Goal: Task Accomplishment & Management: Complete application form

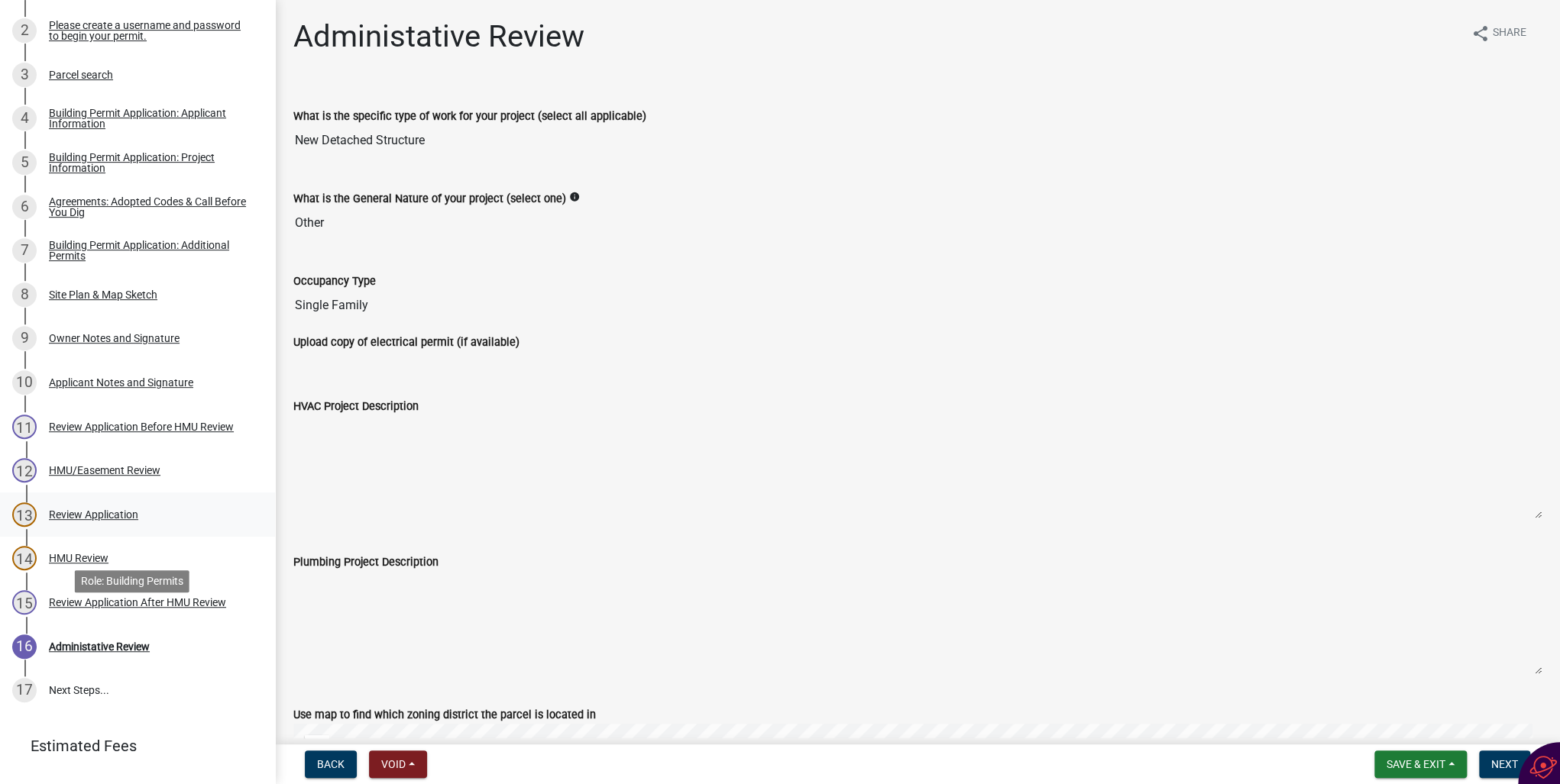
scroll to position [344, 0]
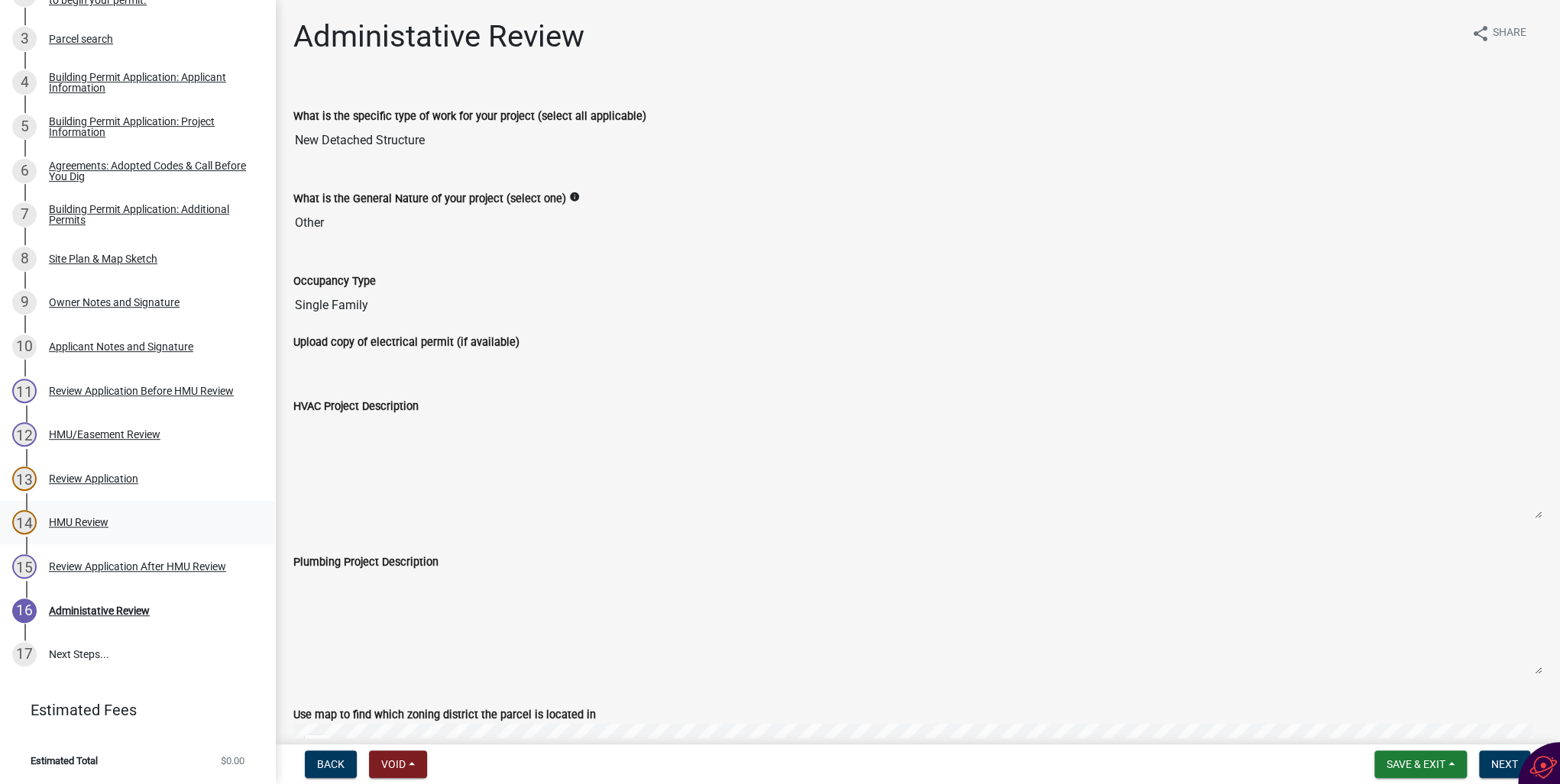
click at [89, 527] on div "HMU Review" at bounding box center [78, 522] width 60 height 11
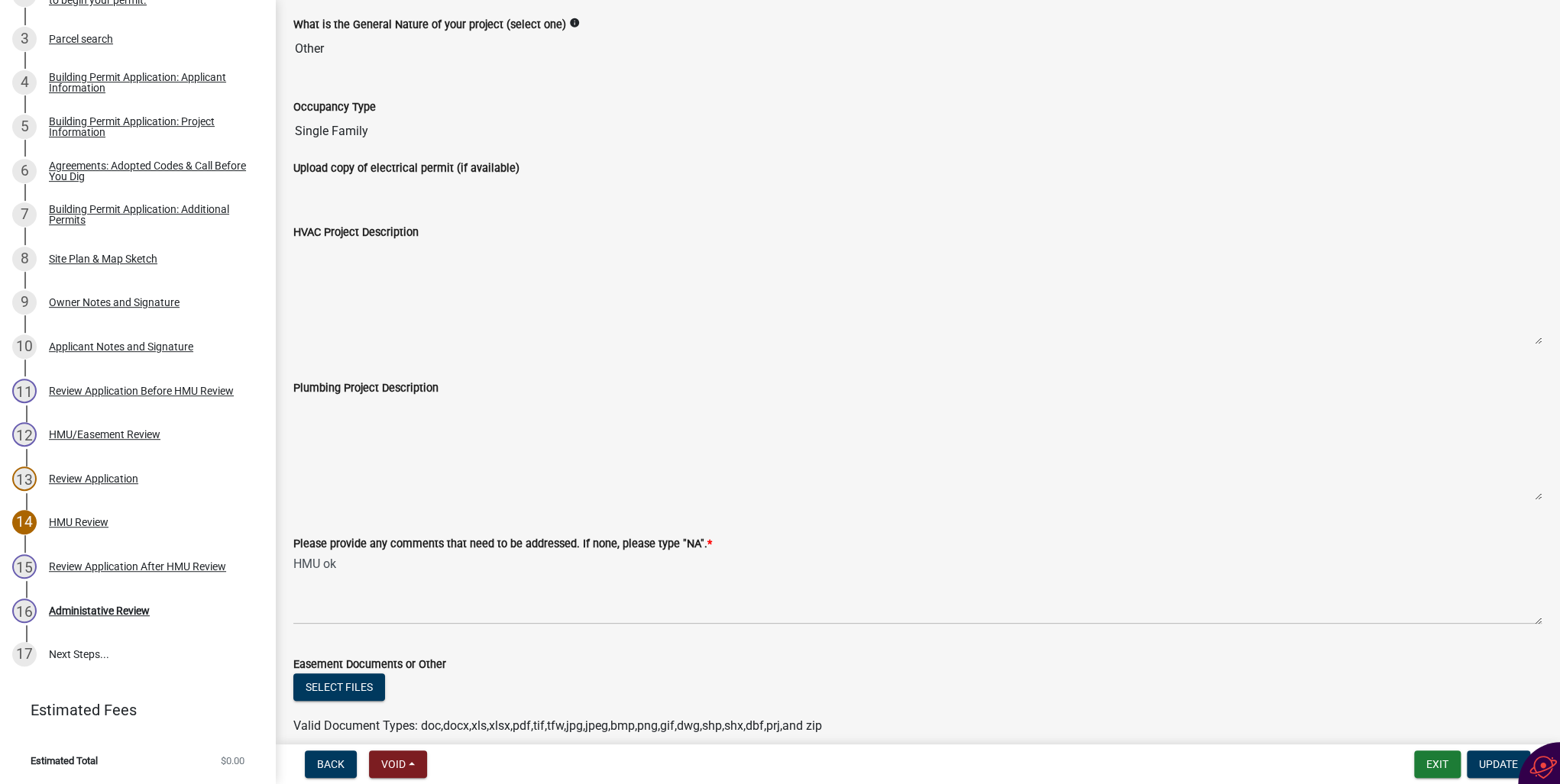
scroll to position [183, 0]
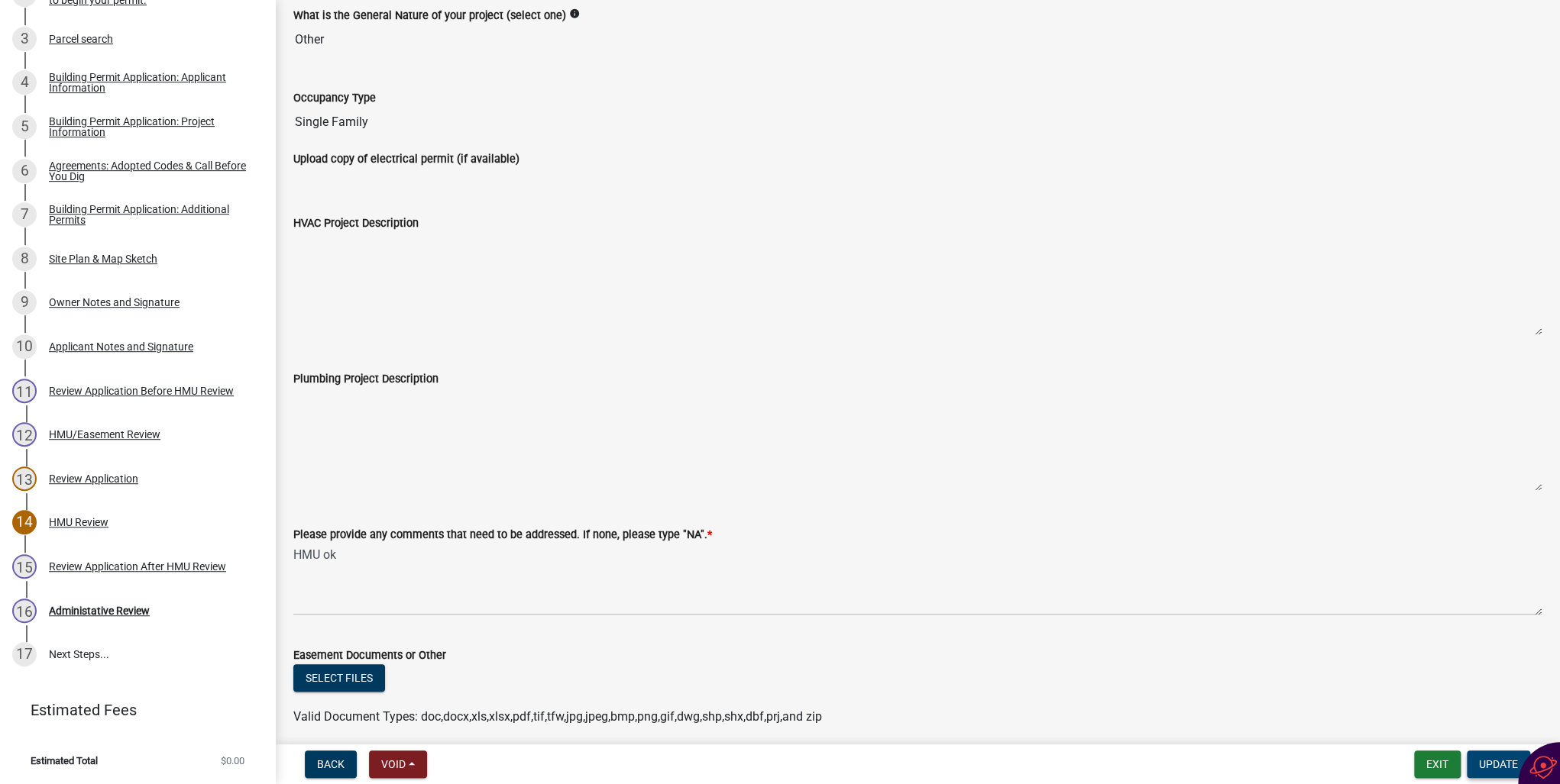
click at [1500, 769] on span "Update" at bounding box center [1498, 764] width 39 height 13
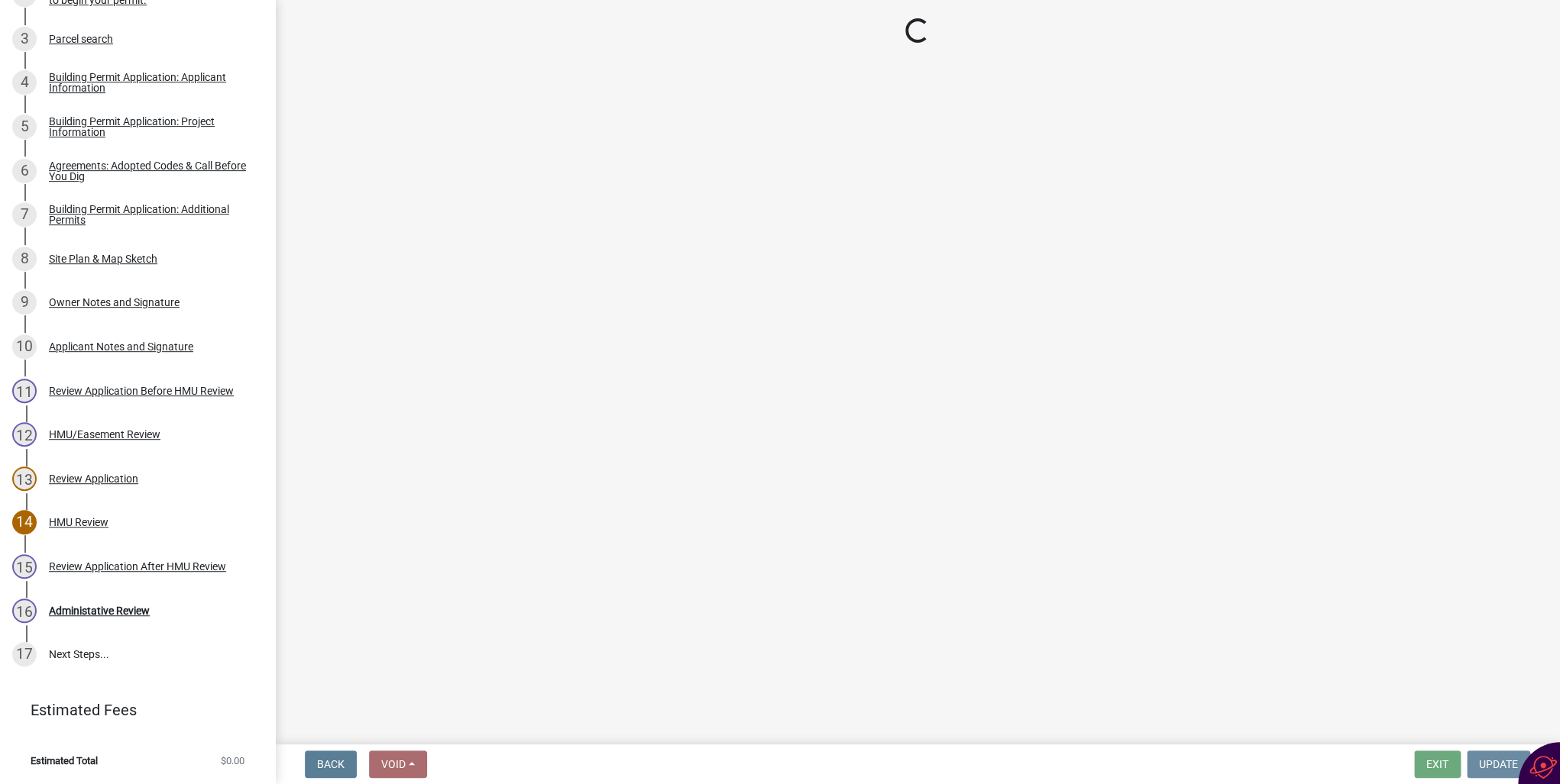
scroll to position [0, 0]
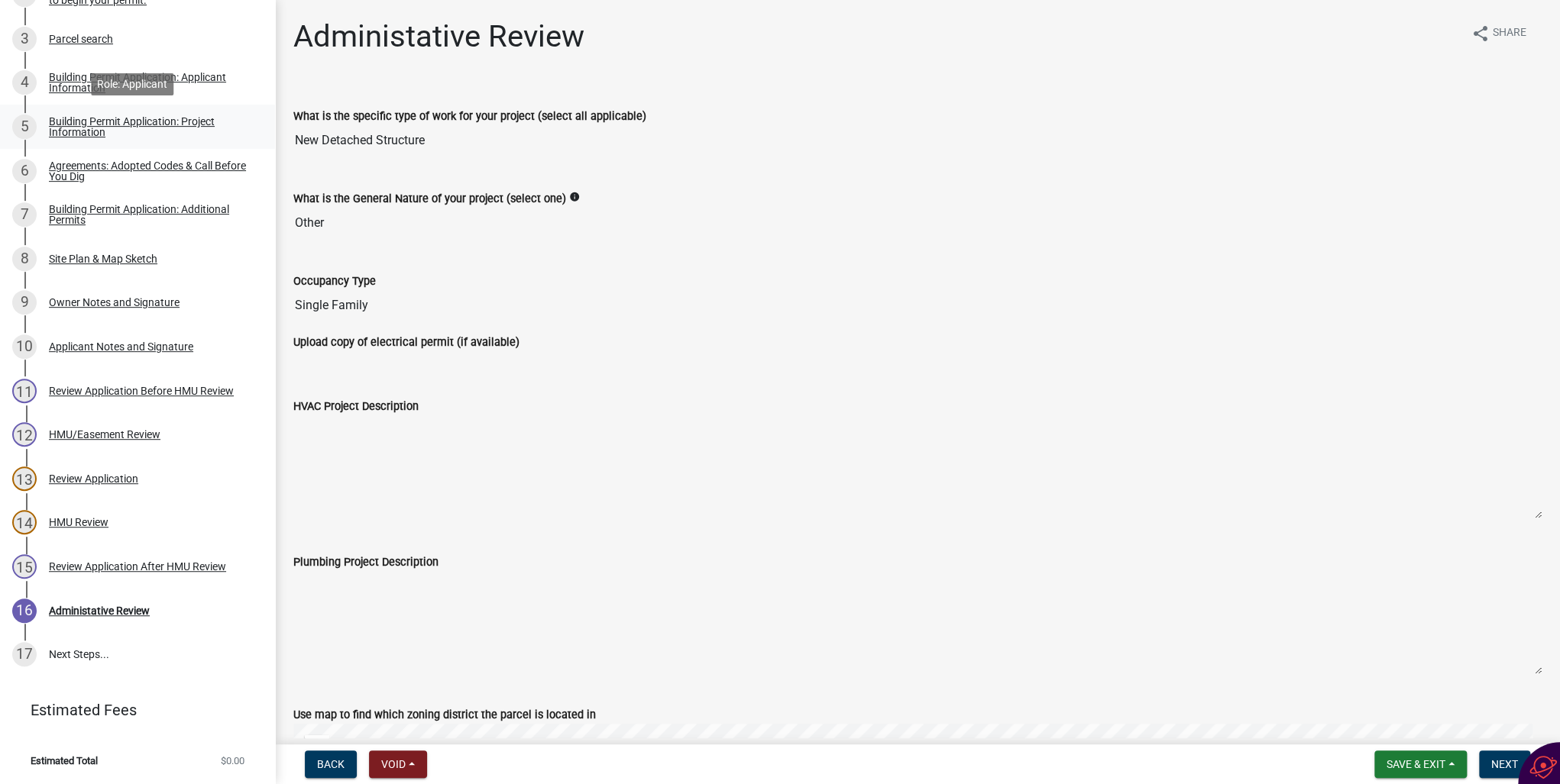
click at [68, 130] on div "Building Permit Application: Project Information" at bounding box center [150, 126] width 202 height 21
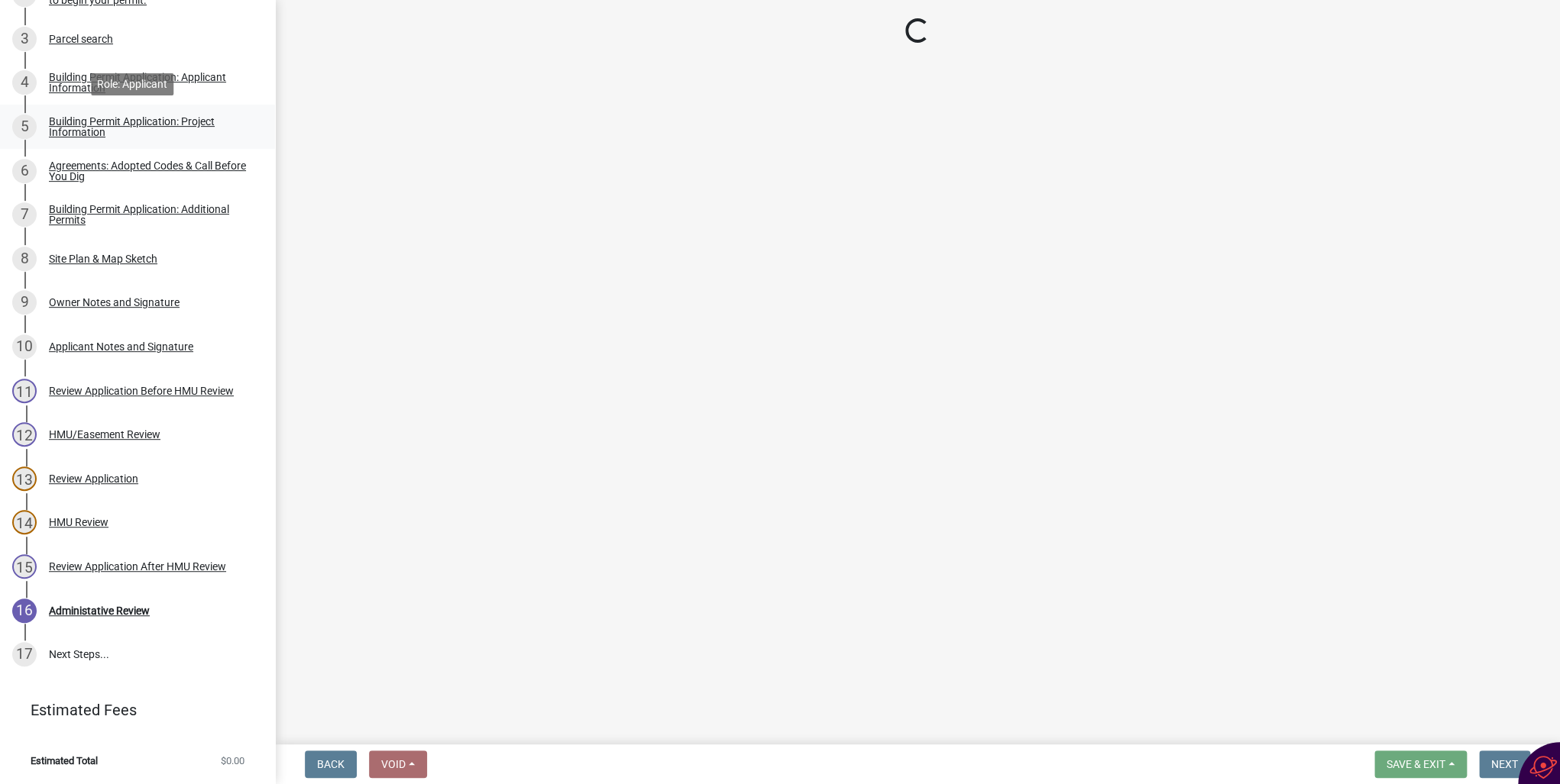
select select "57c12fbf-2104-401b-a871-4062d0a56bab"
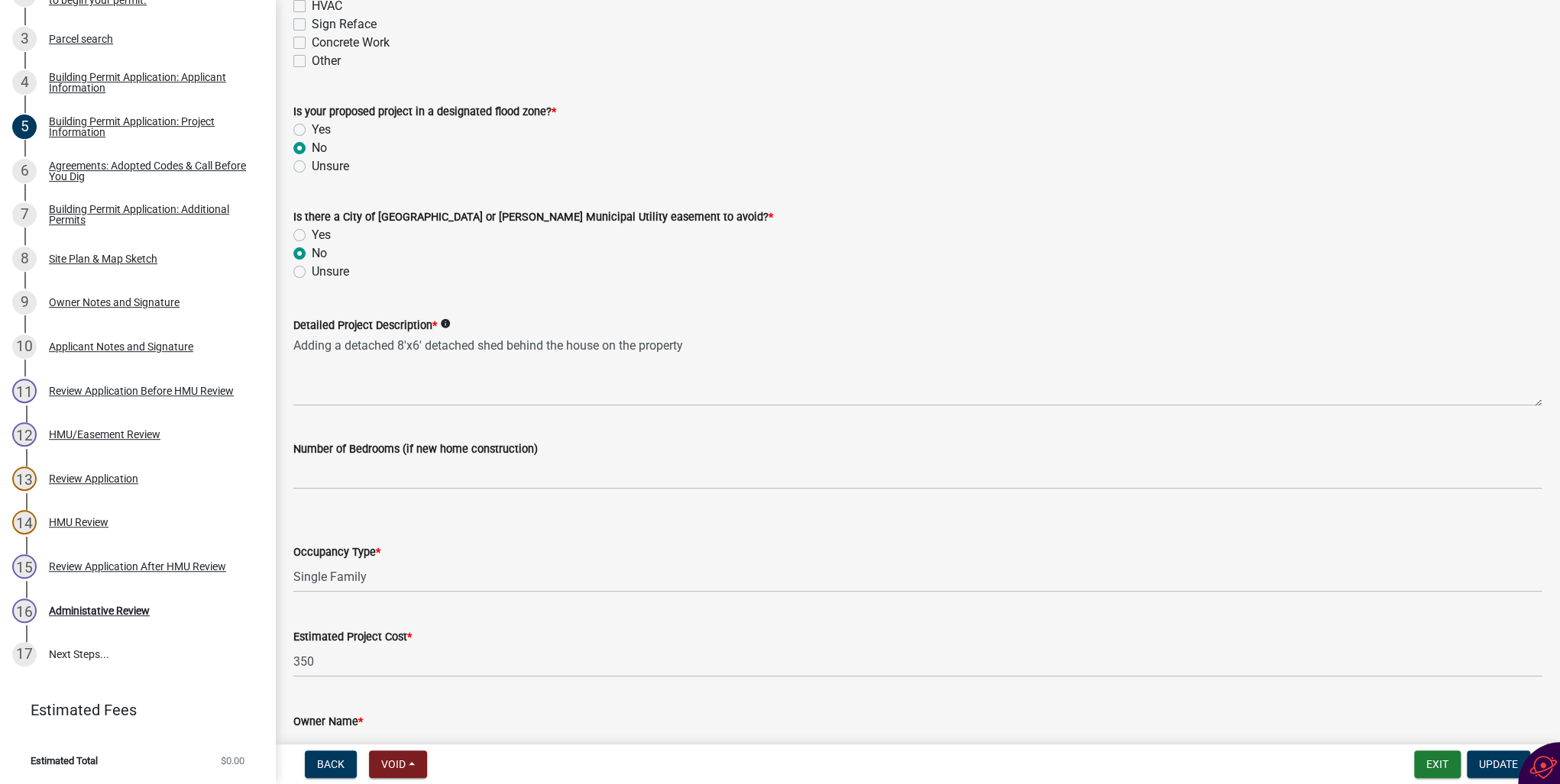
scroll to position [785, 0]
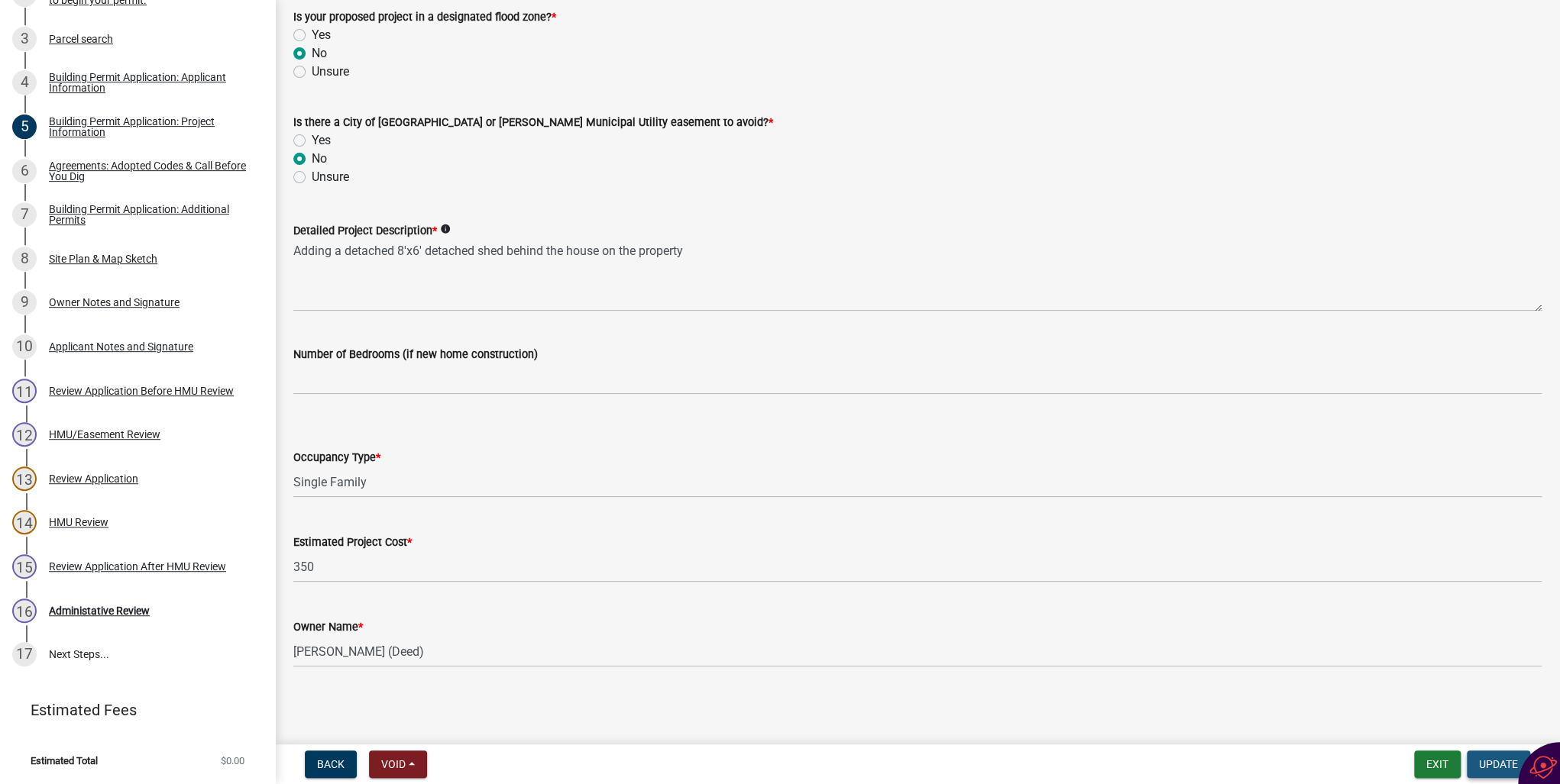
click at [1483, 765] on span "Update" at bounding box center [1498, 764] width 39 height 13
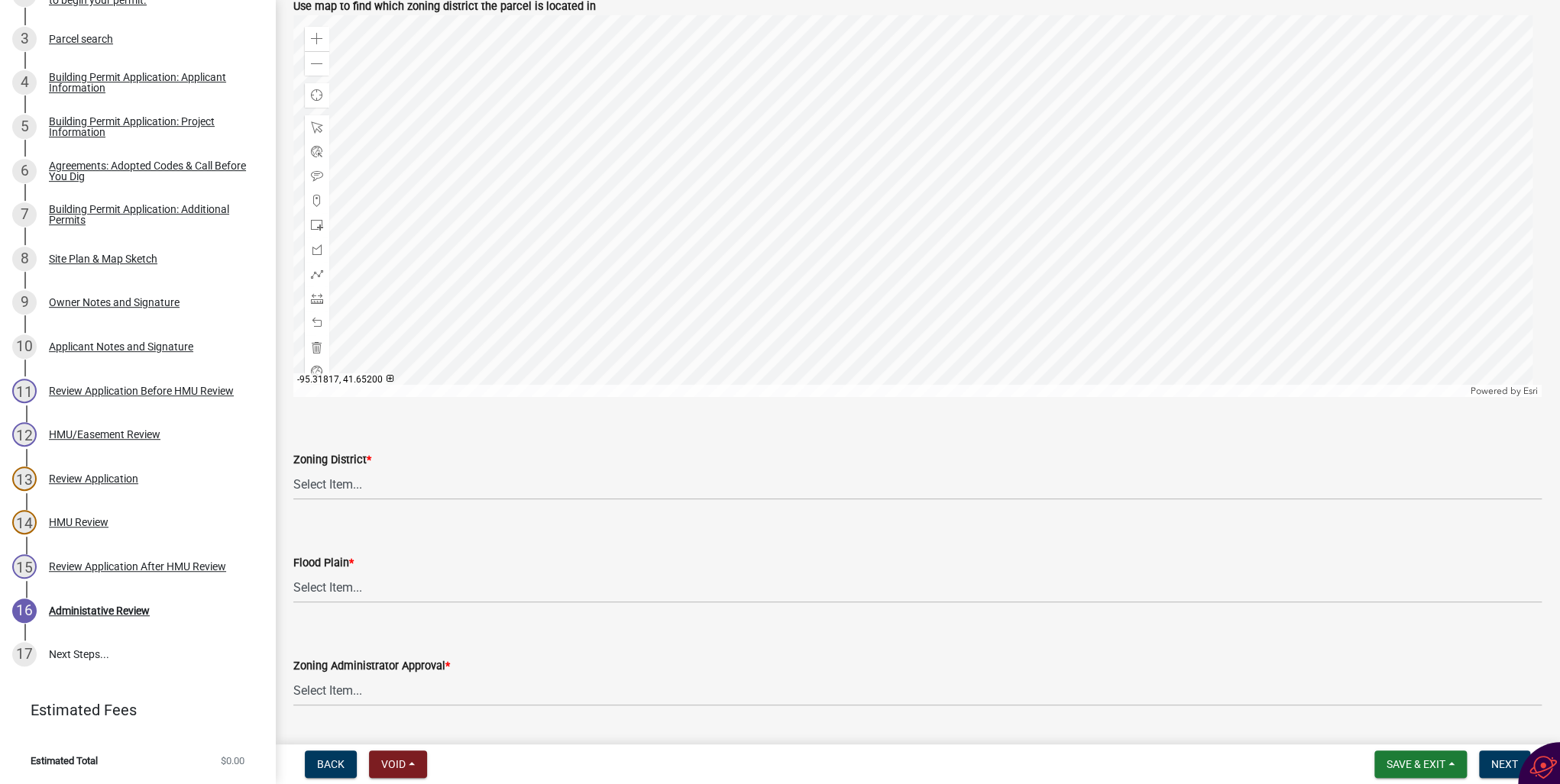
scroll to position [733, 0]
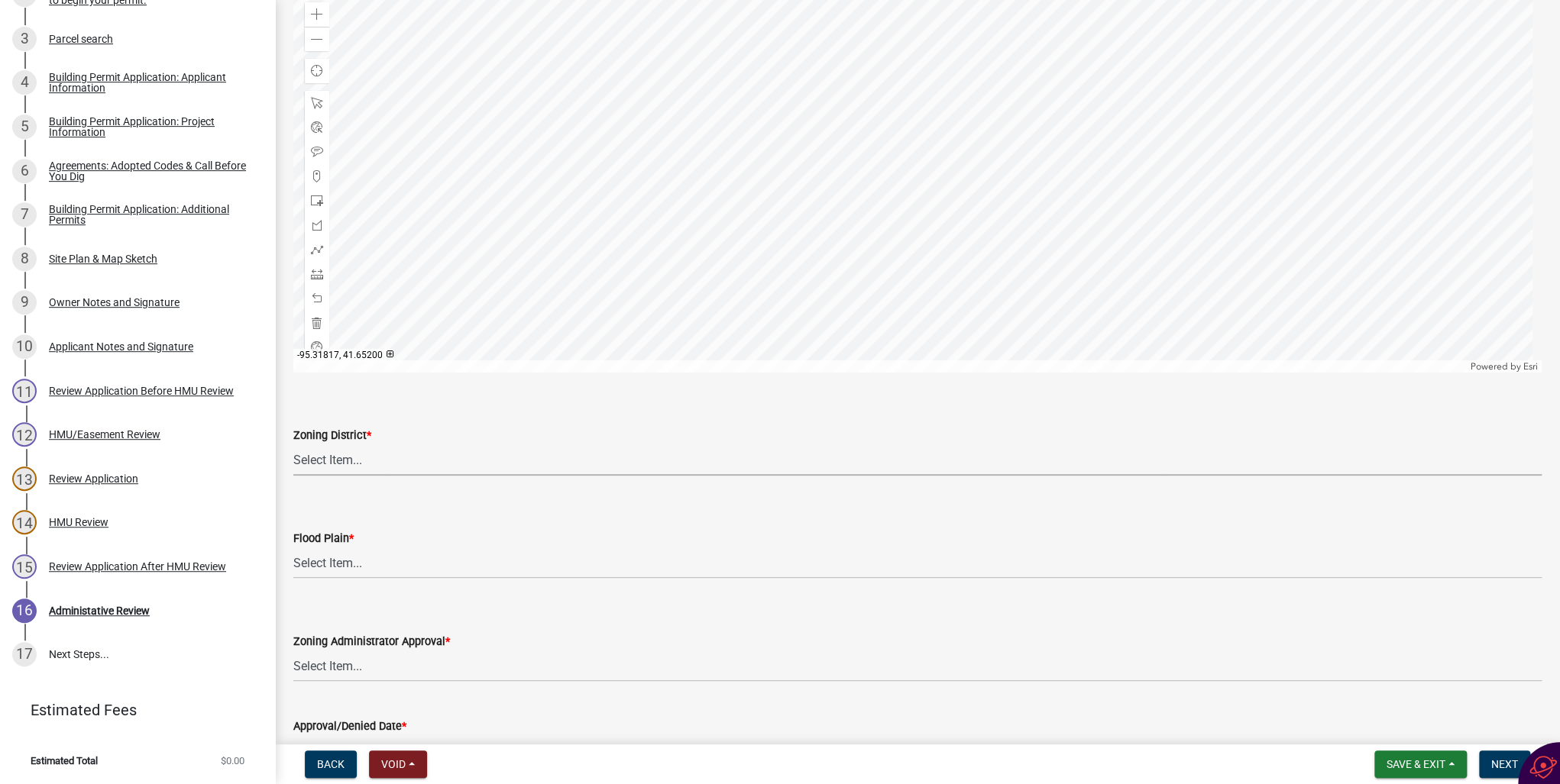
click at [366, 462] on select "Select Item... A-1 Agricultural B-1 Retail Business B-2 General Business B-3 Hi…" at bounding box center [917, 459] width 1248 height 31
click at [294, 444] on select "Select Item... A-1 Agricultural B-1 Retail Business B-2 General Business B-3 Hi…" at bounding box center [917, 459] width 1248 height 31
select select "e0f15ebd-fcd0-4e2f-b9fa-ef6c8ddbb9c6"
click at [329, 559] on select "Select Item... No Yes 100 Year Yes 500 Year" at bounding box center [917, 563] width 1248 height 31
click at [294, 548] on select "Select Item... No Yes 100 Year Yes 500 Year" at bounding box center [917, 563] width 1248 height 31
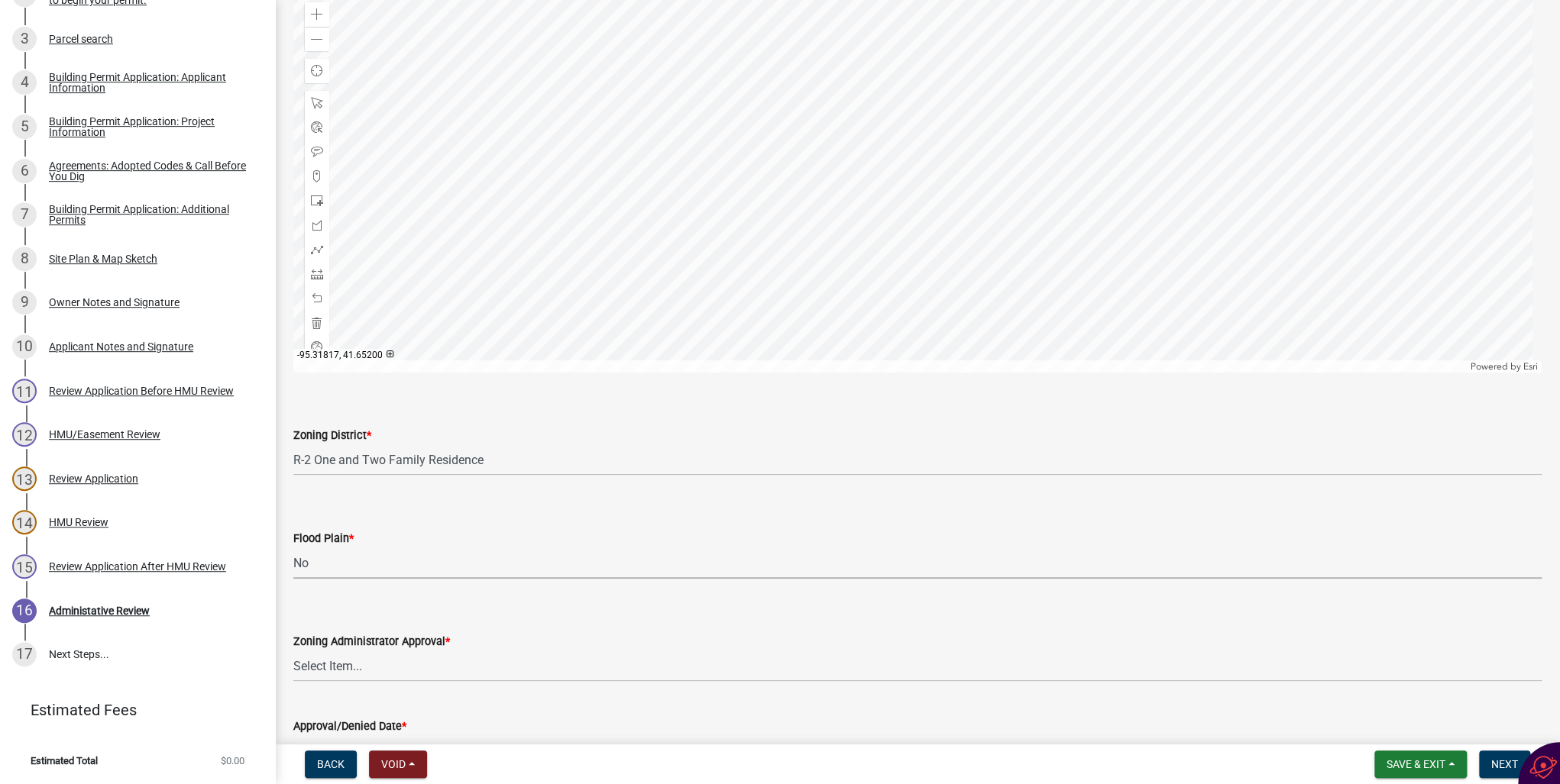
select select "50d3382b-18dd-4311-9a34-98b71270ef49"
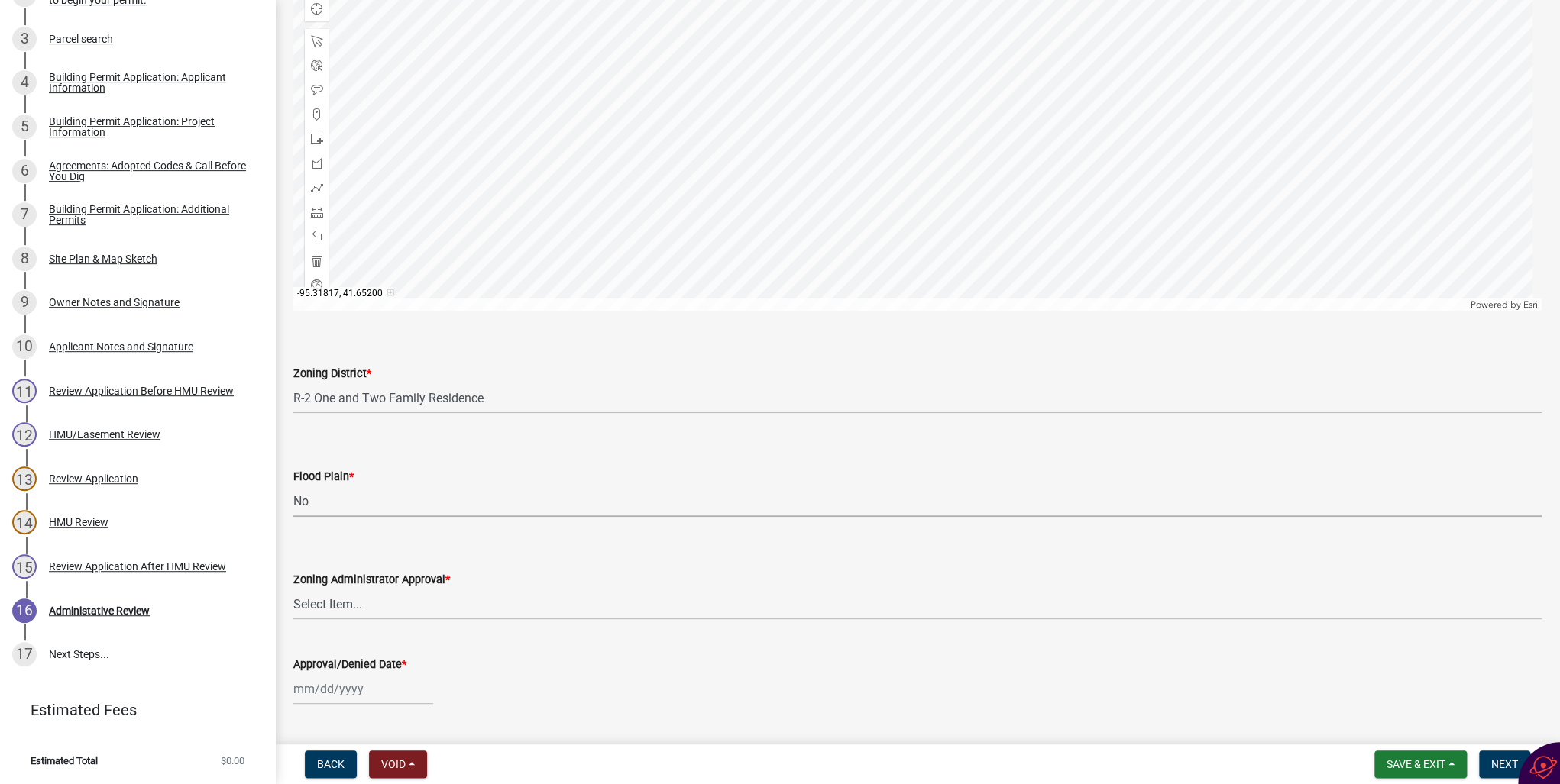
scroll to position [856, 0]
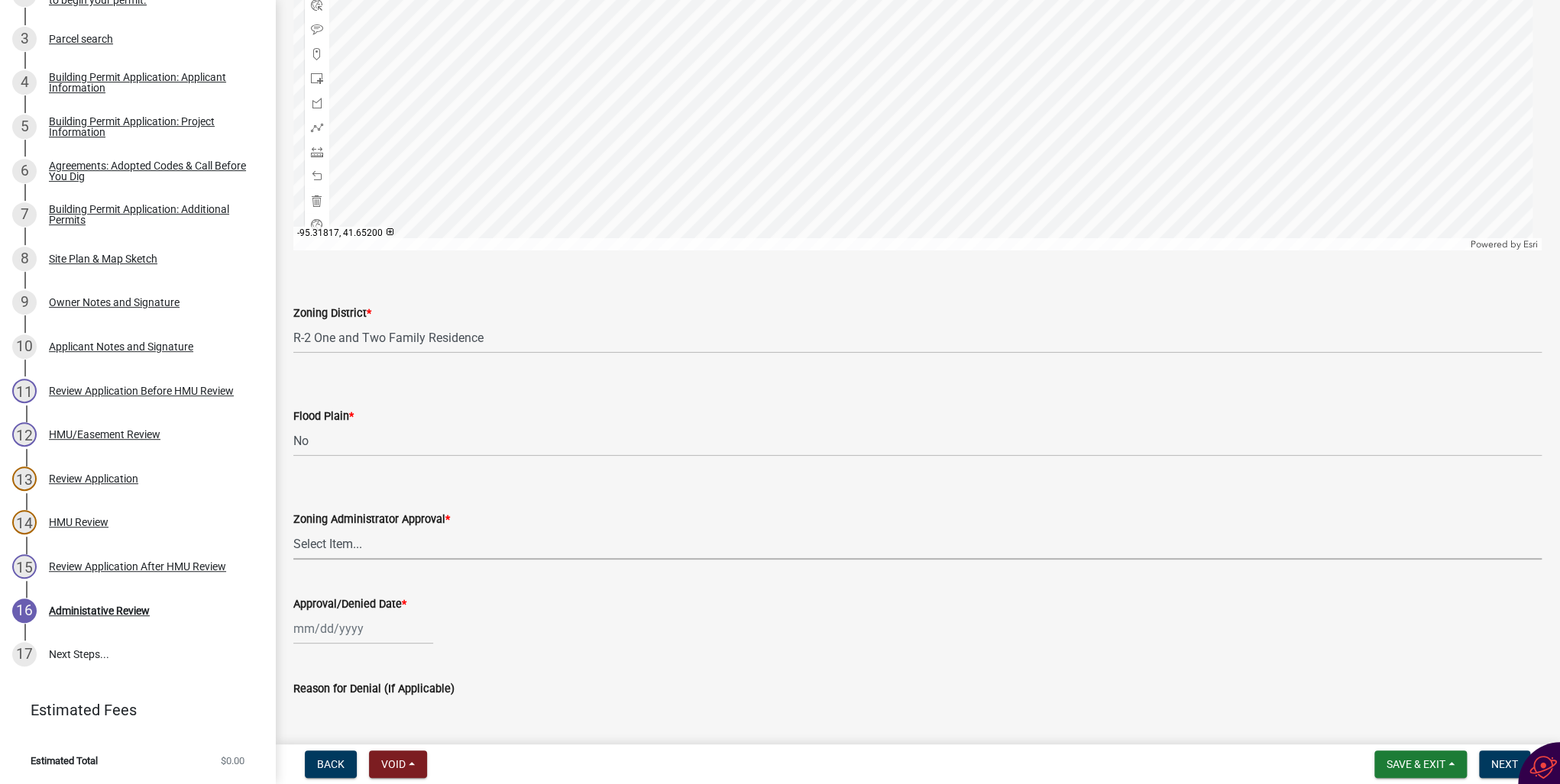
click at [311, 543] on select "Select Item... Approved Denied Pending Board of Adjustment Approval" at bounding box center [917, 543] width 1248 height 31
click at [294, 528] on select "Select Item... Approved Denied Pending Board of Adjustment Approval" at bounding box center [917, 543] width 1248 height 31
select select "3a3761ad-bb9f-4947-9688-d1705314667d"
click at [317, 625] on div at bounding box center [363, 628] width 140 height 31
select select "8"
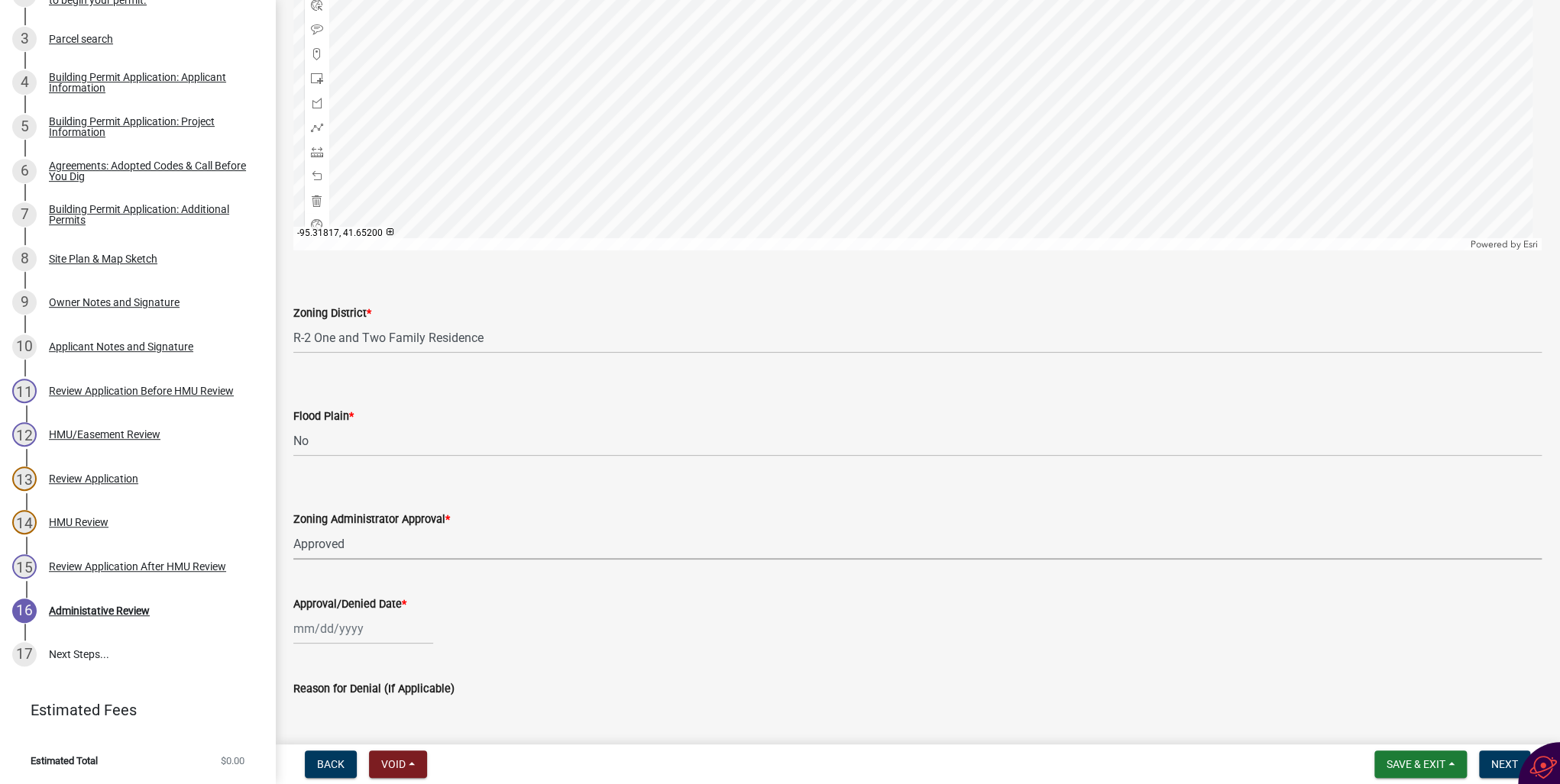
select select "2025"
click at [361, 547] on div "20" at bounding box center [357, 547] width 24 height 24
type input "[DATE]"
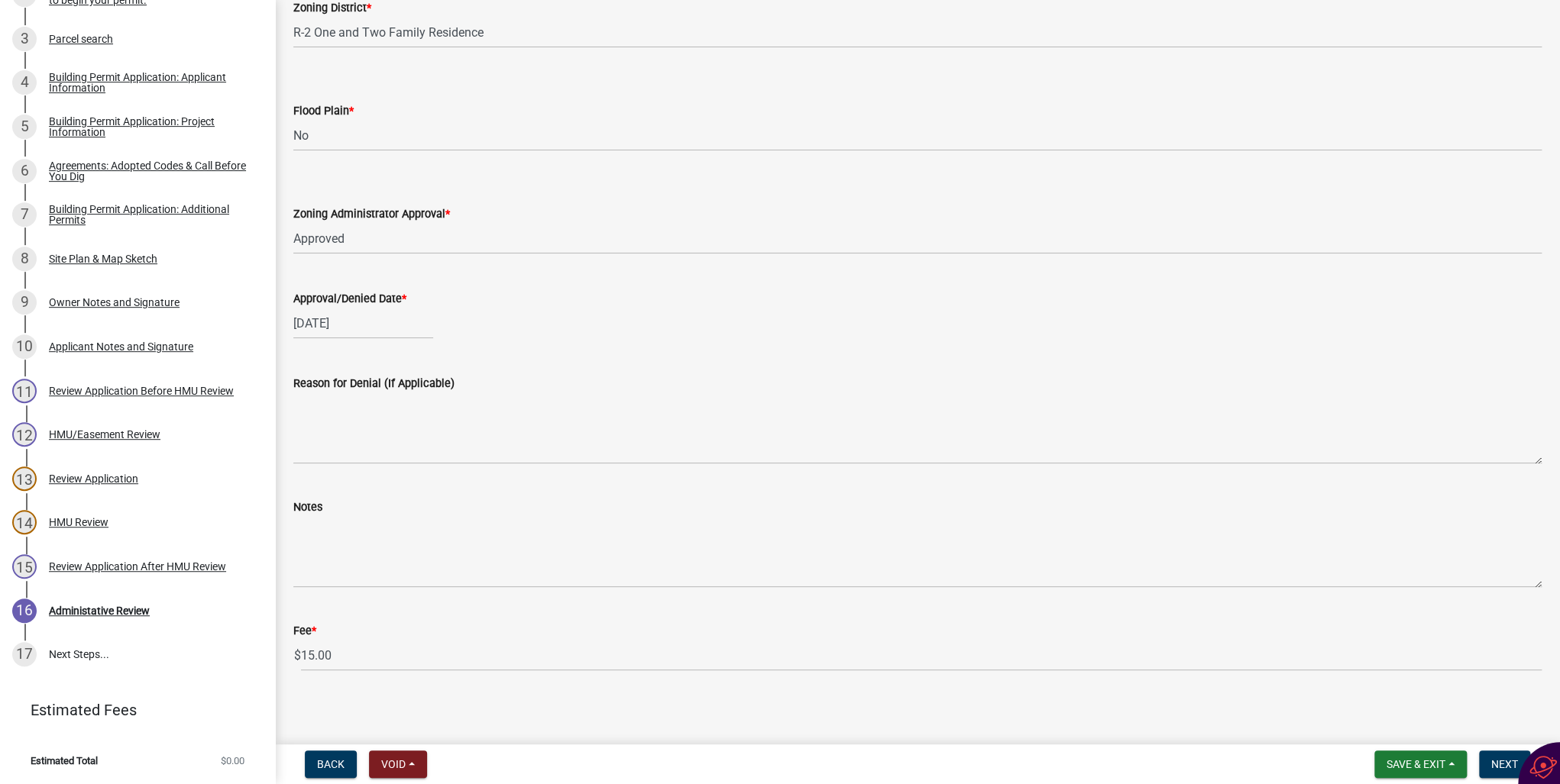
scroll to position [1164, 0]
click at [1500, 764] on span "Next" at bounding box center [1504, 764] width 27 height 13
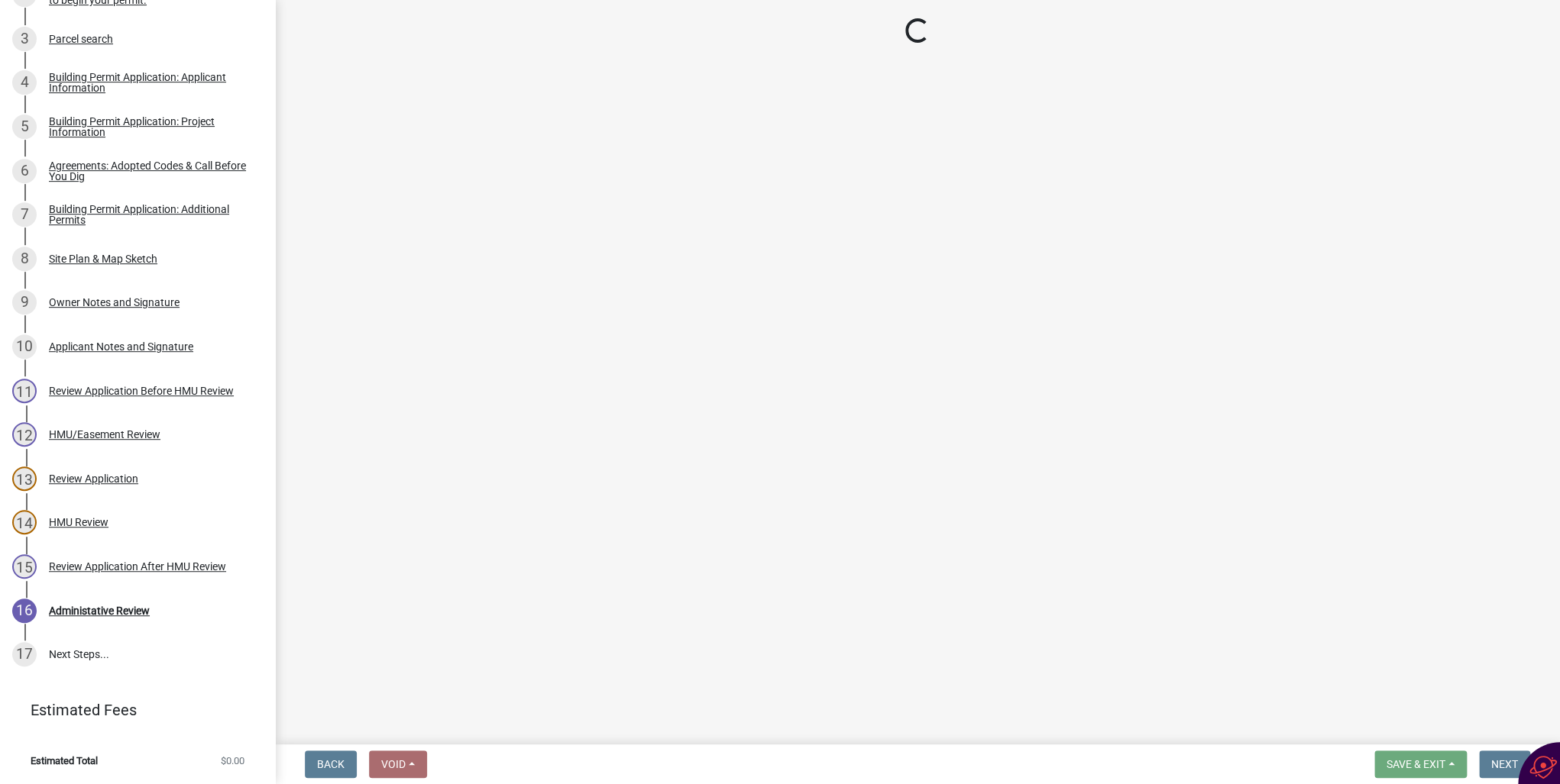
scroll to position [388, 0]
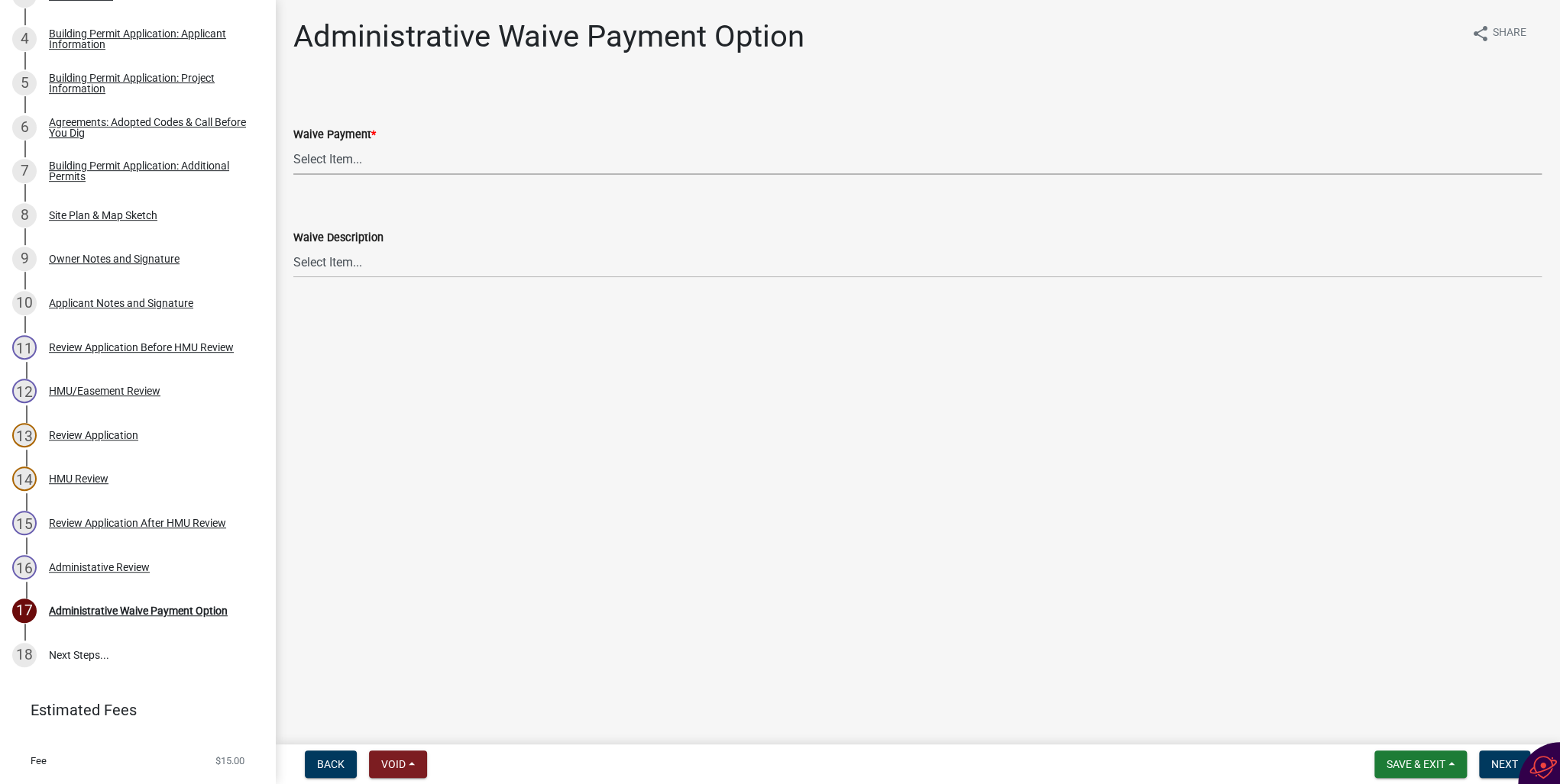
click at [342, 158] on select "Select Item... Yes No" at bounding box center [917, 159] width 1248 height 31
click at [294, 144] on select "Select Item... Yes No" at bounding box center [917, 159] width 1248 height 31
select select "7298562d-80e2-4015-9188-174ec1b44f73"
click at [1491, 765] on span "Next" at bounding box center [1504, 764] width 27 height 13
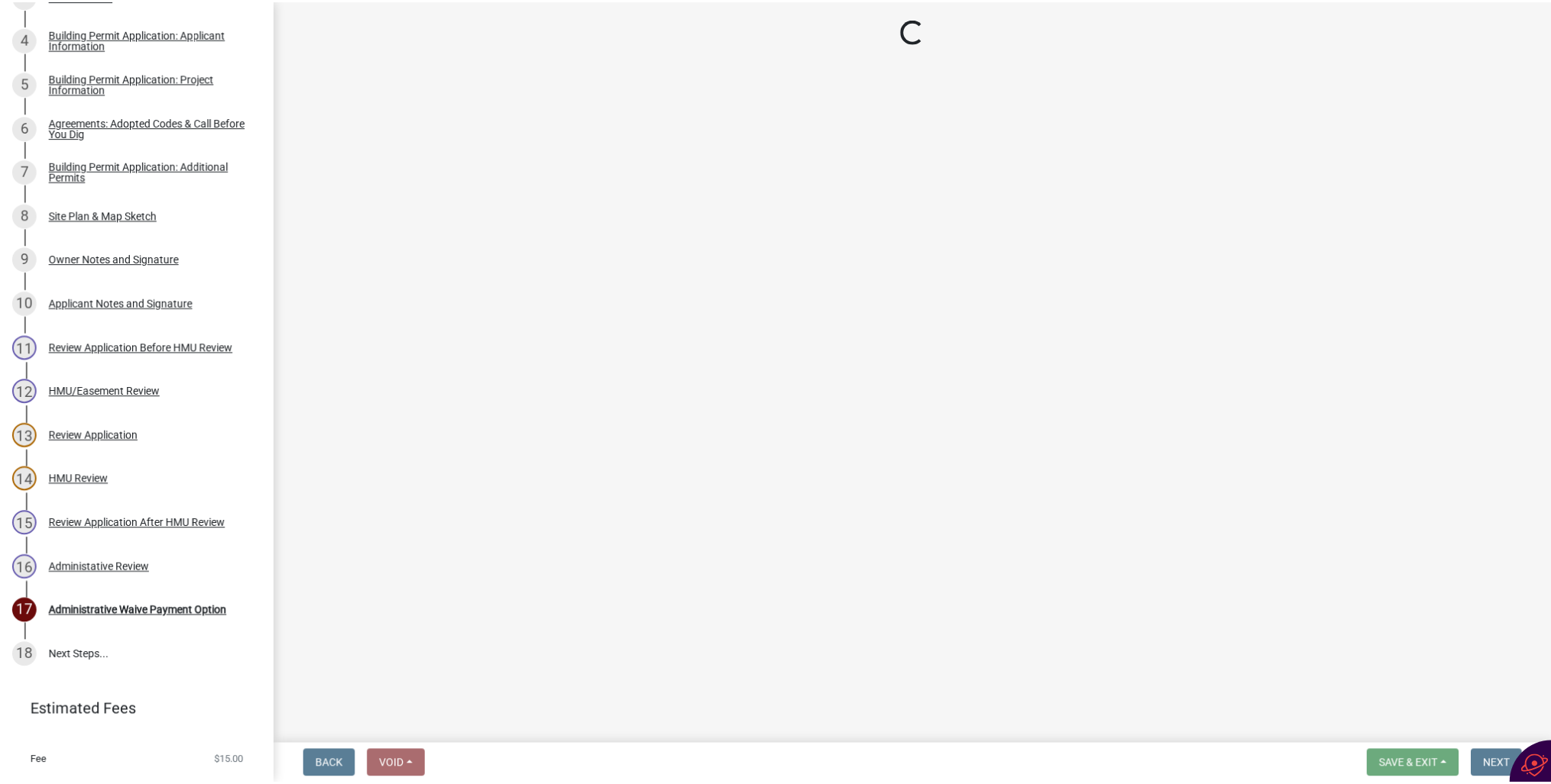
scroll to position [564, 0]
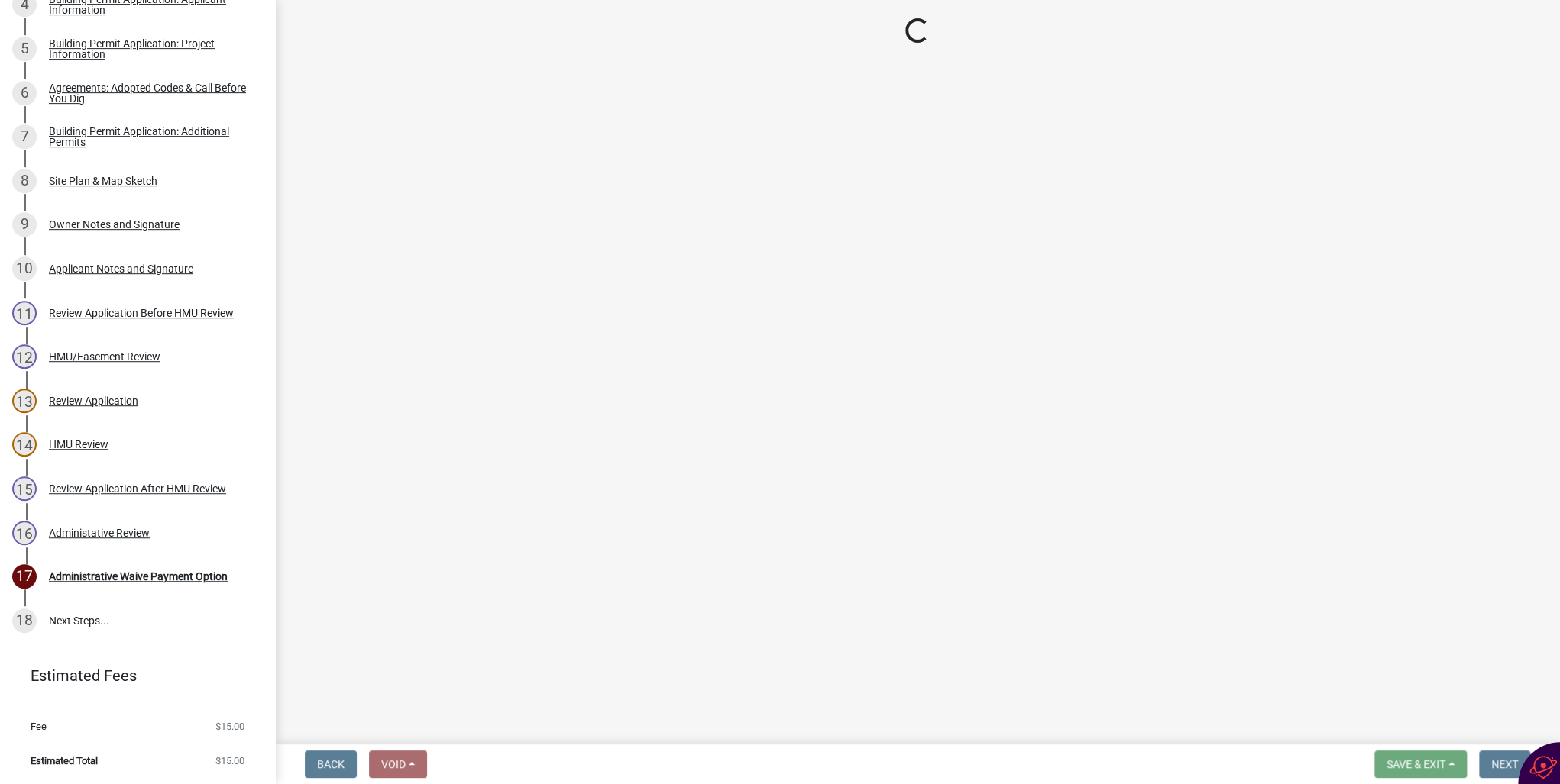
select select "3: 3"
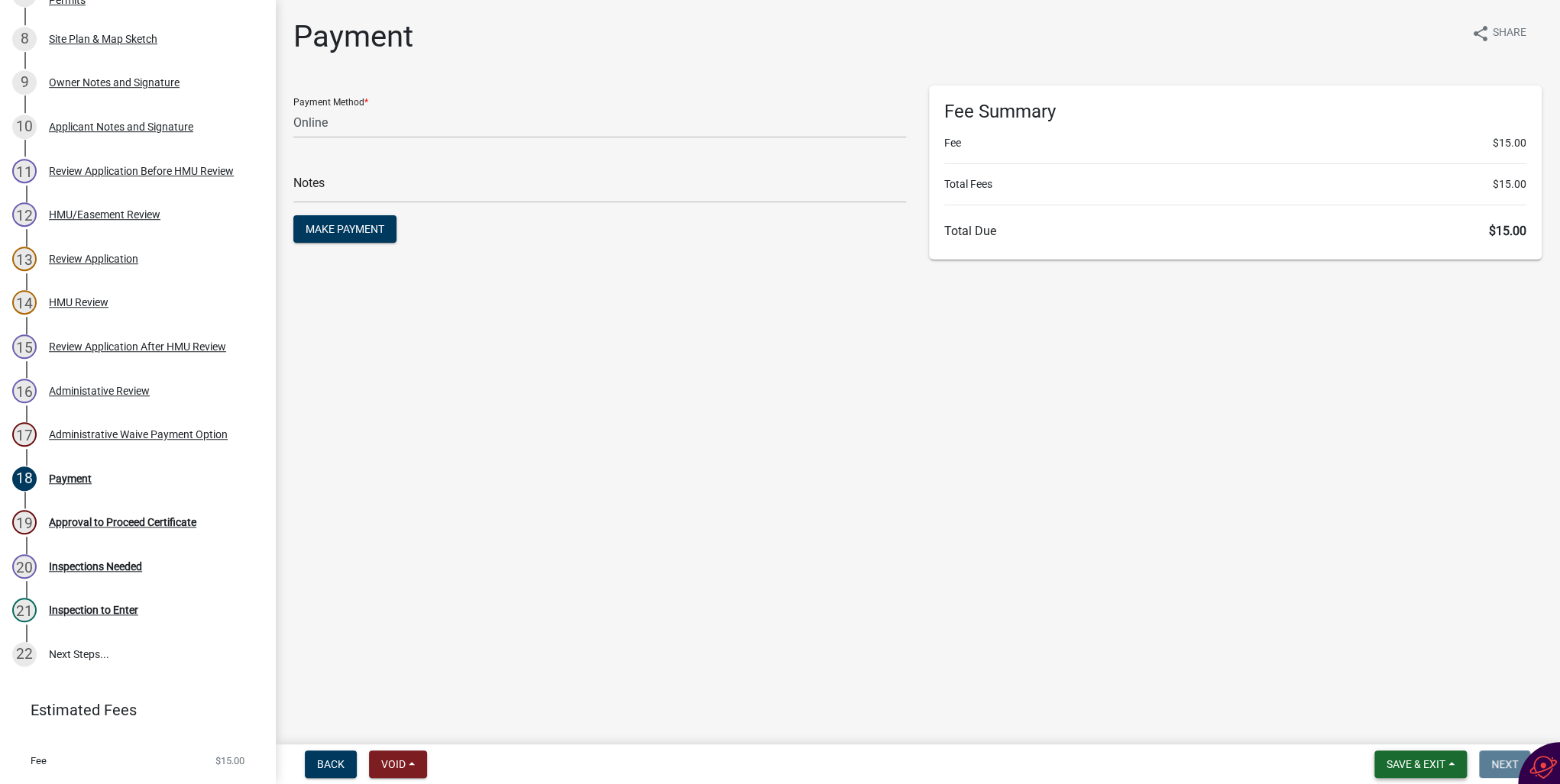
click at [1390, 764] on span "Save & Exit" at bounding box center [1415, 764] width 59 height 13
click at [1392, 730] on button "Save & Exit" at bounding box center [1405, 725] width 122 height 37
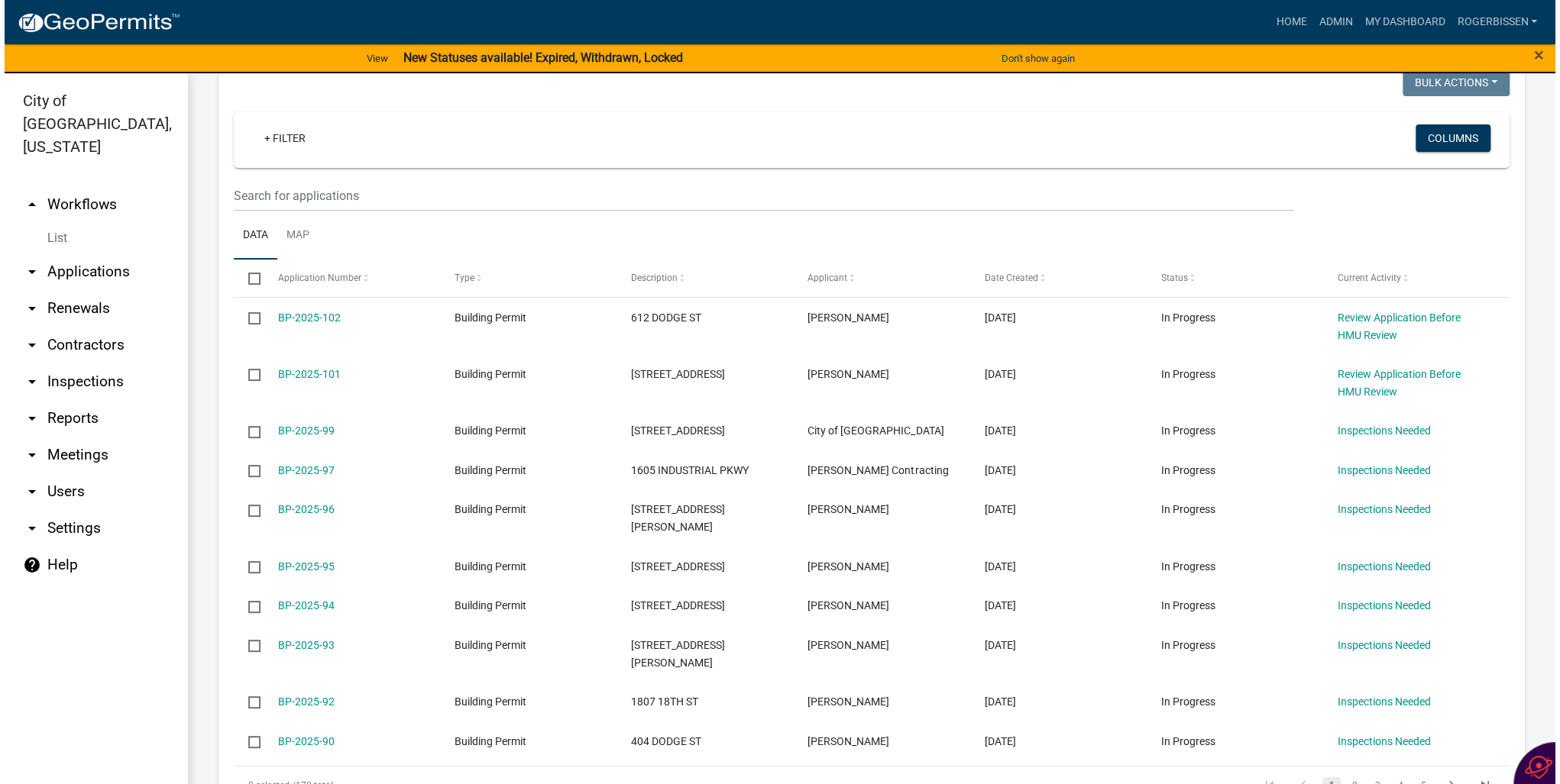
scroll to position [244, 0]
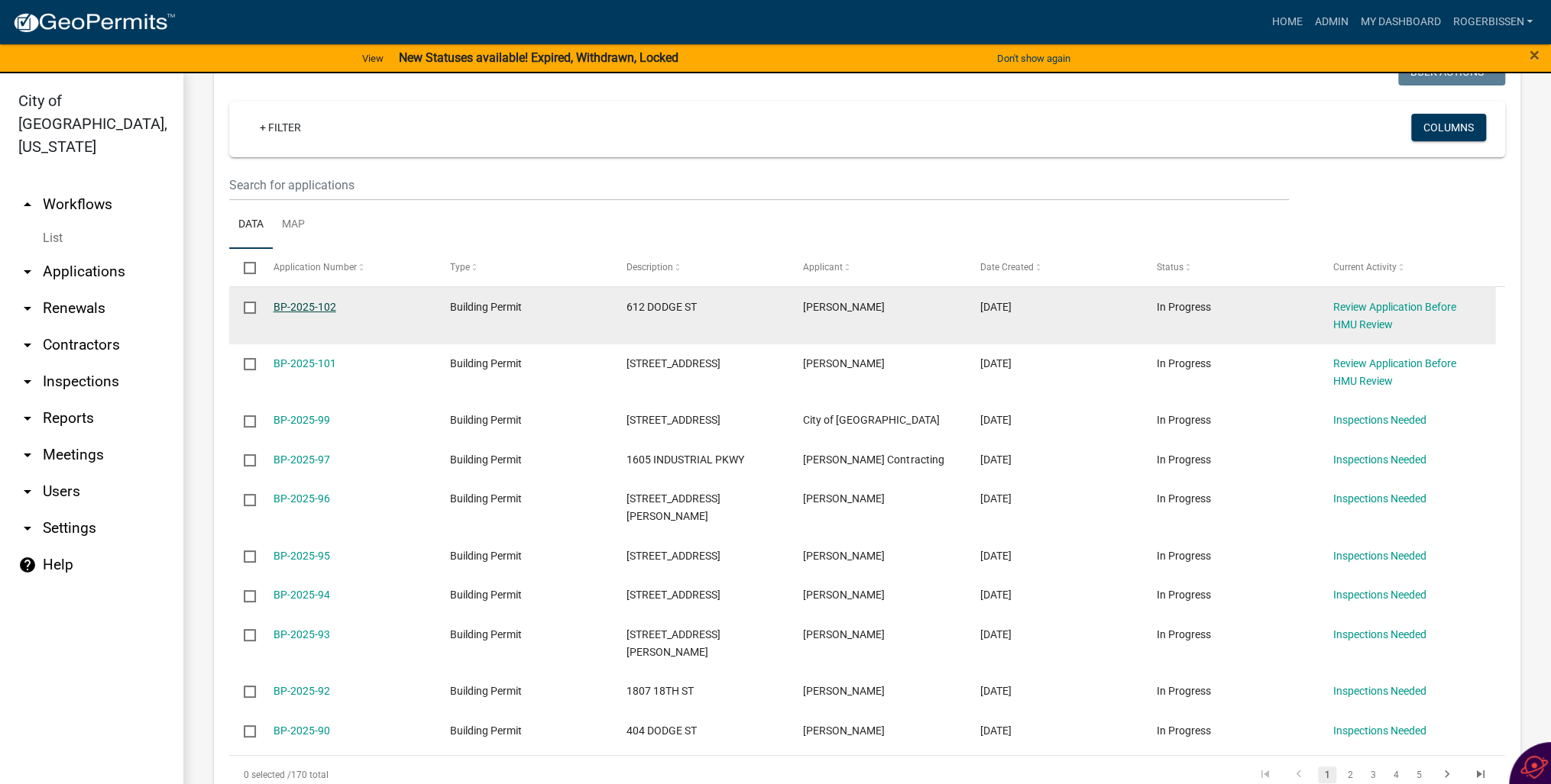
click at [312, 310] on link "BP-2025-102" at bounding box center [305, 307] width 62 height 13
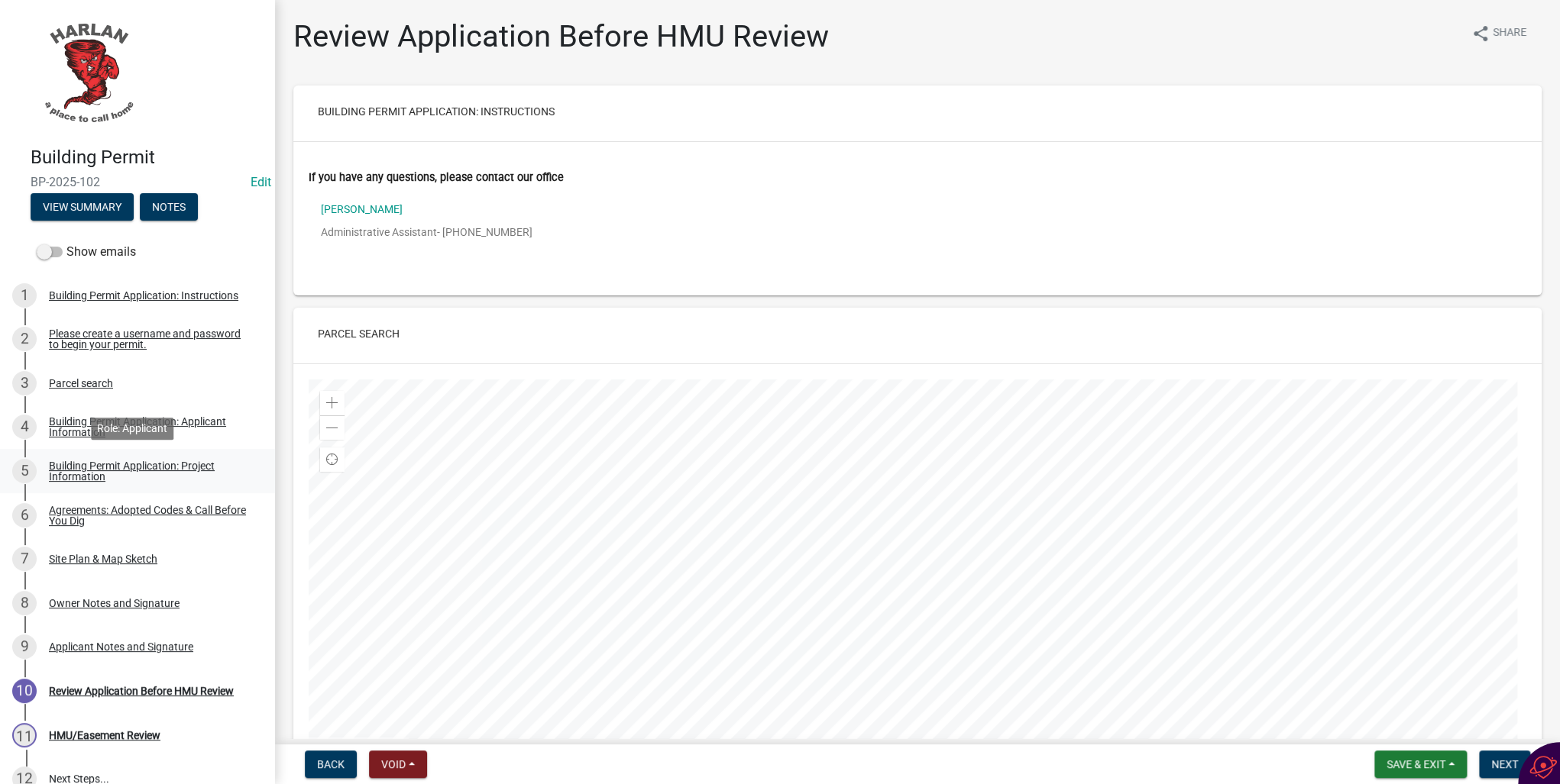
click at [82, 471] on div "Building Permit Application: Project Information" at bounding box center [150, 470] width 202 height 21
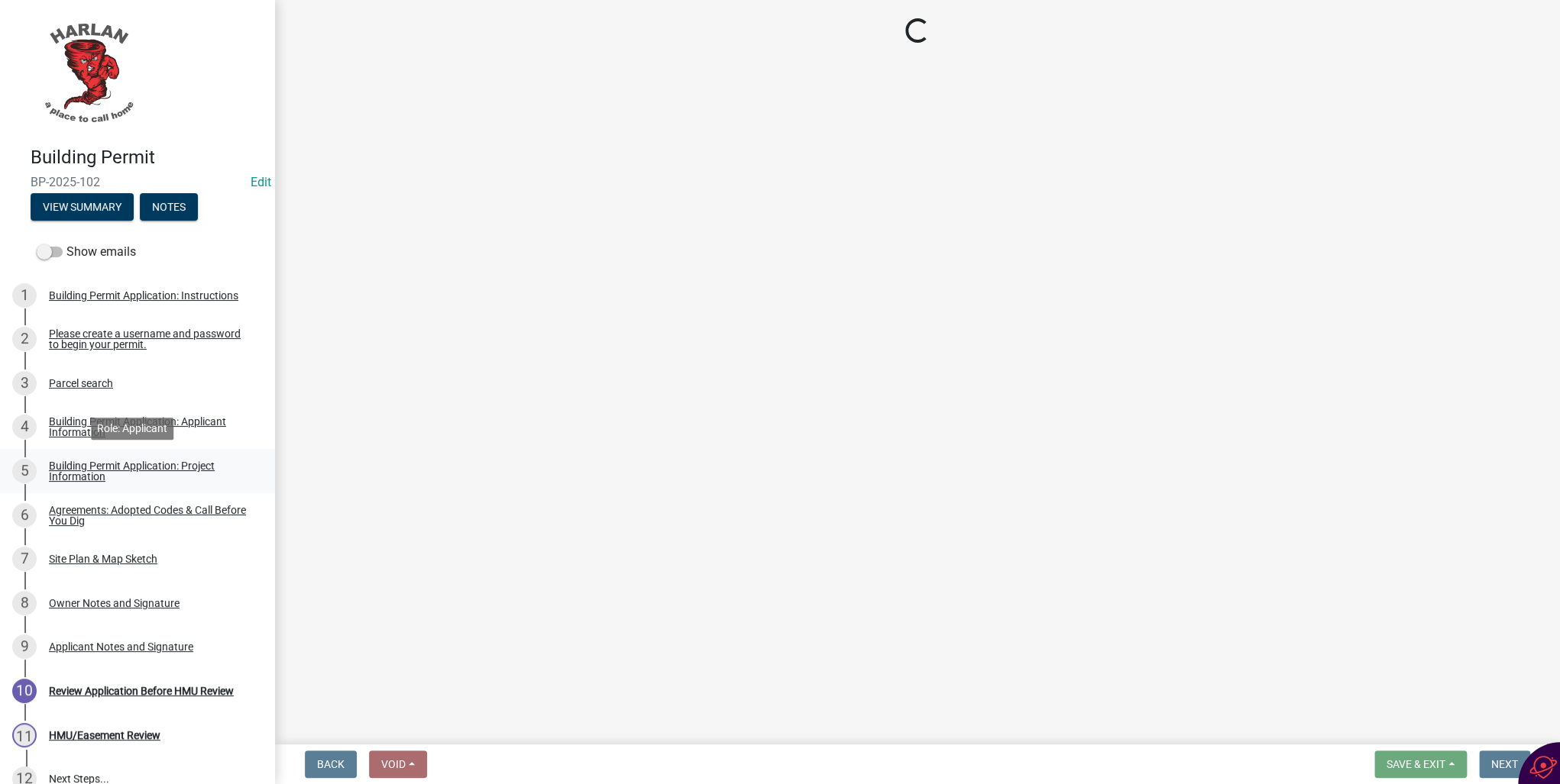
select select "cb325dce-423e-41a6-a768-9e51227ed1bf"
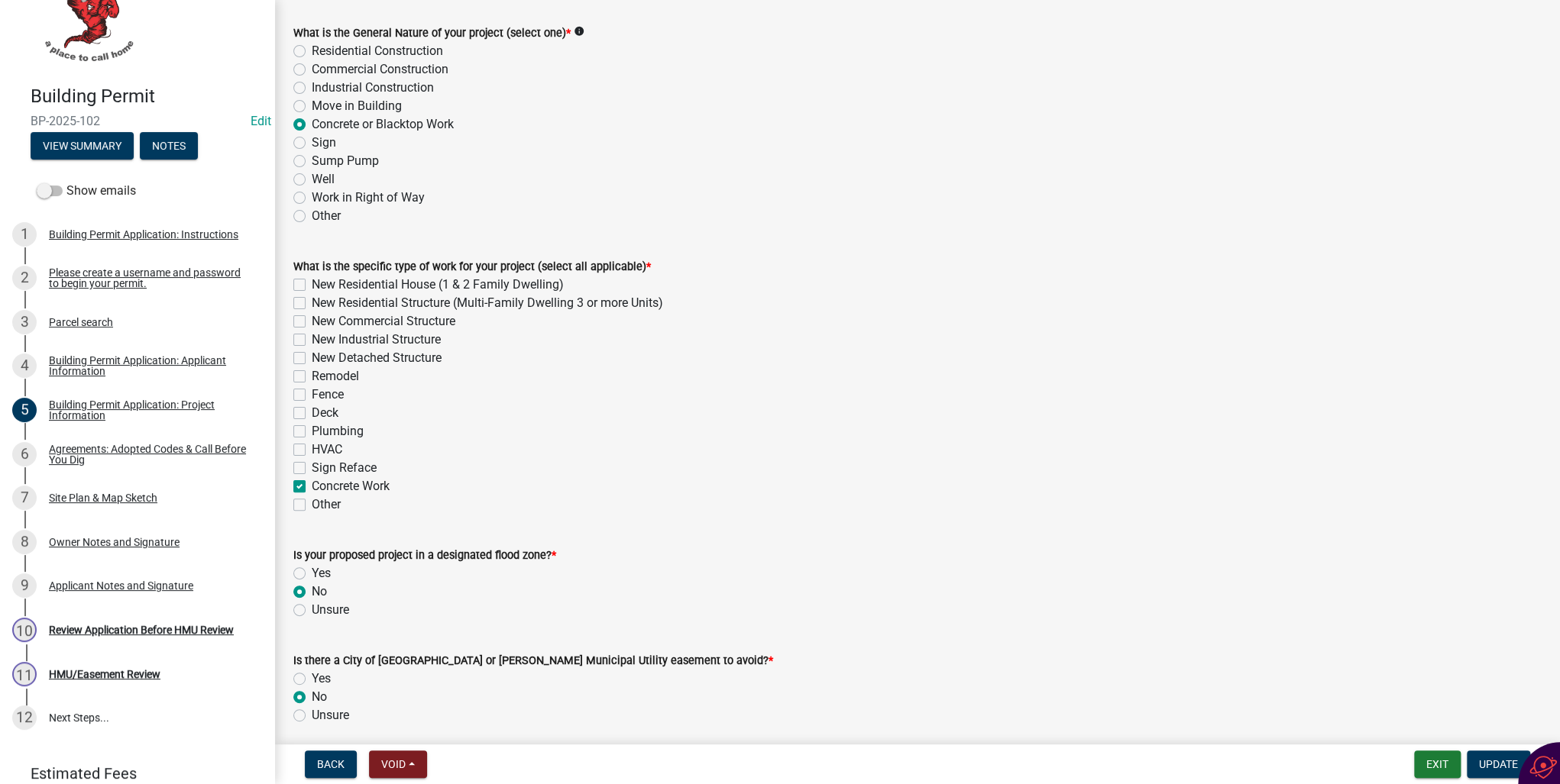
scroll to position [113, 0]
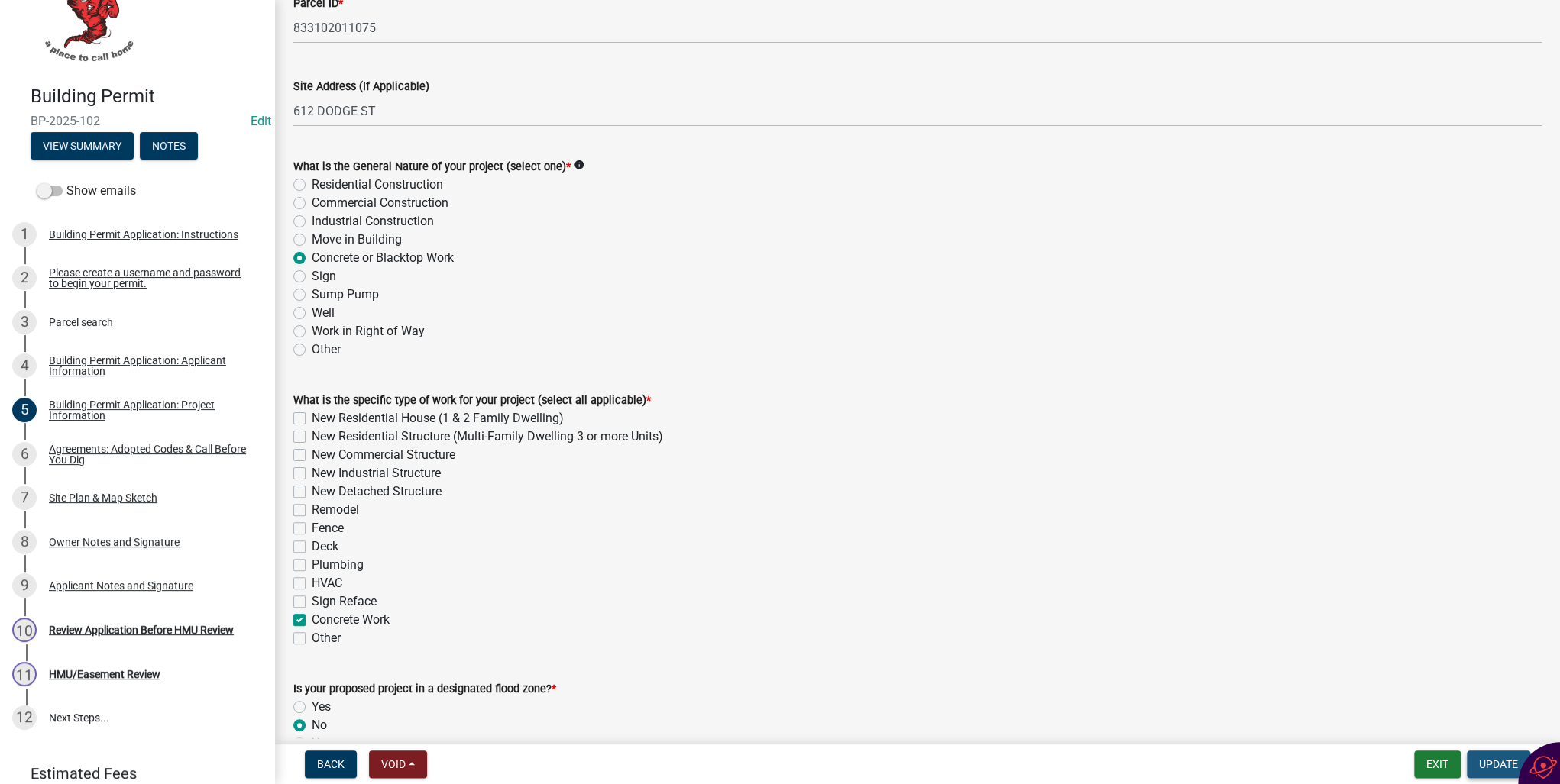
click at [1489, 763] on span "Update" at bounding box center [1498, 764] width 39 height 13
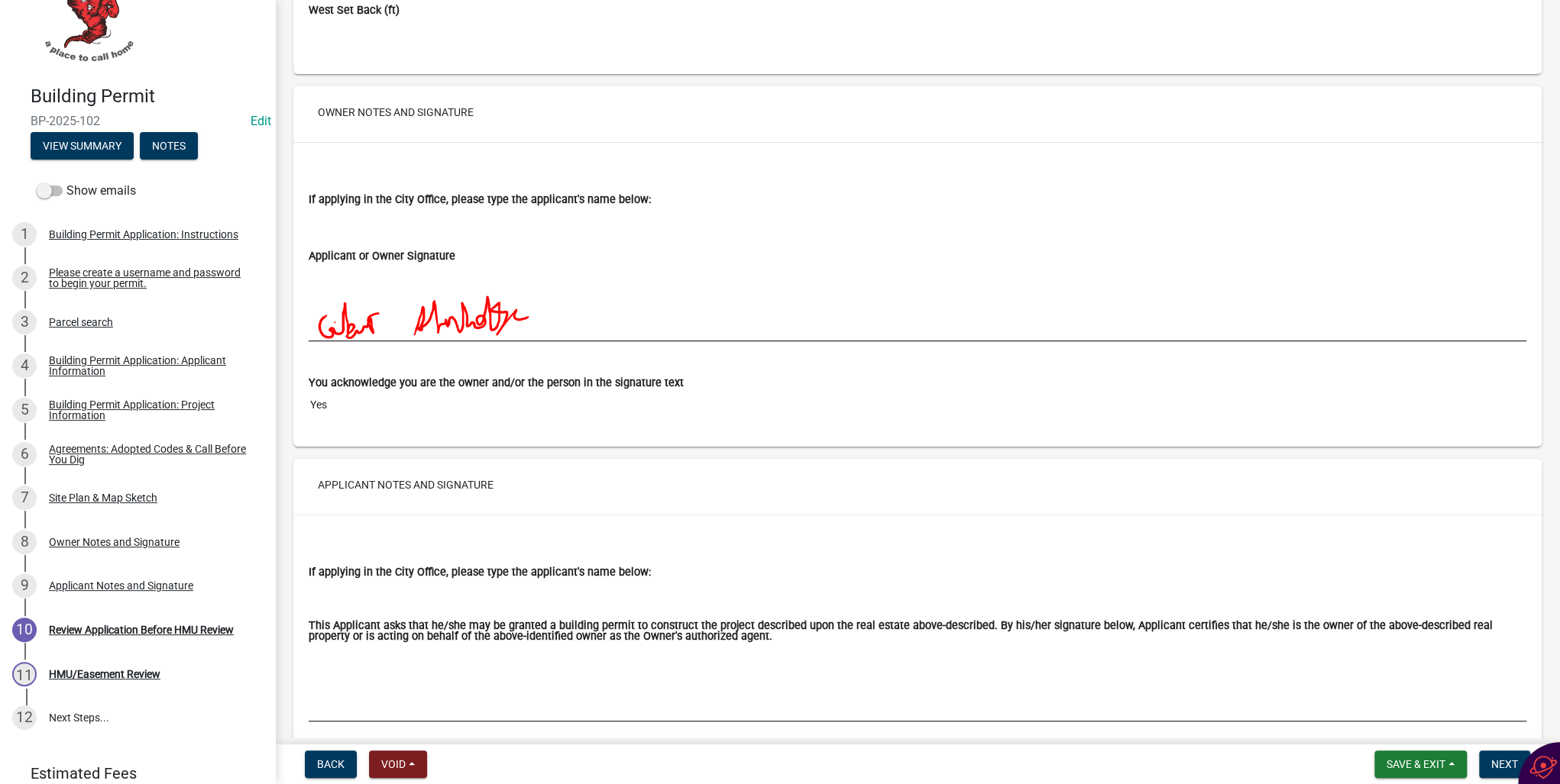
scroll to position [4398, 0]
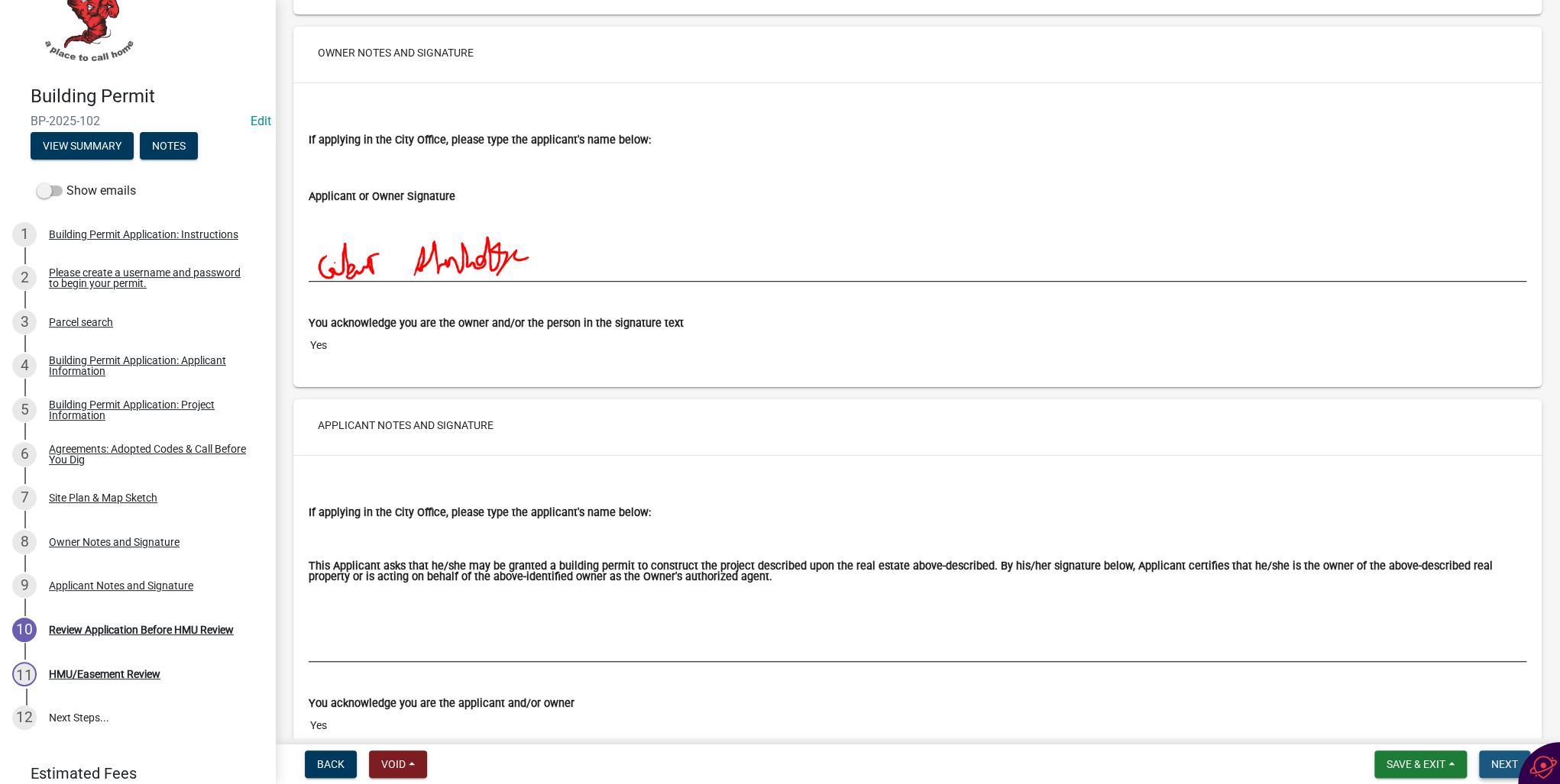
click at [1494, 760] on span "Next" at bounding box center [1504, 764] width 27 height 13
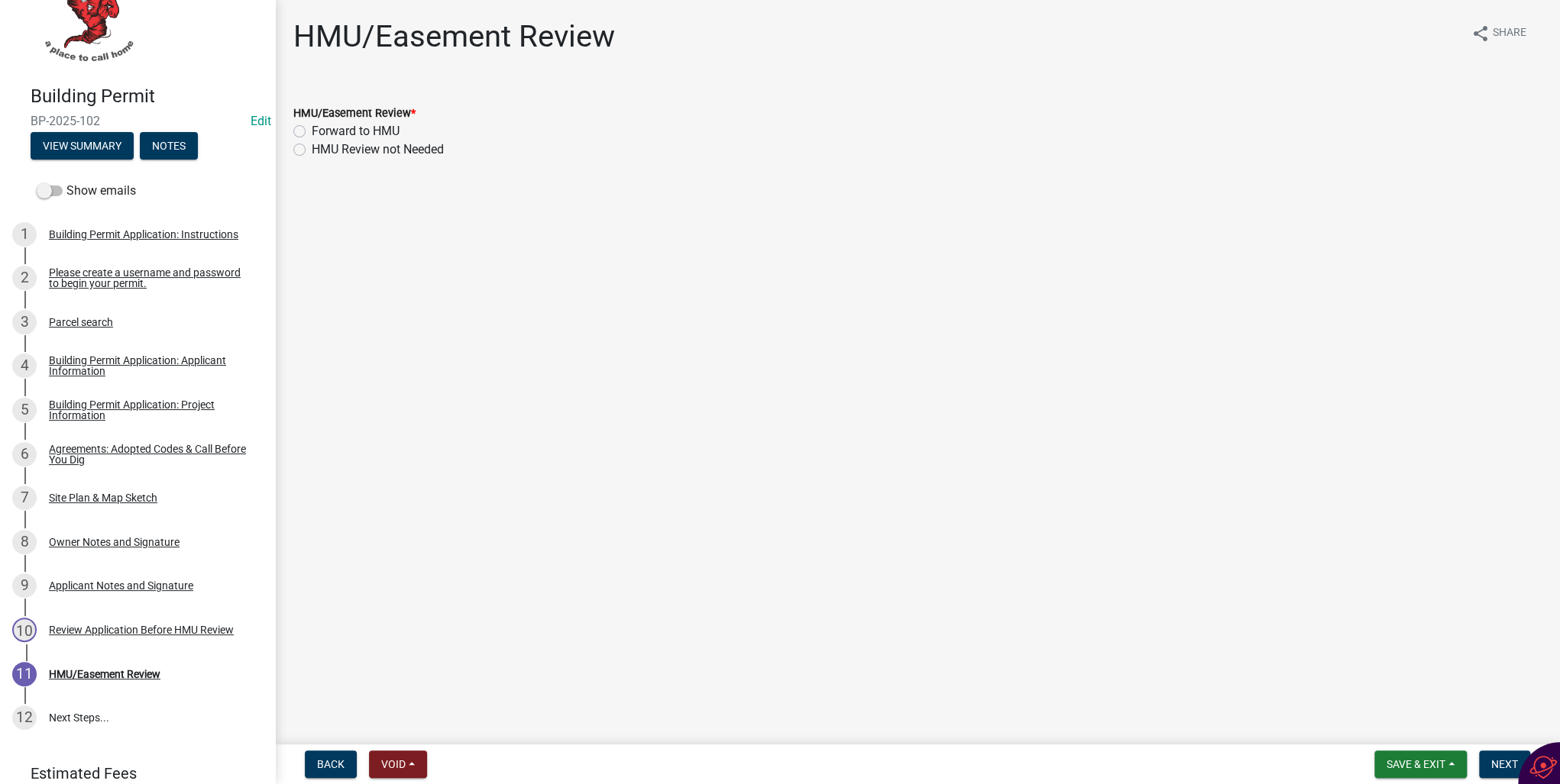
click at [311, 150] on label "HMU Review not Needed" at bounding box center [377, 150] width 132 height 19
click at [311, 150] on input "HMU Review not Needed" at bounding box center [316, 146] width 10 height 10
radio input "true"
click at [1503, 761] on span "Next" at bounding box center [1504, 764] width 27 height 13
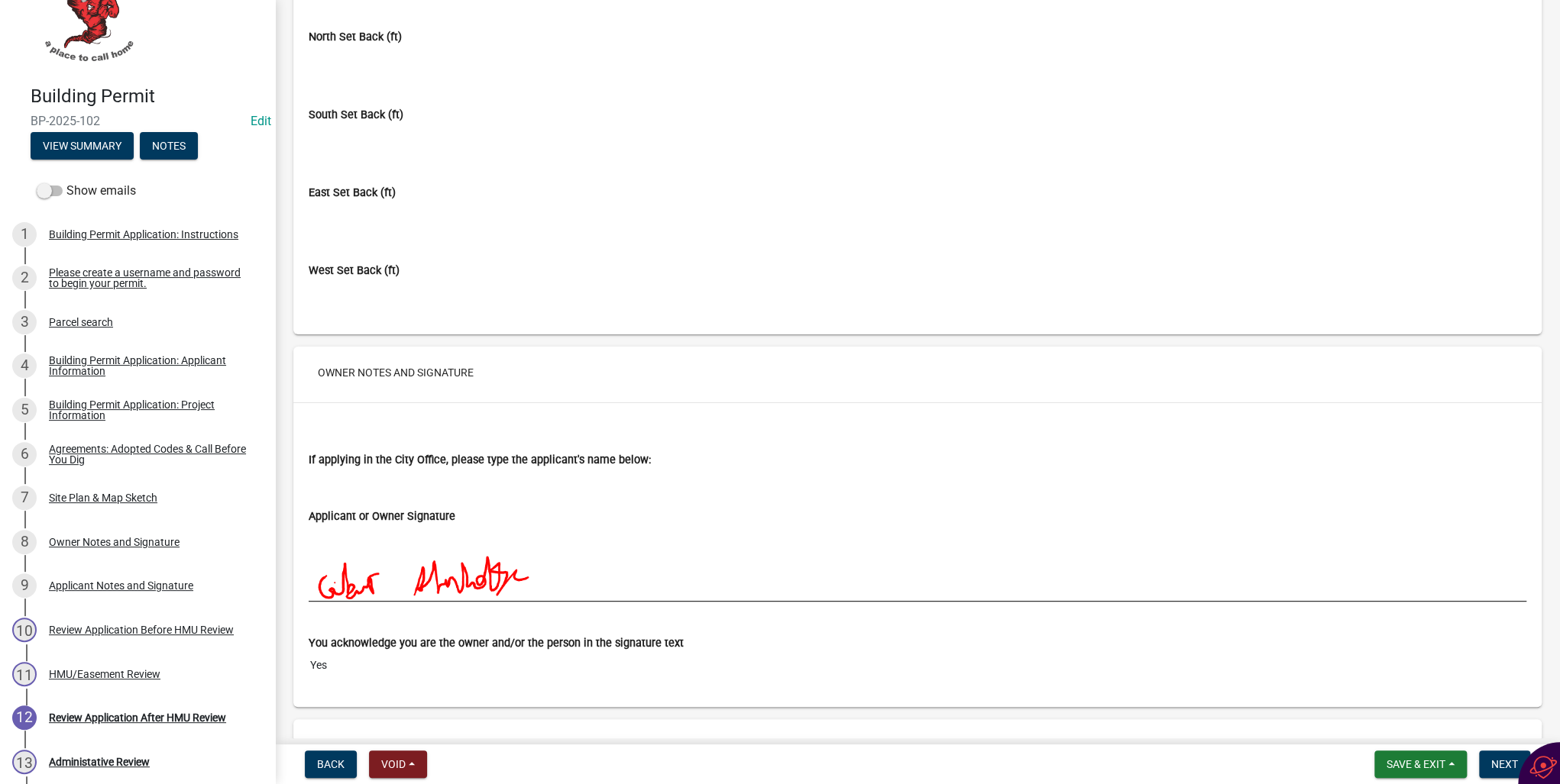
scroll to position [4092, 0]
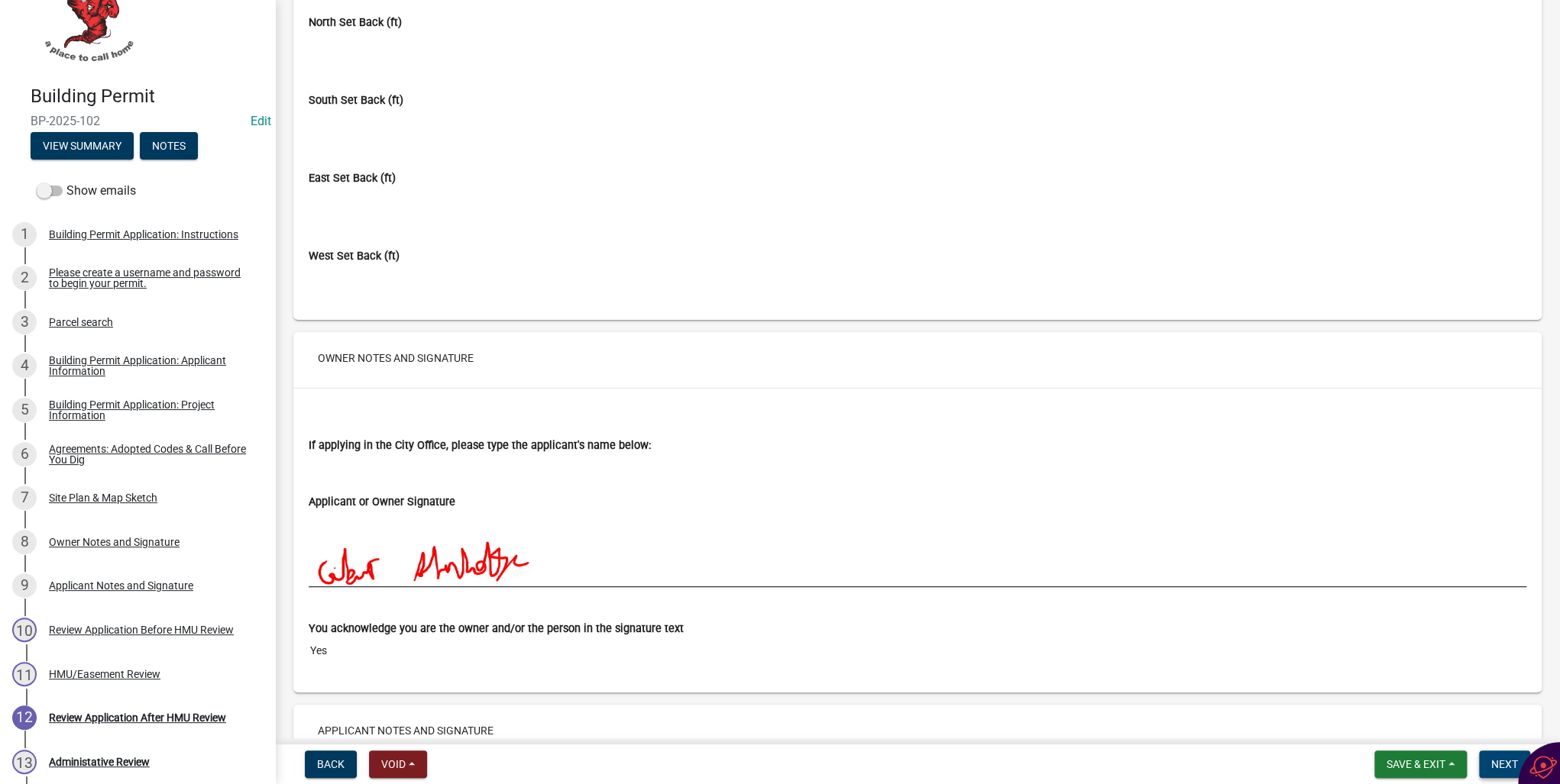
click at [1499, 764] on span "Next" at bounding box center [1504, 764] width 27 height 13
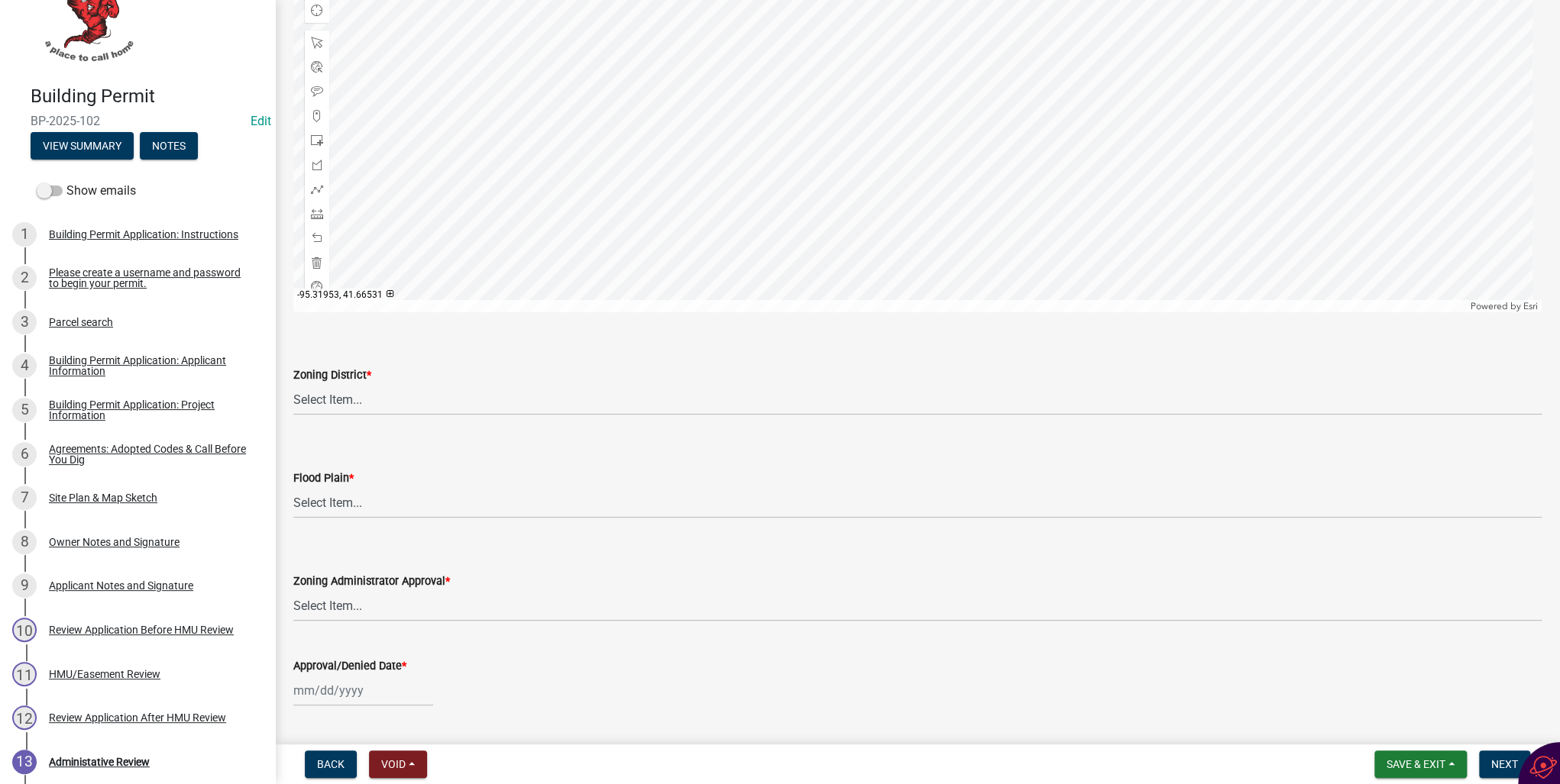
scroll to position [794, 0]
click at [358, 395] on select "Select Item... A-1 Agricultural B-1 Retail Business B-2 General Business B-3 Hi…" at bounding box center [917, 399] width 1248 height 31
click at [294, 384] on select "Select Item... A-1 Agricultural B-1 Retail Business B-2 General Business B-3 Hi…" at bounding box center [917, 399] width 1248 height 31
select select "e0f15ebd-fcd0-4e2f-b9fa-ef6c8ddbb9c6"
click at [339, 495] on select "Select Item... No Yes 100 Year Yes 500 Year" at bounding box center [917, 501] width 1248 height 31
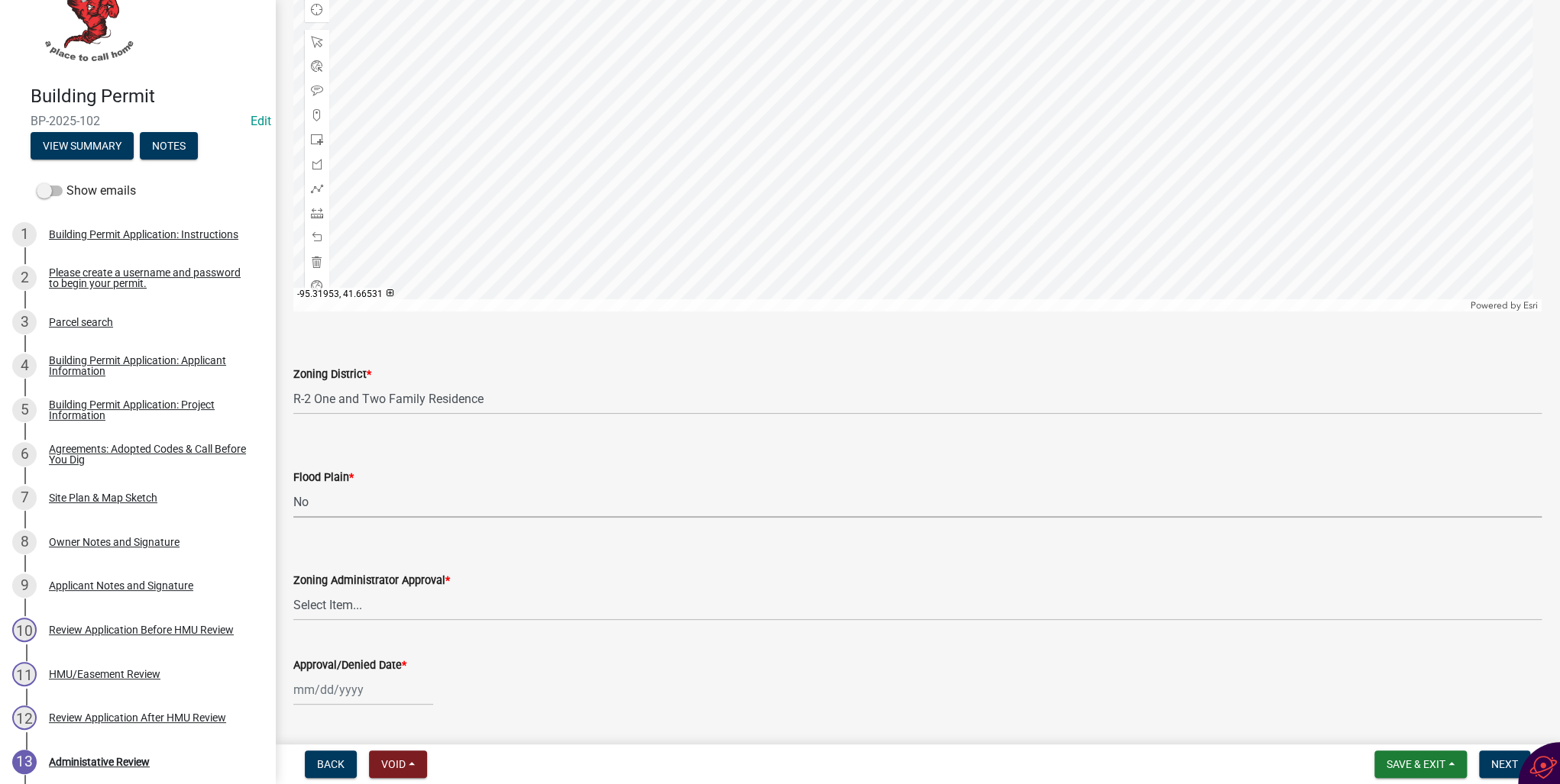
click at [294, 486] on select "Select Item... No Yes 100 Year Yes 500 Year" at bounding box center [917, 501] width 1248 height 31
select select "50d3382b-18dd-4311-9a34-98b71270ef49"
click at [332, 601] on select "Select Item... Approved Denied Pending Board of Adjustment Approval" at bounding box center [917, 605] width 1248 height 31
click at [294, 590] on select "Select Item... Approved Denied Pending Board of Adjustment Approval" at bounding box center [917, 605] width 1248 height 31
select select "3a3761ad-bb9f-4947-9688-d1705314667d"
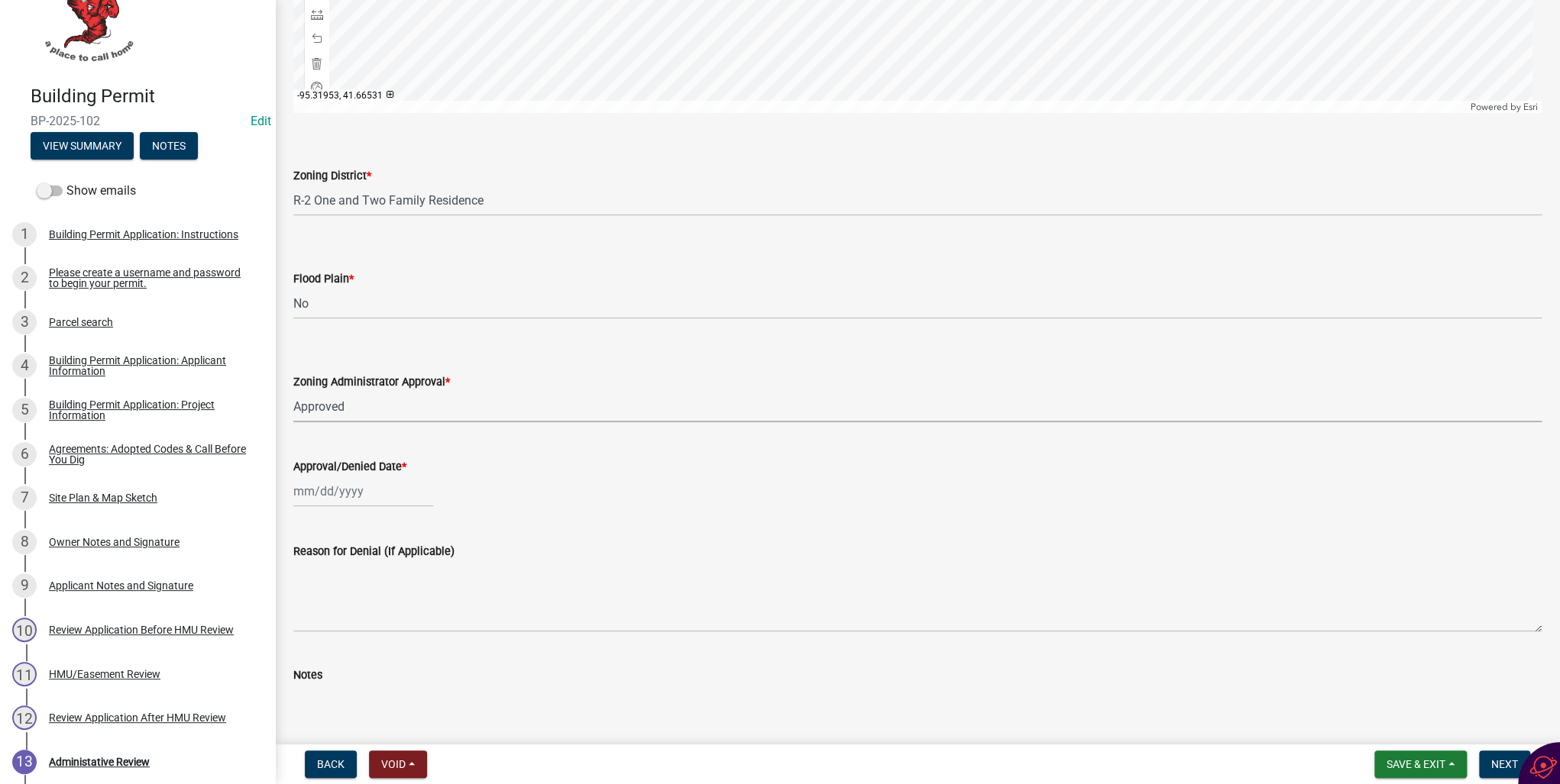
scroll to position [1038, 0]
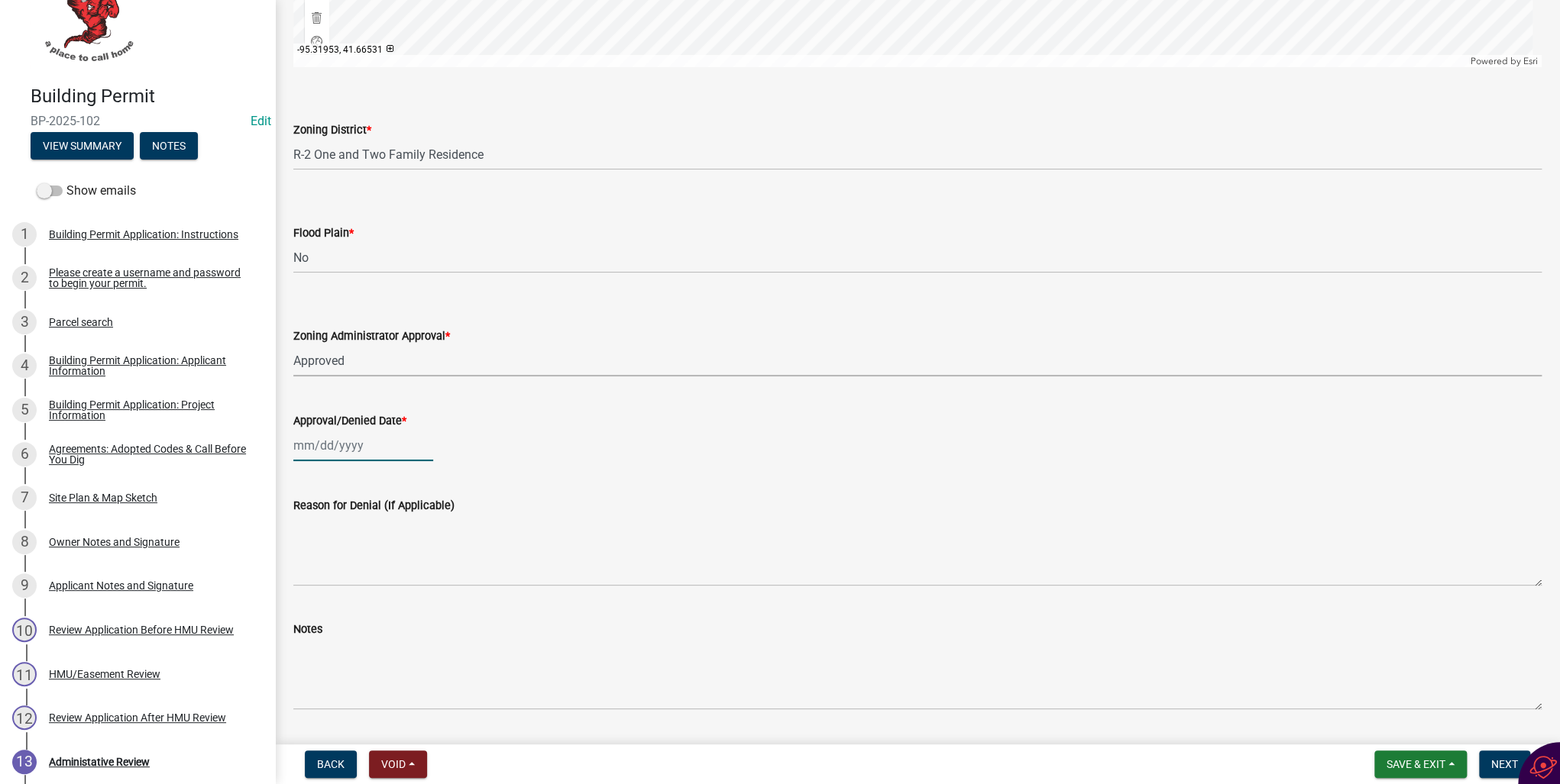
click at [320, 449] on div at bounding box center [363, 445] width 140 height 31
select select "8"
select select "2025"
click at [357, 600] on div "20" at bounding box center [357, 600] width 24 height 24
type input "[DATE]"
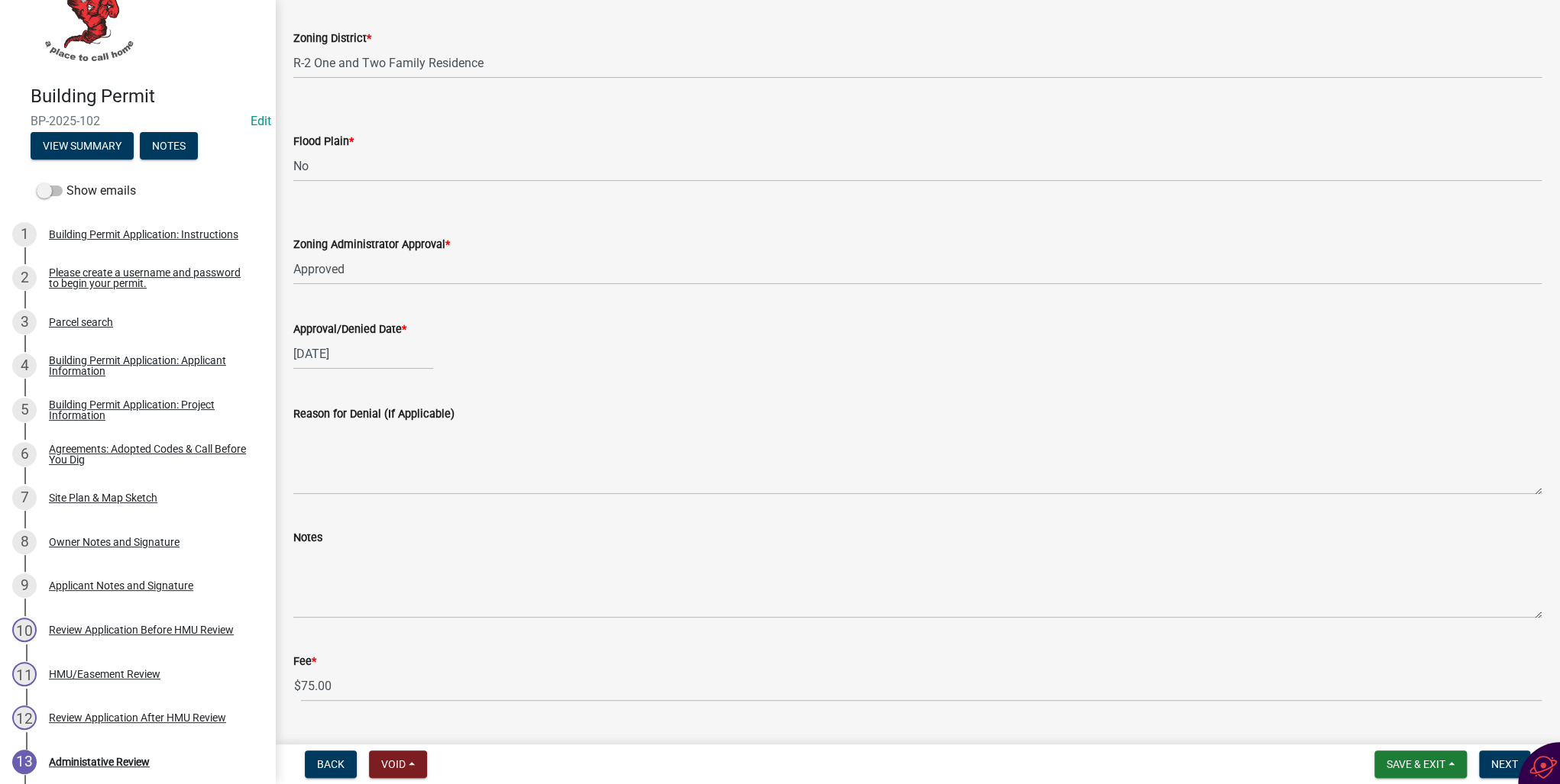
scroll to position [1164, 0]
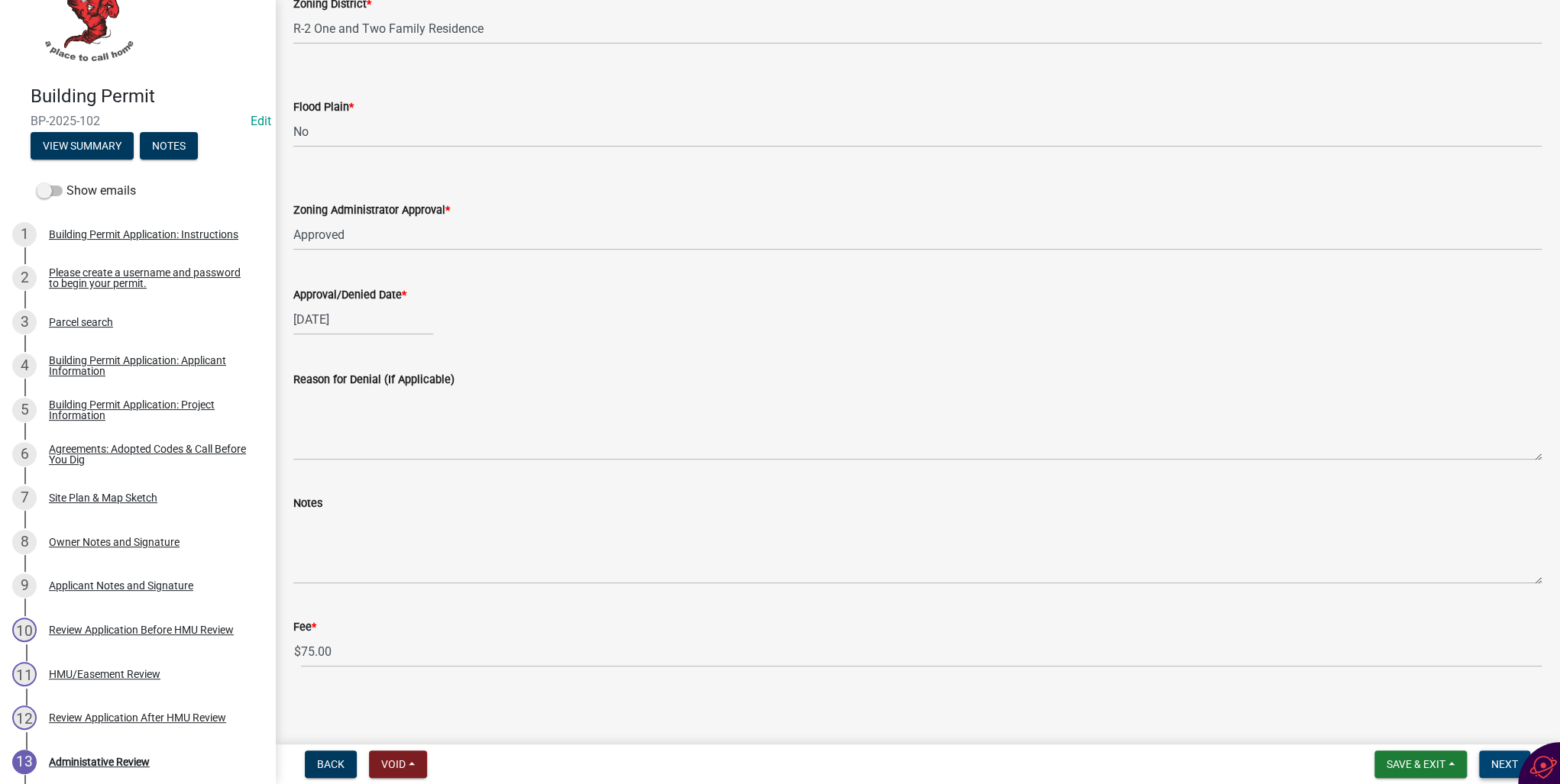
click at [1497, 760] on span "Next" at bounding box center [1504, 764] width 27 height 13
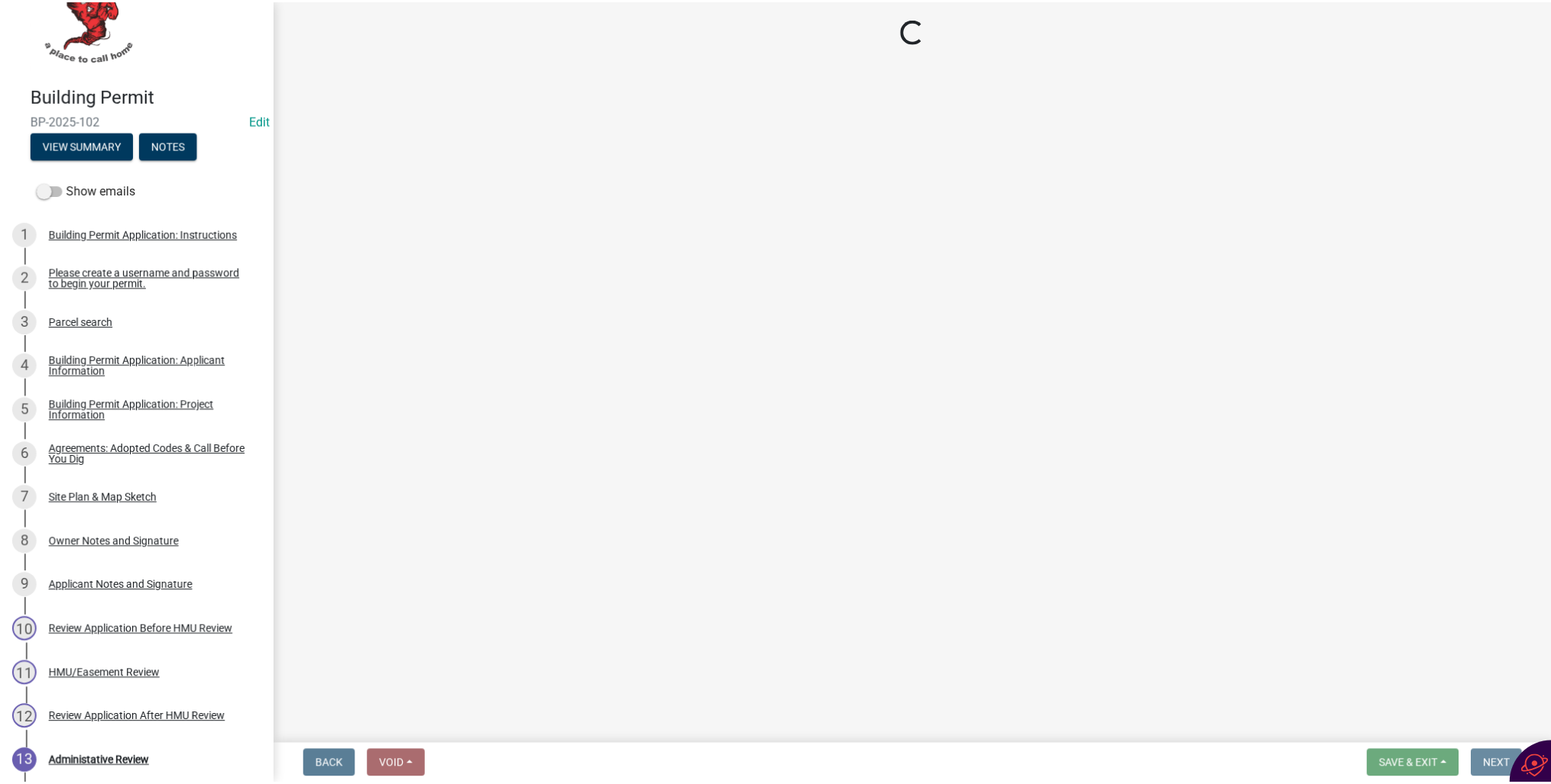
scroll to position [0, 0]
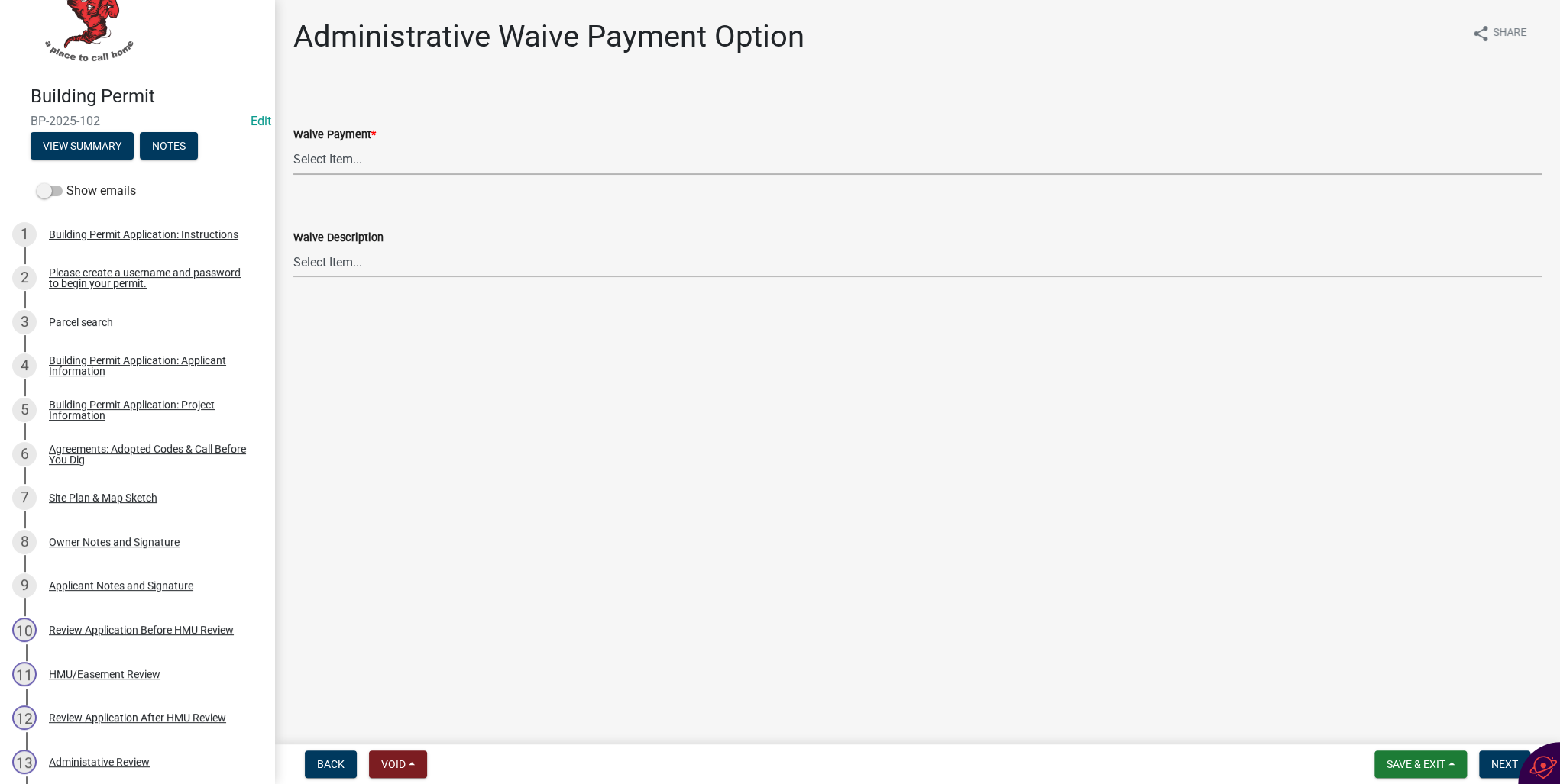
click at [341, 162] on select "Select Item... Yes No" at bounding box center [917, 159] width 1248 height 31
click at [294, 144] on select "Select Item... Yes No" at bounding box center [917, 159] width 1248 height 31
select select "7298562d-80e2-4015-9188-174ec1b44f73"
click at [1499, 761] on span "Next" at bounding box center [1504, 764] width 27 height 13
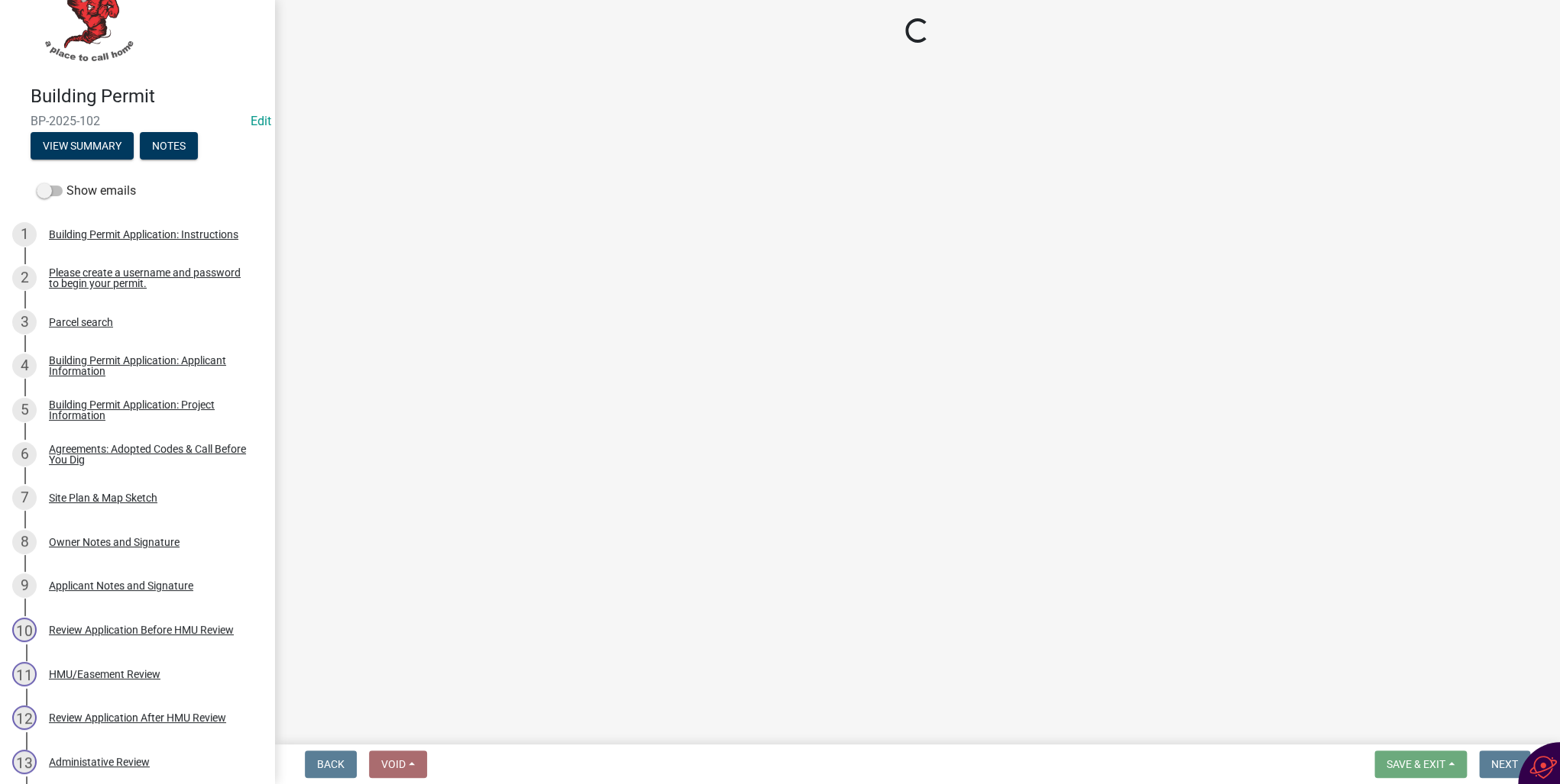
select select "3: 3"
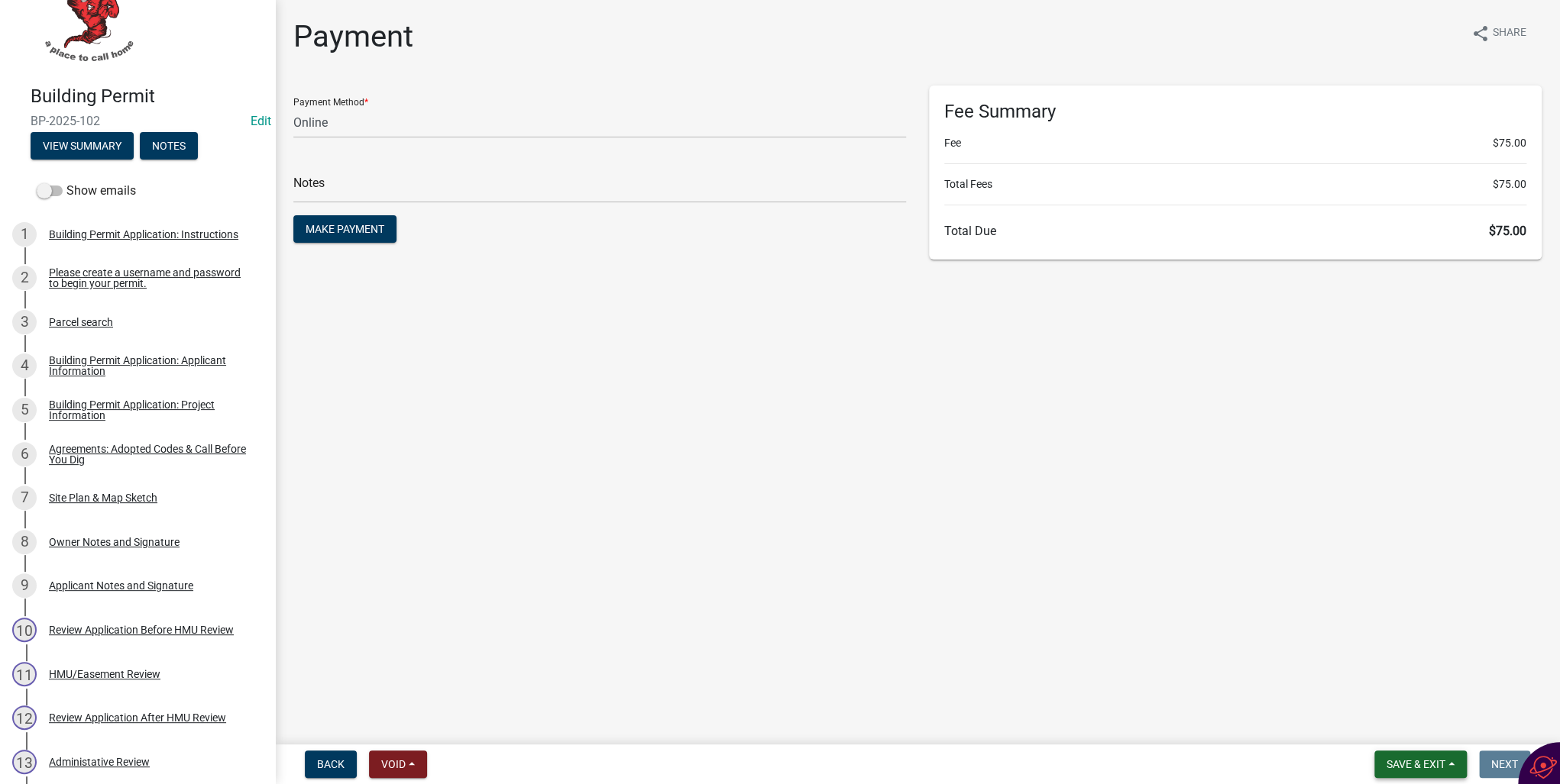
click at [1438, 767] on span "Save & Exit" at bounding box center [1415, 764] width 59 height 13
click at [1415, 733] on button "Save & Exit" at bounding box center [1405, 725] width 122 height 37
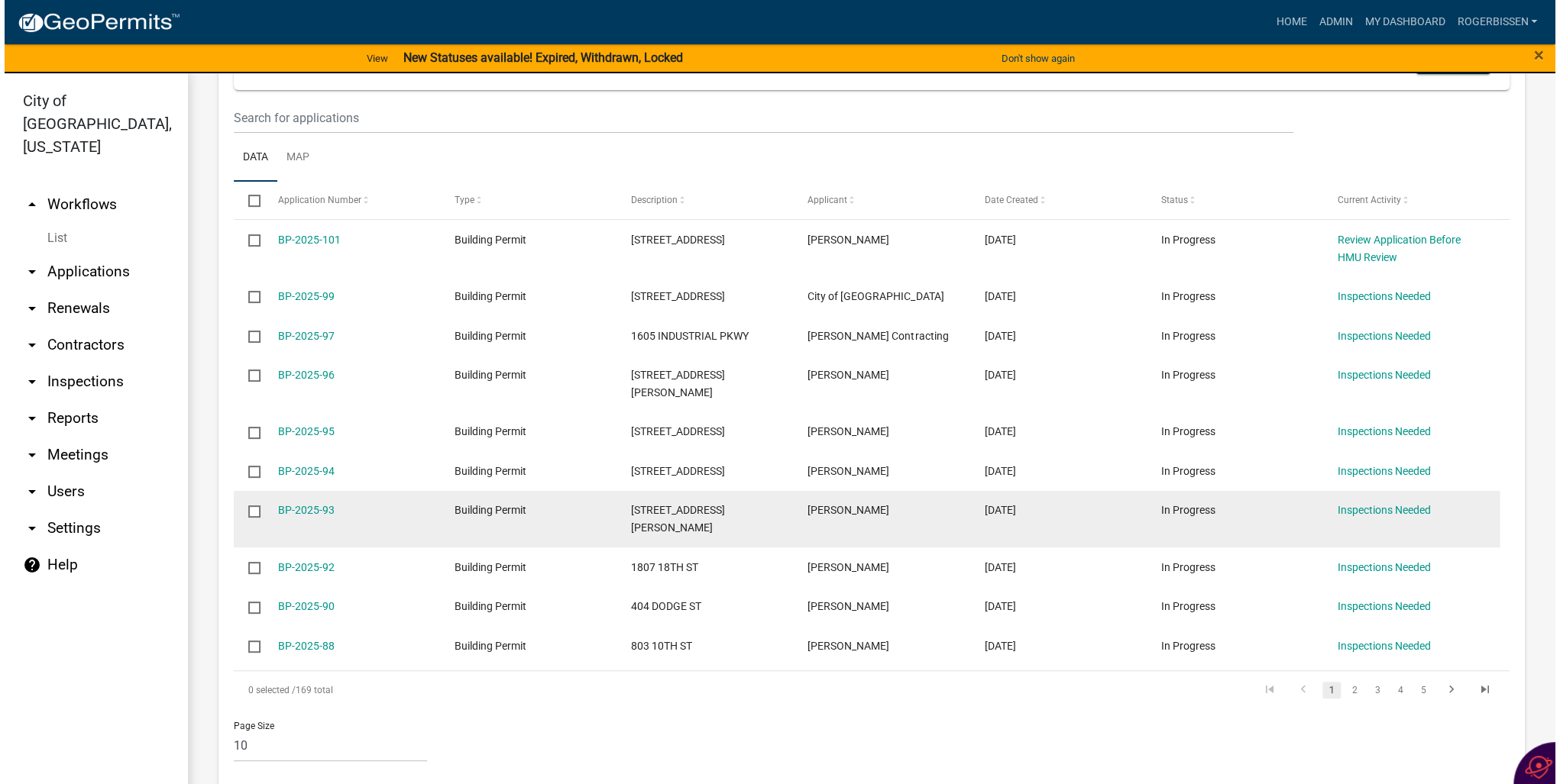
scroll to position [305, 0]
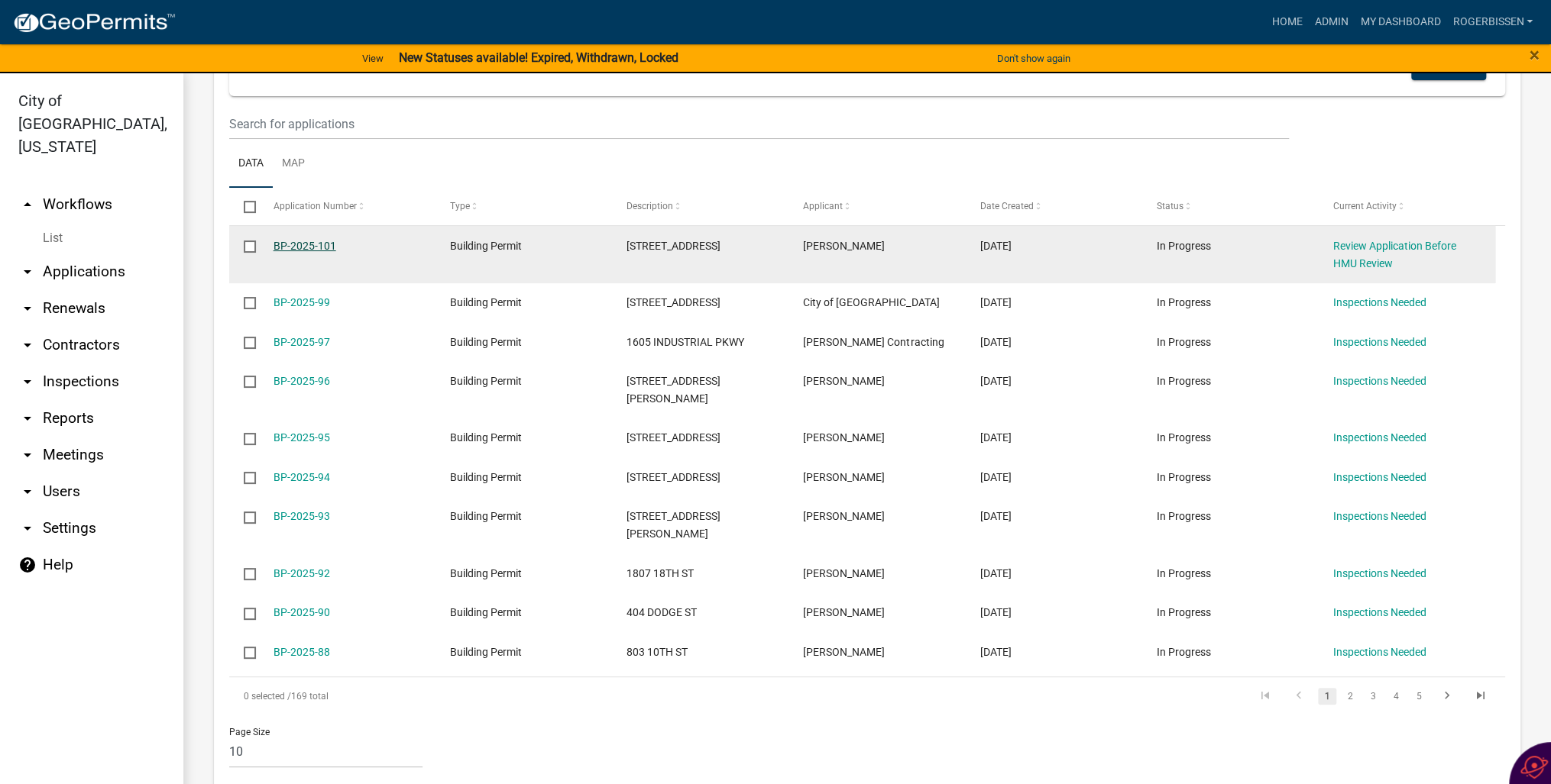
click at [282, 245] on link "BP-2025-101" at bounding box center [305, 246] width 62 height 13
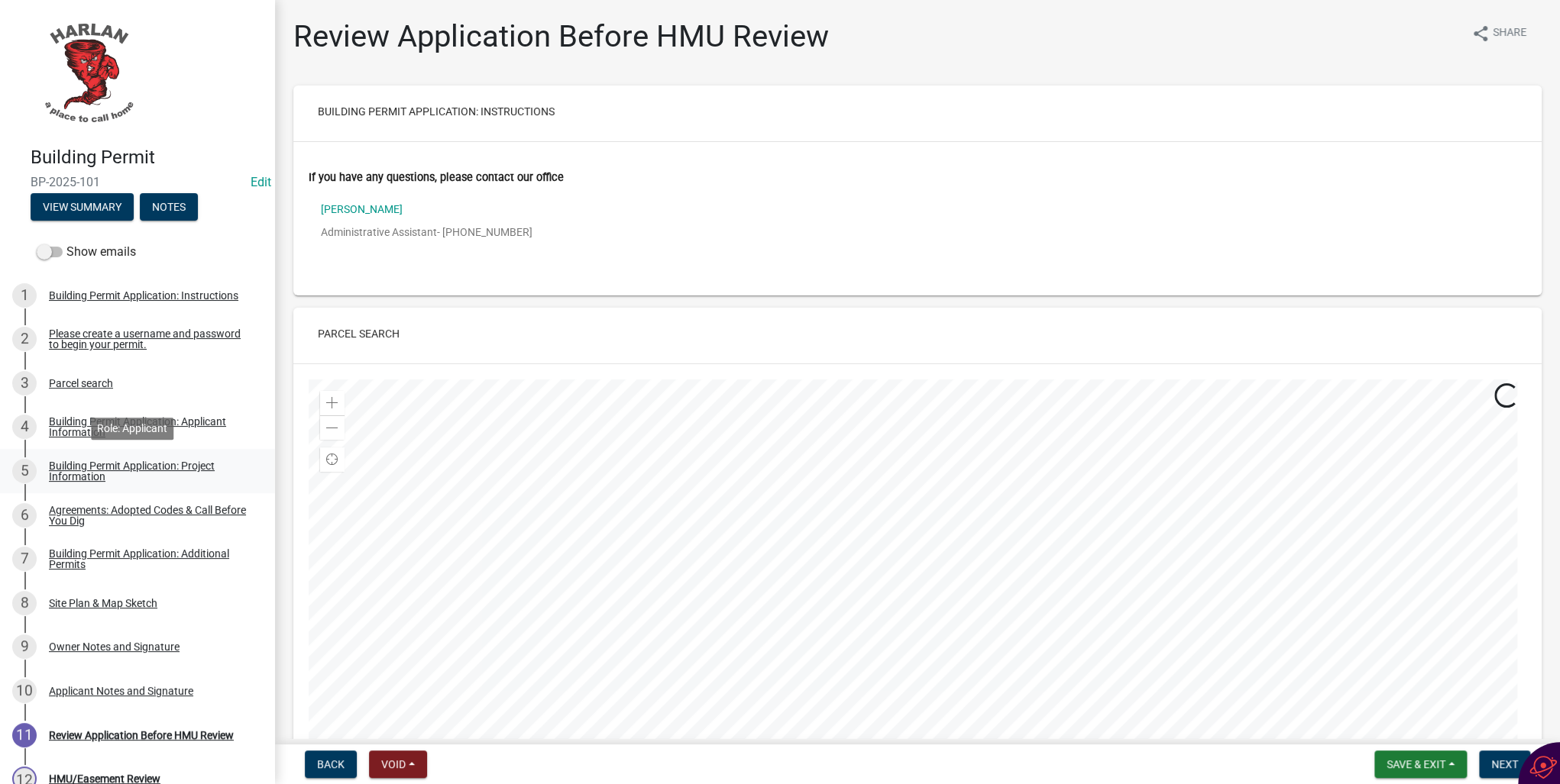
click at [58, 466] on div "Building Permit Application: Project Information" at bounding box center [150, 470] width 202 height 21
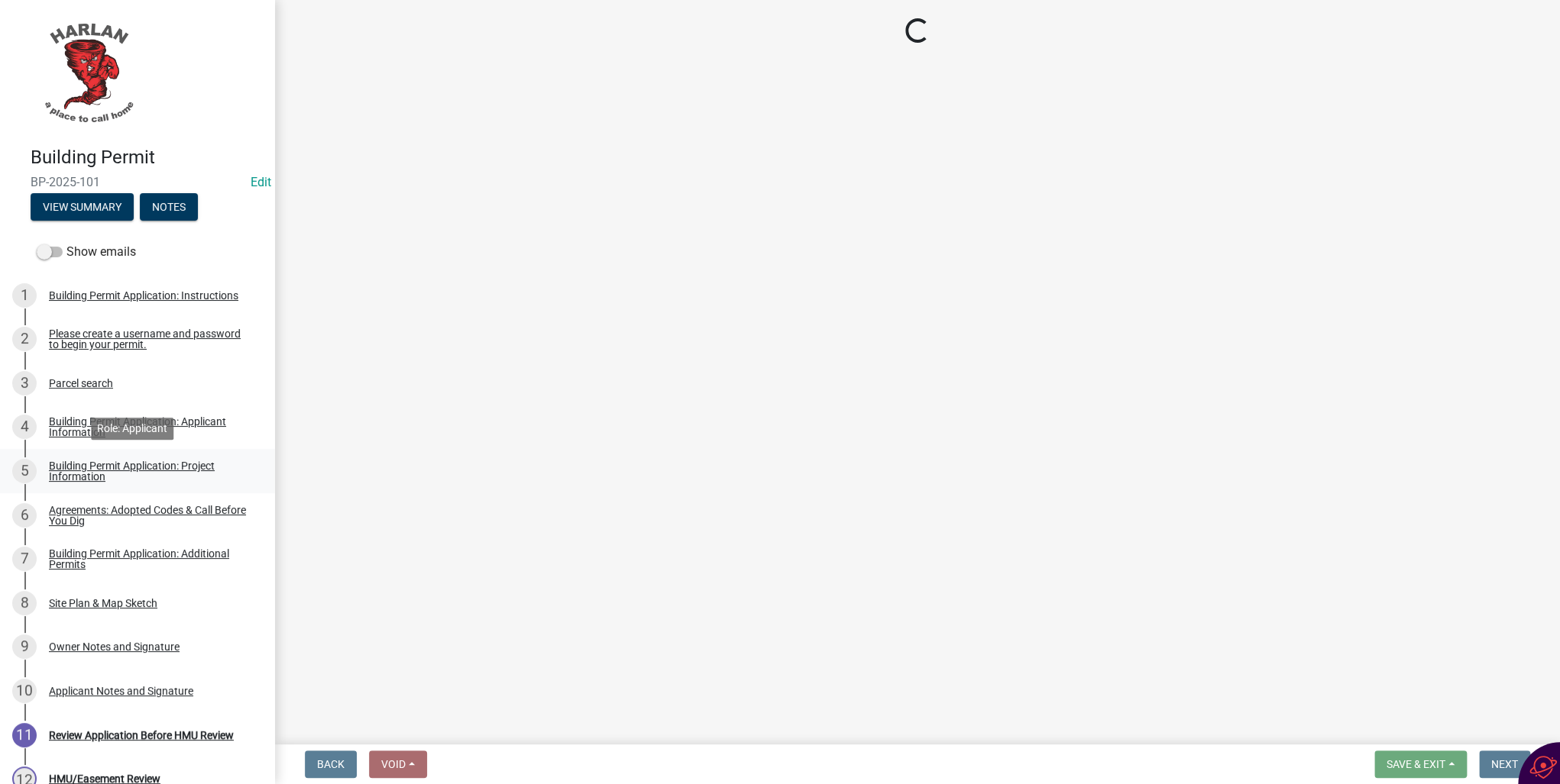
select select "57c12fbf-2104-401b-a871-4062d0a56bab"
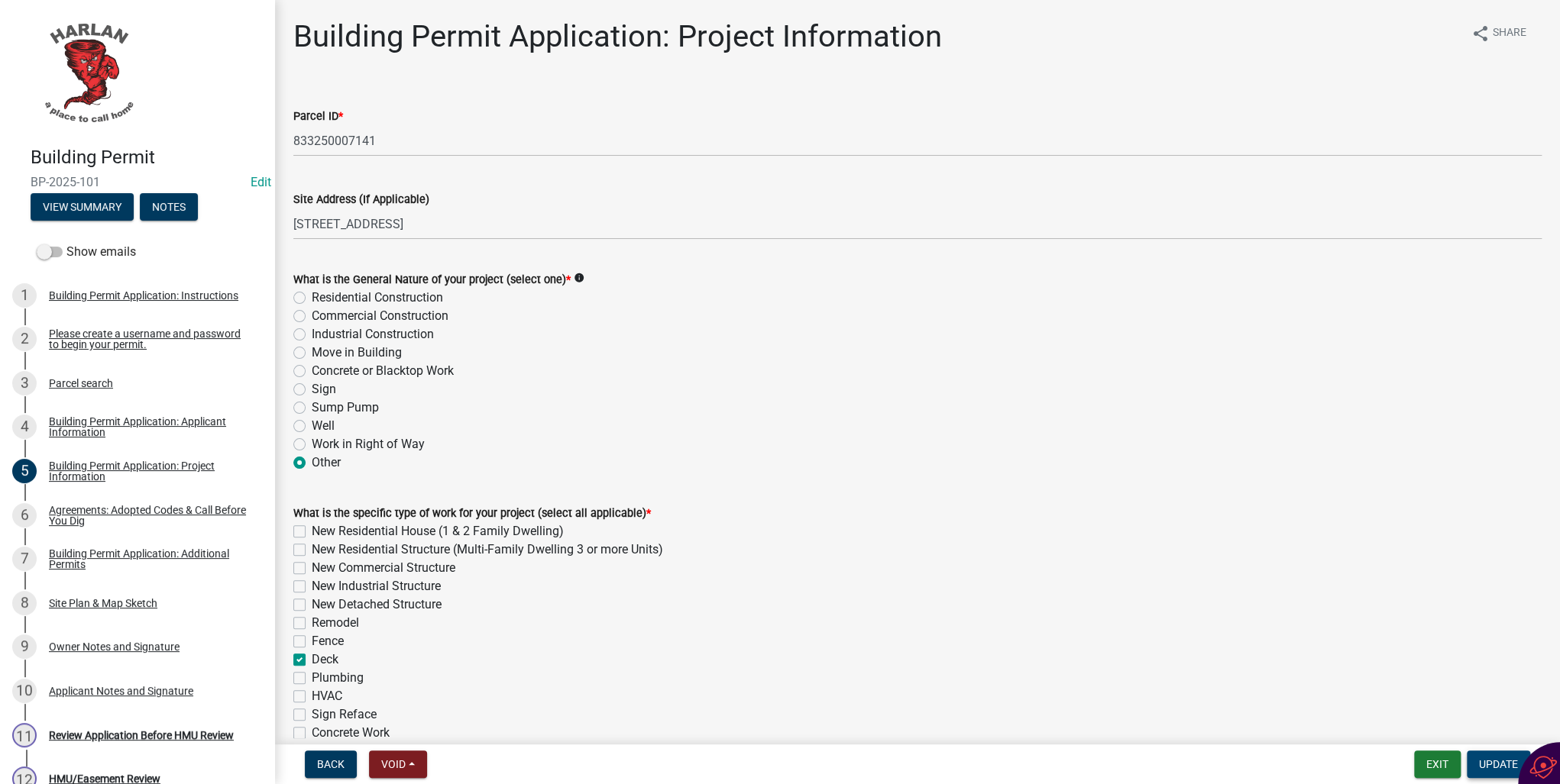
click at [1479, 768] on span "Update" at bounding box center [1498, 764] width 39 height 13
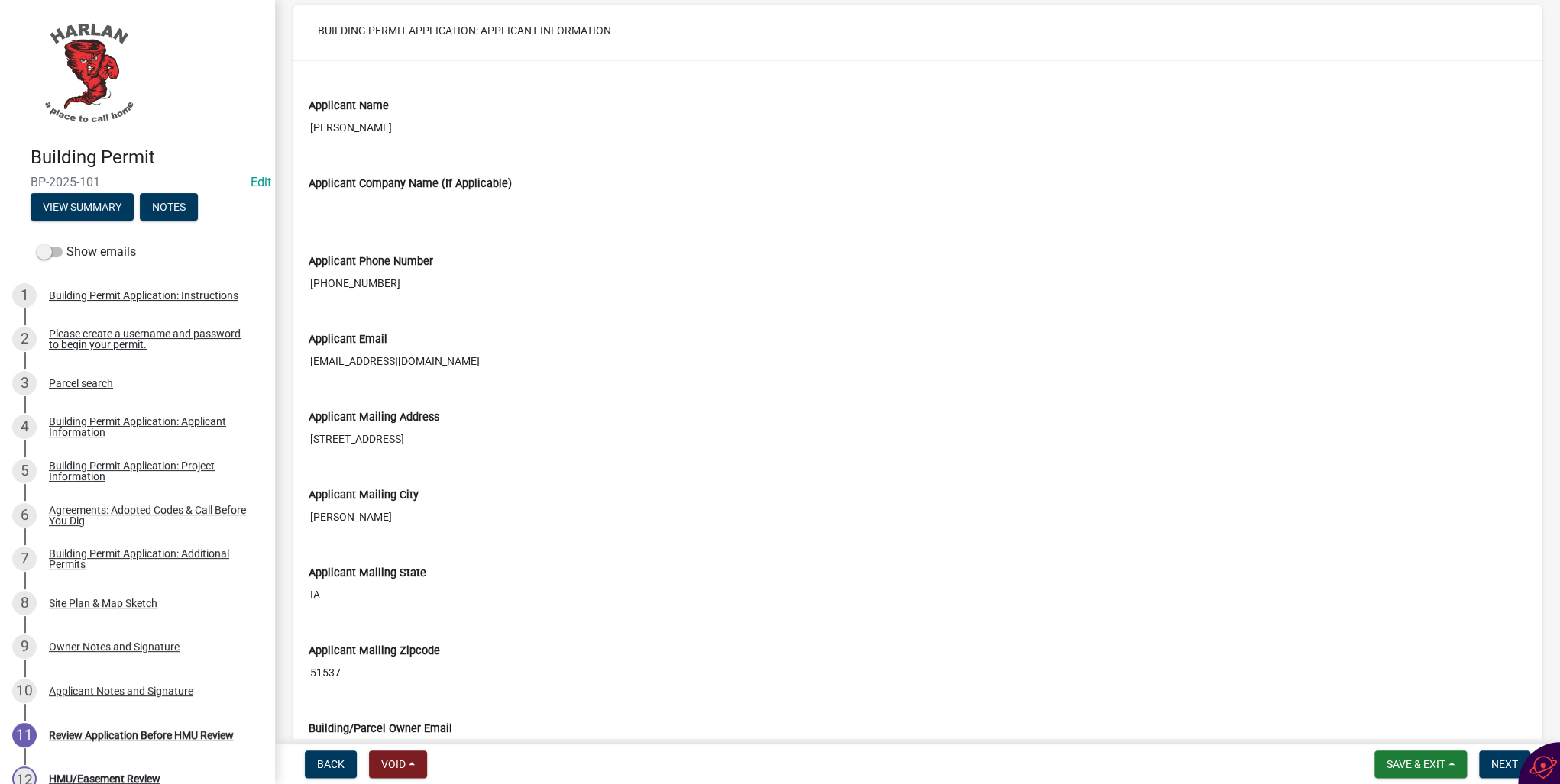
scroll to position [1038, 0]
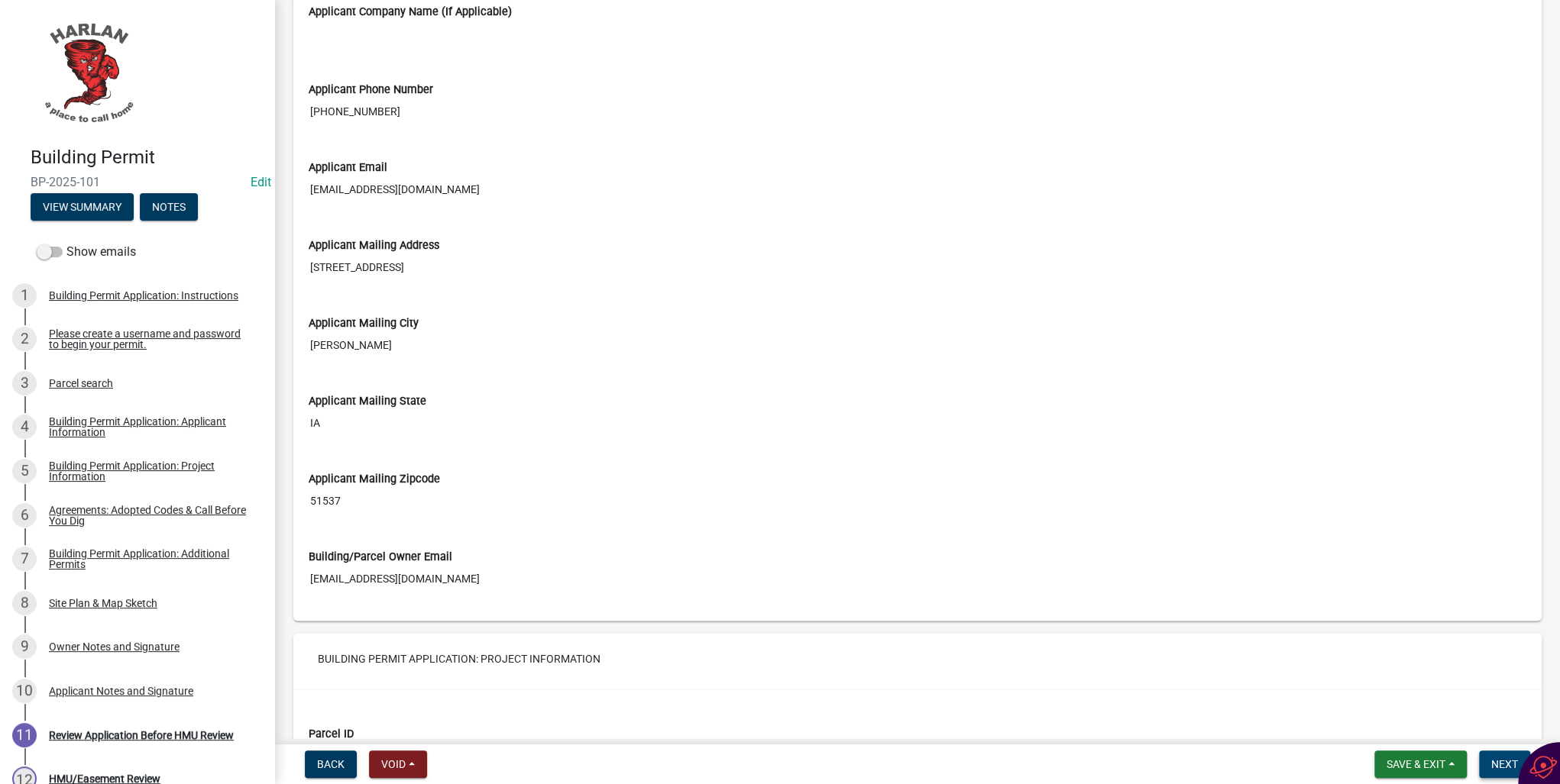
click at [1500, 763] on span "Next" at bounding box center [1504, 764] width 27 height 13
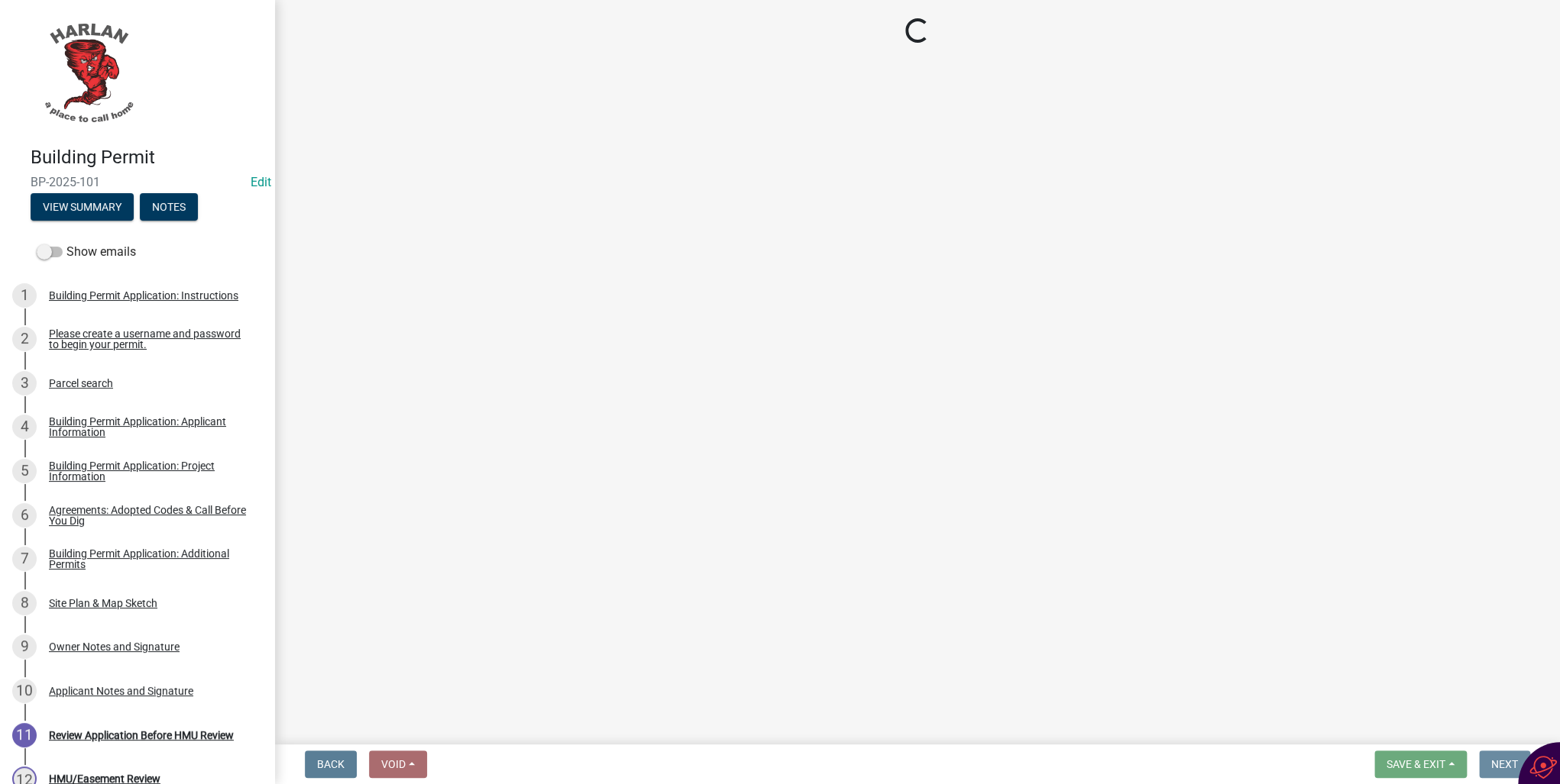
scroll to position [0, 0]
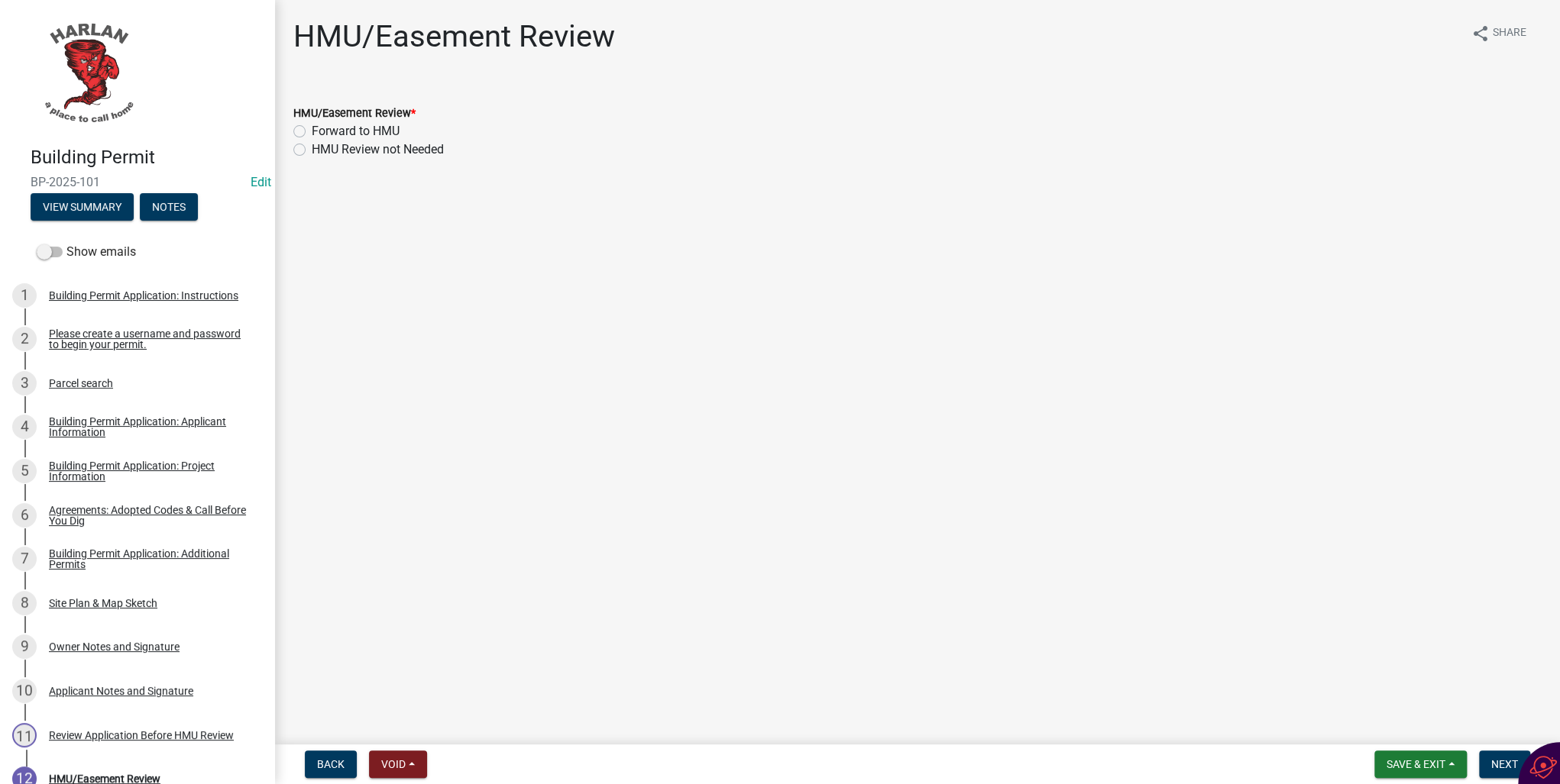
click at [311, 151] on label "HMU Review not Needed" at bounding box center [377, 150] width 132 height 19
click at [311, 151] on input "HMU Review not Needed" at bounding box center [316, 146] width 10 height 10
radio input "true"
click at [1493, 764] on span "Next" at bounding box center [1504, 764] width 27 height 13
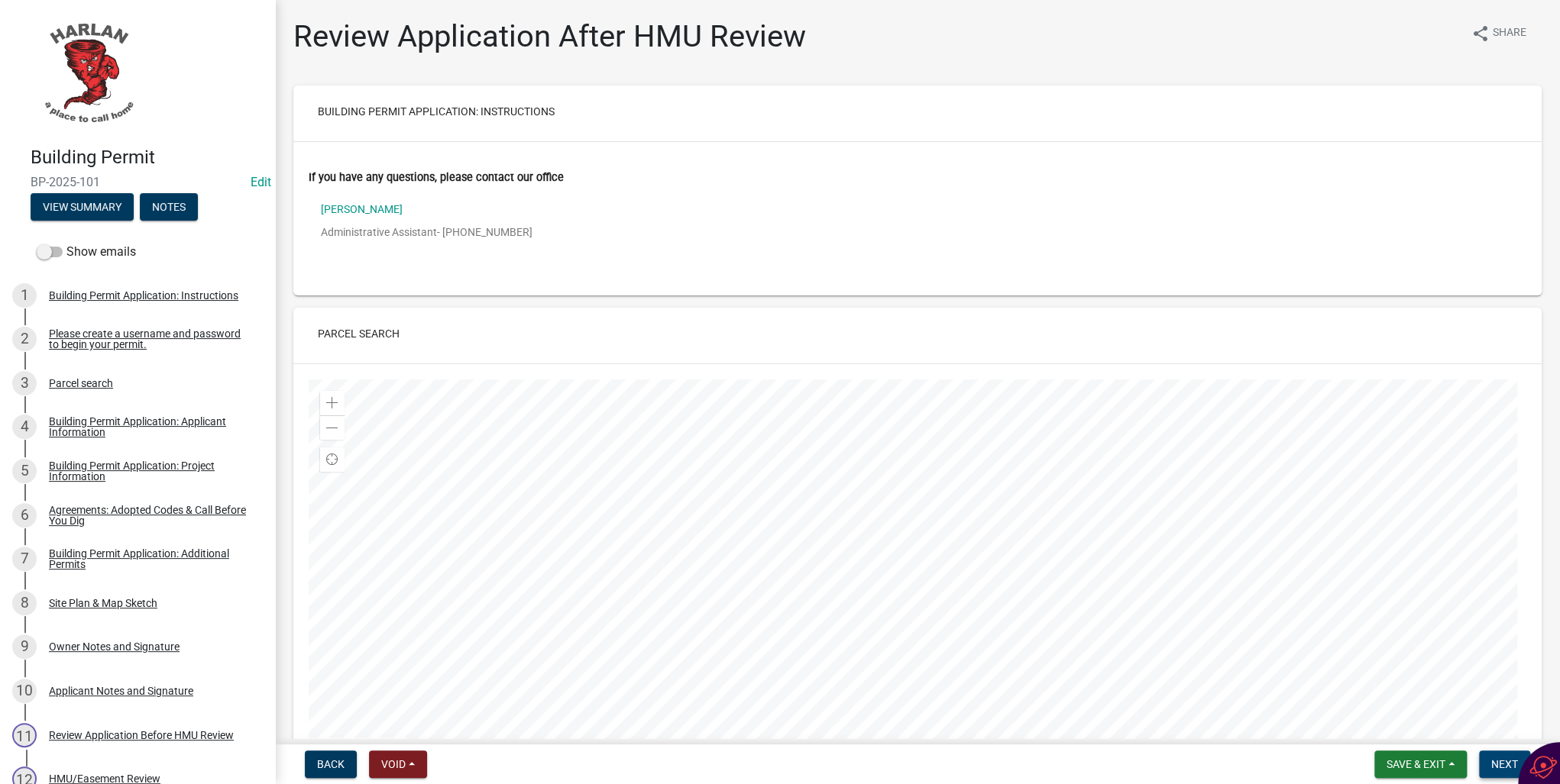
click at [1502, 763] on span "Next" at bounding box center [1504, 764] width 27 height 13
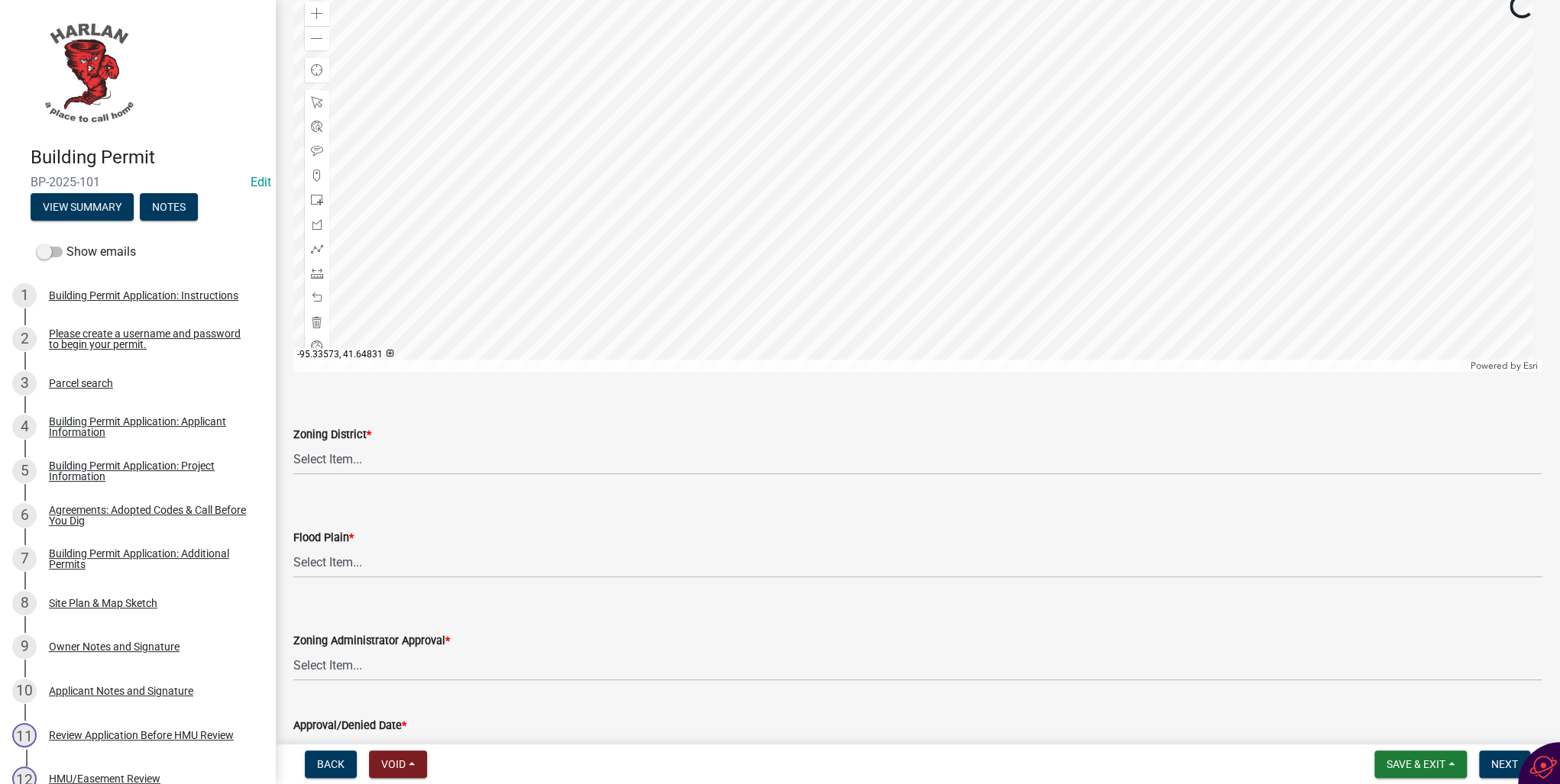
scroll to position [794, 0]
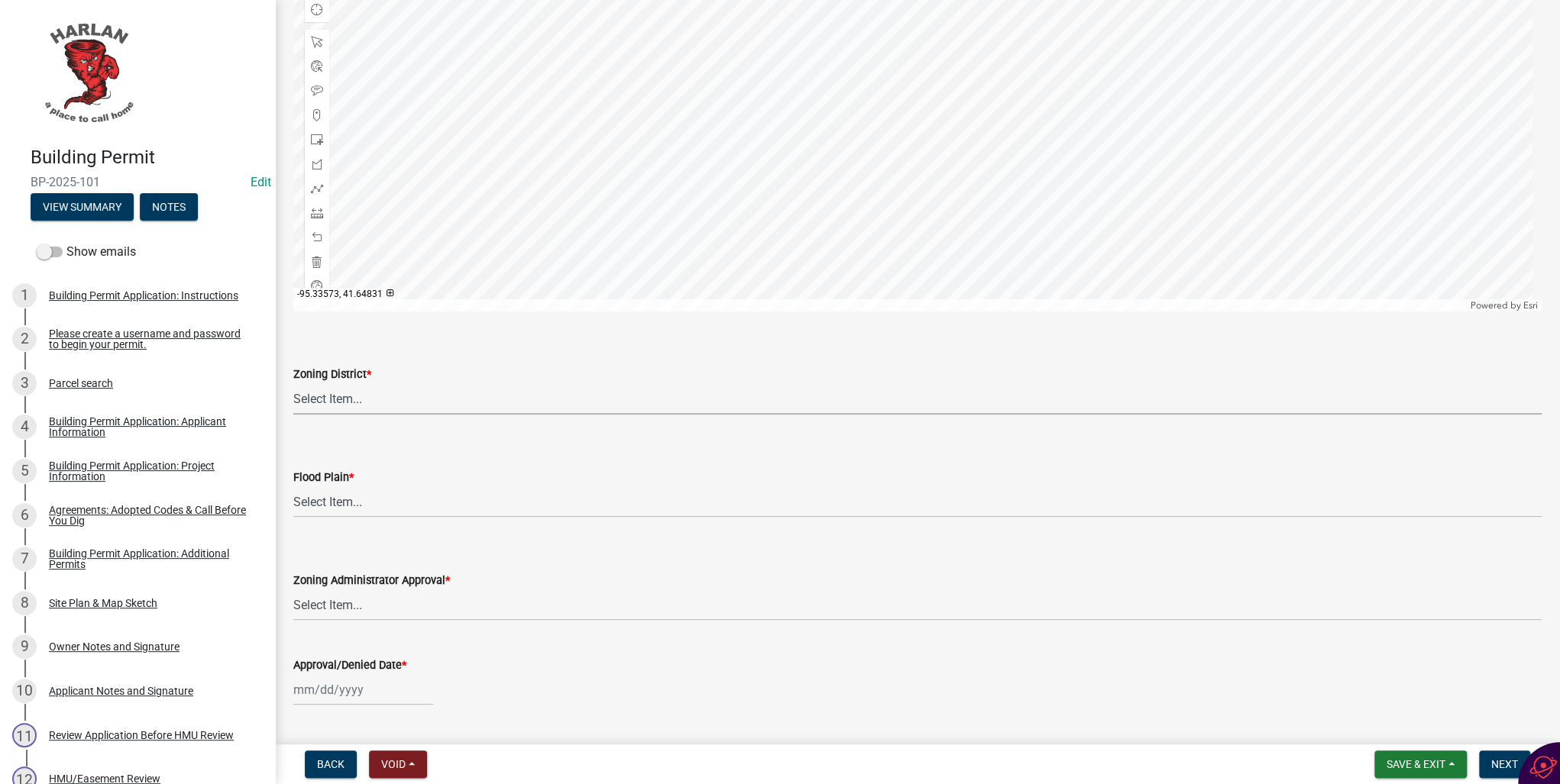
click at [326, 400] on select "Select Item... A-1 Agricultural B-1 Retail Business B-2 General Business B-3 Hi…" at bounding box center [917, 399] width 1248 height 31
click at [294, 384] on select "Select Item... A-1 Agricultural B-1 Retail Business B-2 General Business B-3 Hi…" at bounding box center [917, 399] width 1248 height 31
select select "a23ed524-6161-4e6e-ae10-aeffccd21043"
click at [330, 504] on select "Select Item... No Yes 100 Year Yes 500 Year" at bounding box center [917, 501] width 1248 height 31
click at [294, 486] on select "Select Item... No Yes 100 Year Yes 500 Year" at bounding box center [917, 501] width 1248 height 31
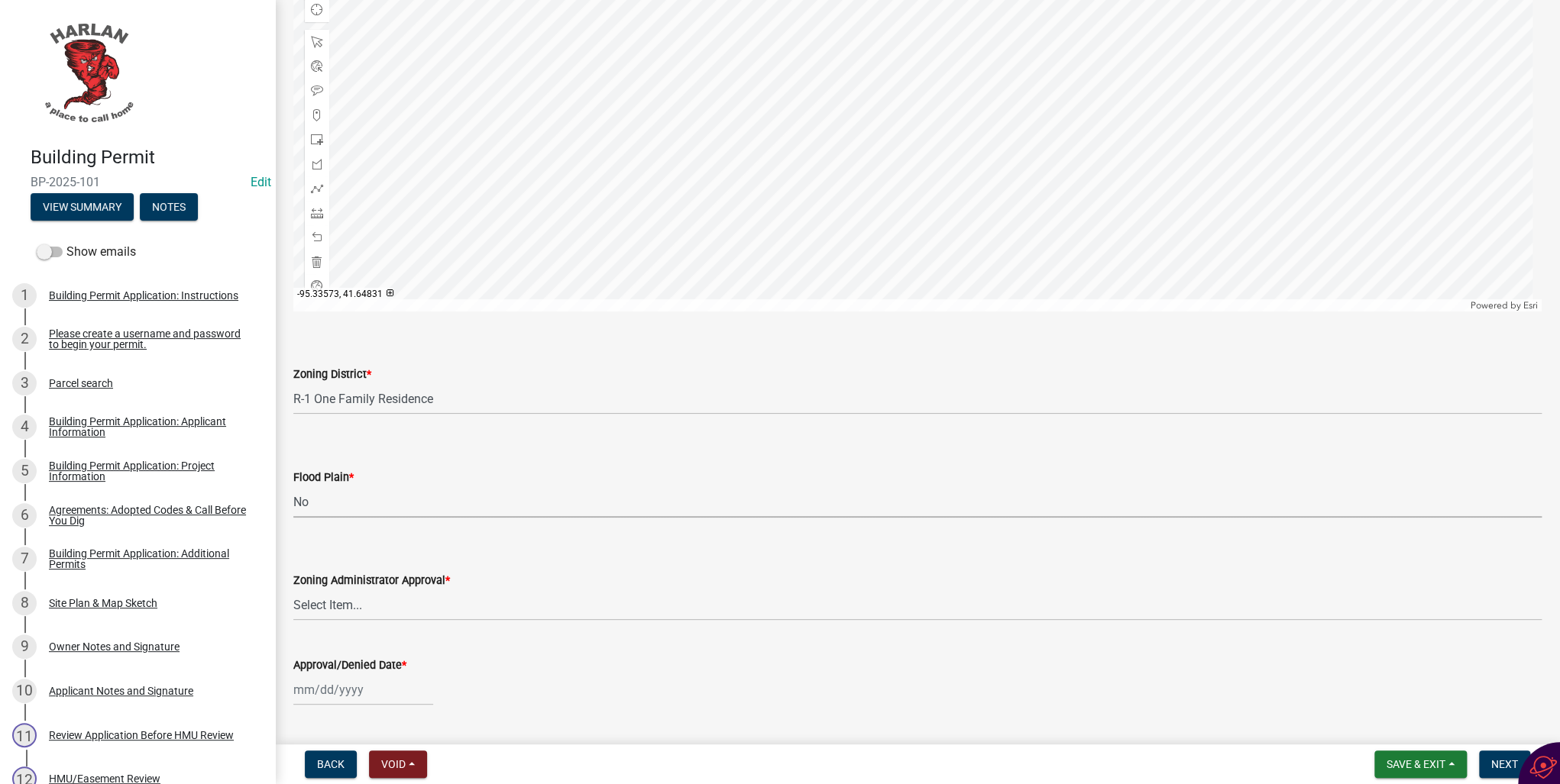
select select "50d3382b-18dd-4311-9a34-98b71270ef49"
click at [318, 606] on select "Select Item... Approved Denied Pending Board of Adjustment Approval" at bounding box center [917, 605] width 1248 height 31
click at [294, 590] on select "Select Item... Approved Denied Pending Board of Adjustment Approval" at bounding box center [917, 605] width 1248 height 31
select select "3a3761ad-bb9f-4947-9688-d1705314667d"
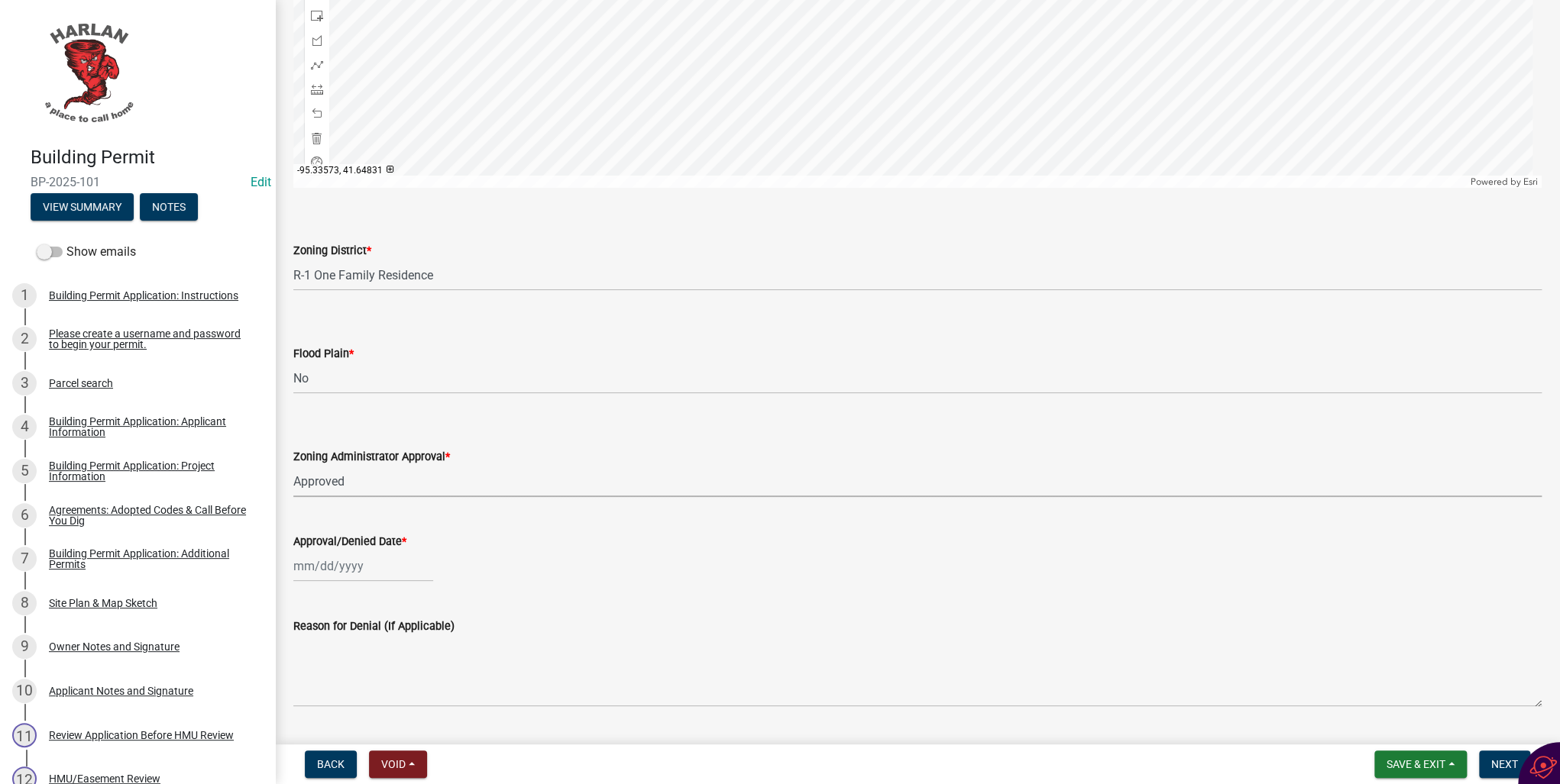
scroll to position [977, 0]
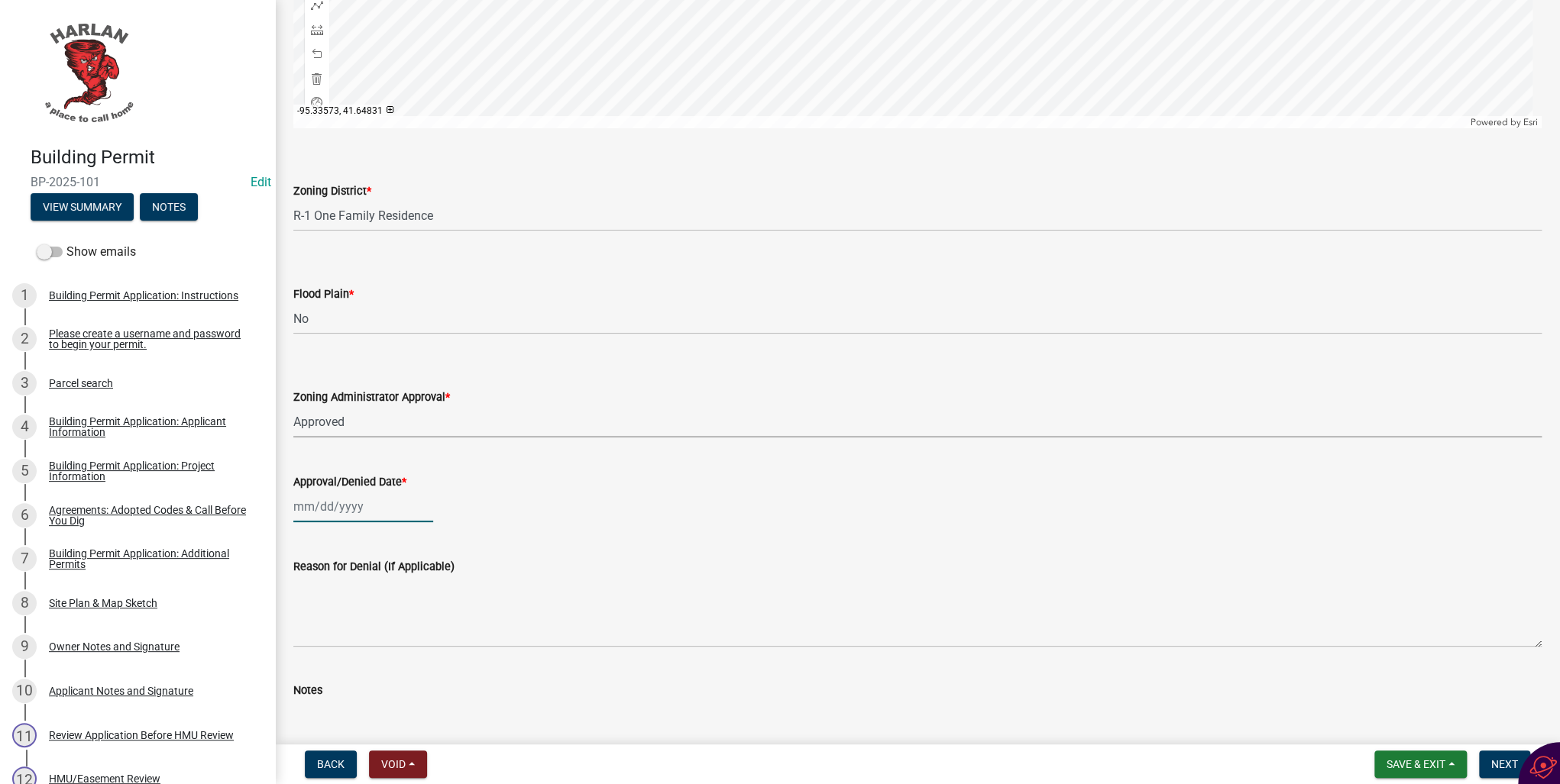
click at [321, 507] on div at bounding box center [363, 506] width 140 height 31
select select "8"
select select "2025"
click at [362, 660] on div "20" at bounding box center [357, 661] width 24 height 24
type input "[DATE]"
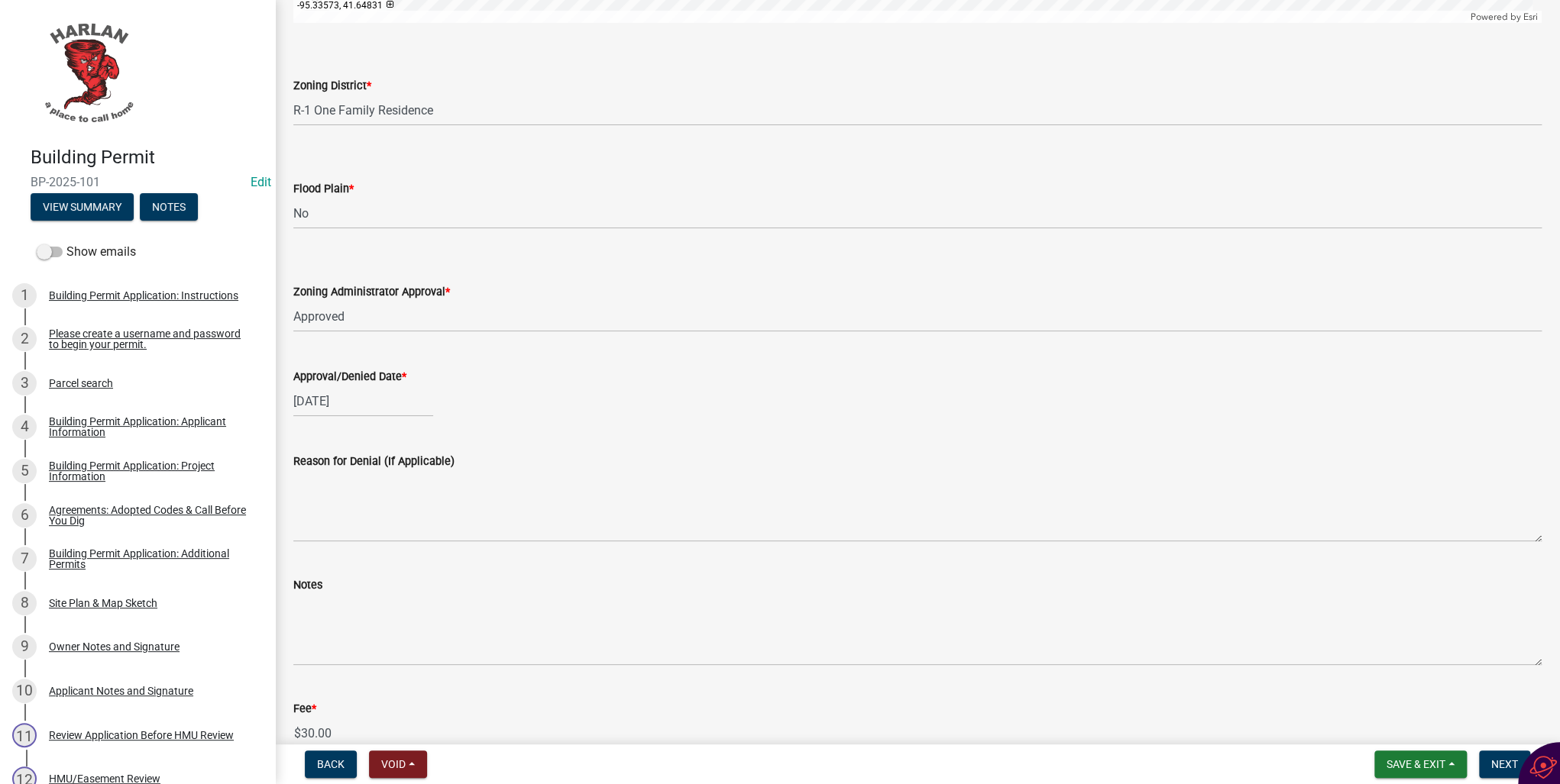
scroll to position [1164, 0]
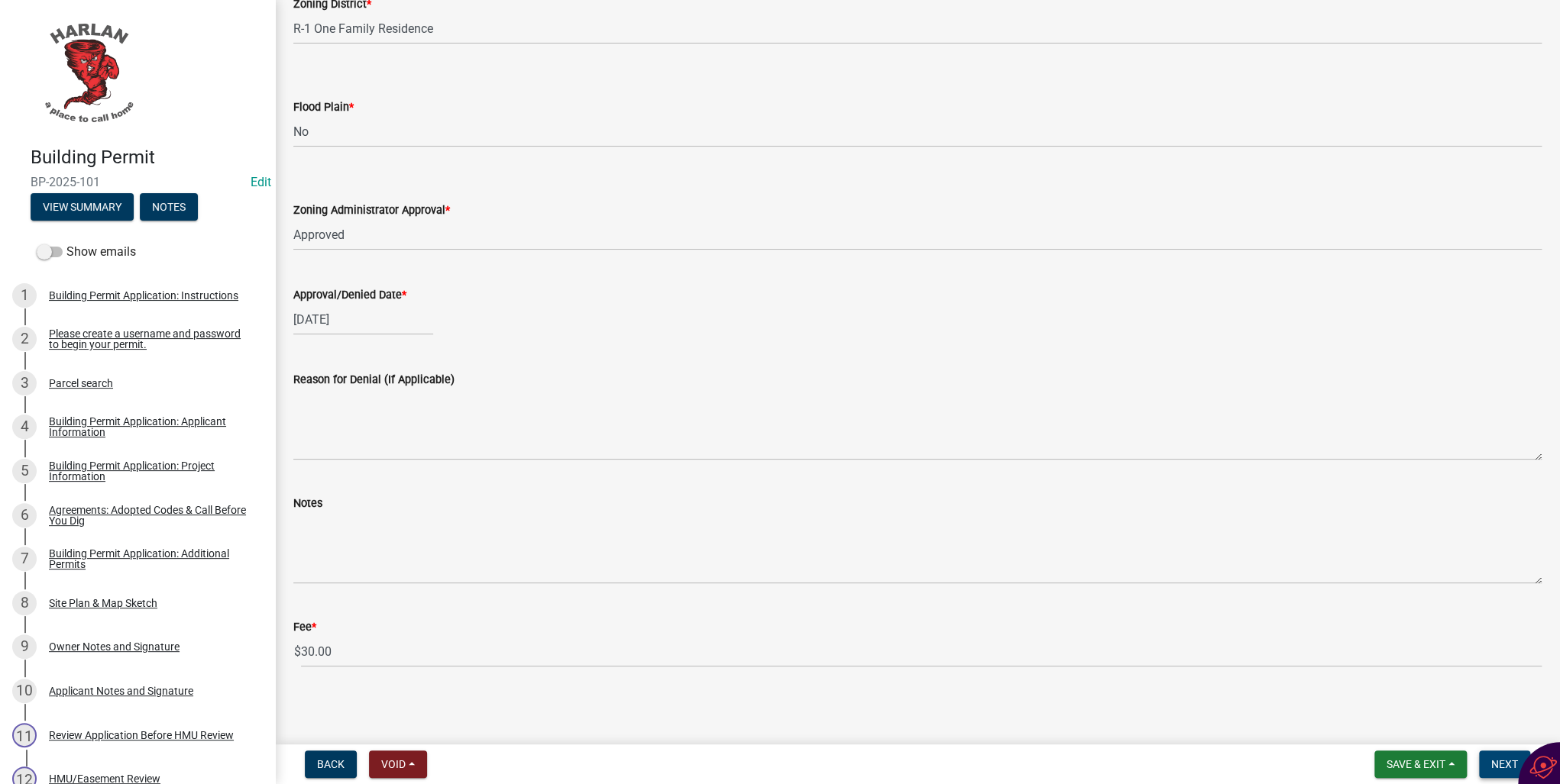
click at [1496, 764] on span "Next" at bounding box center [1504, 764] width 27 height 13
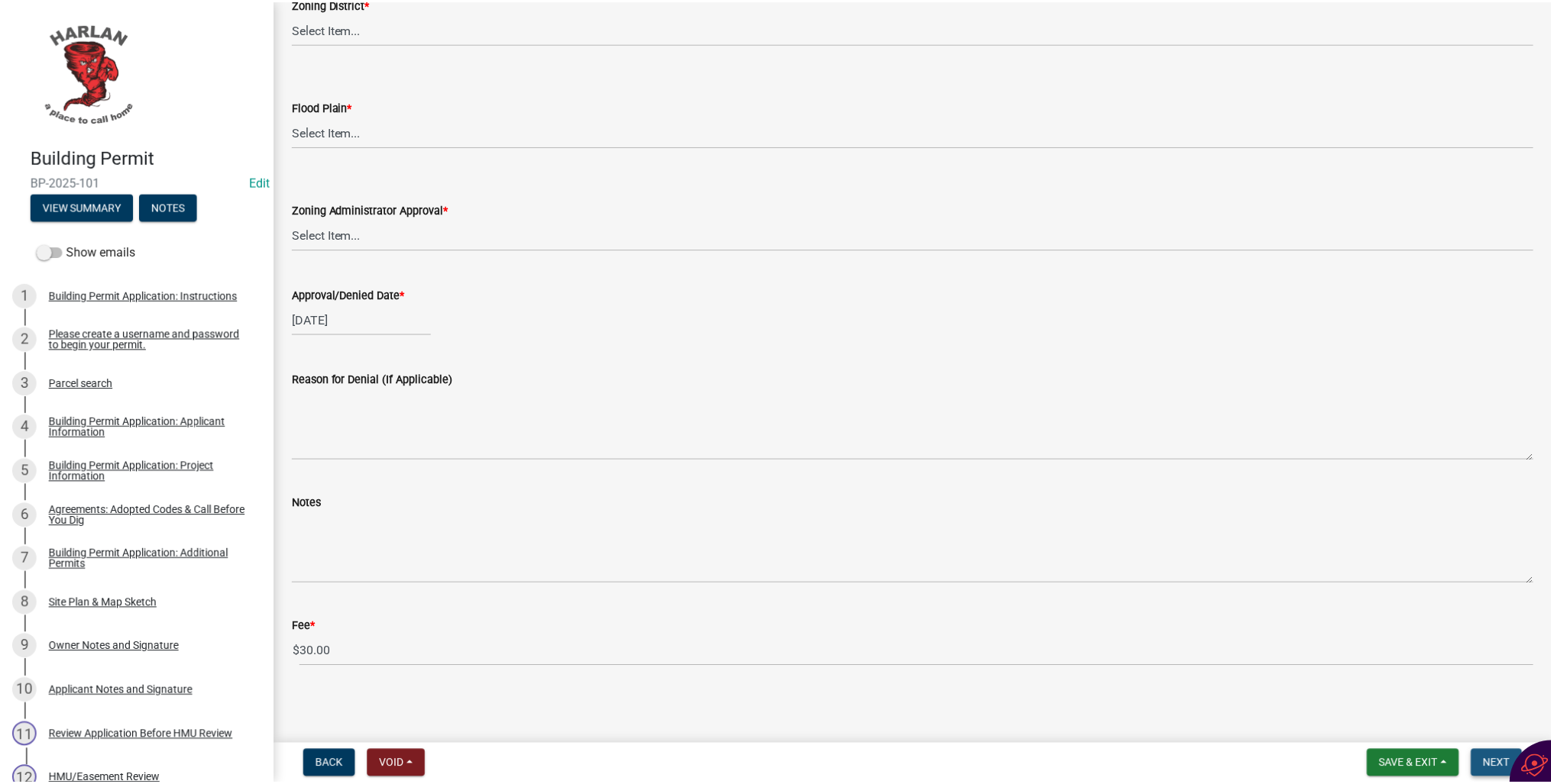
scroll to position [0, 0]
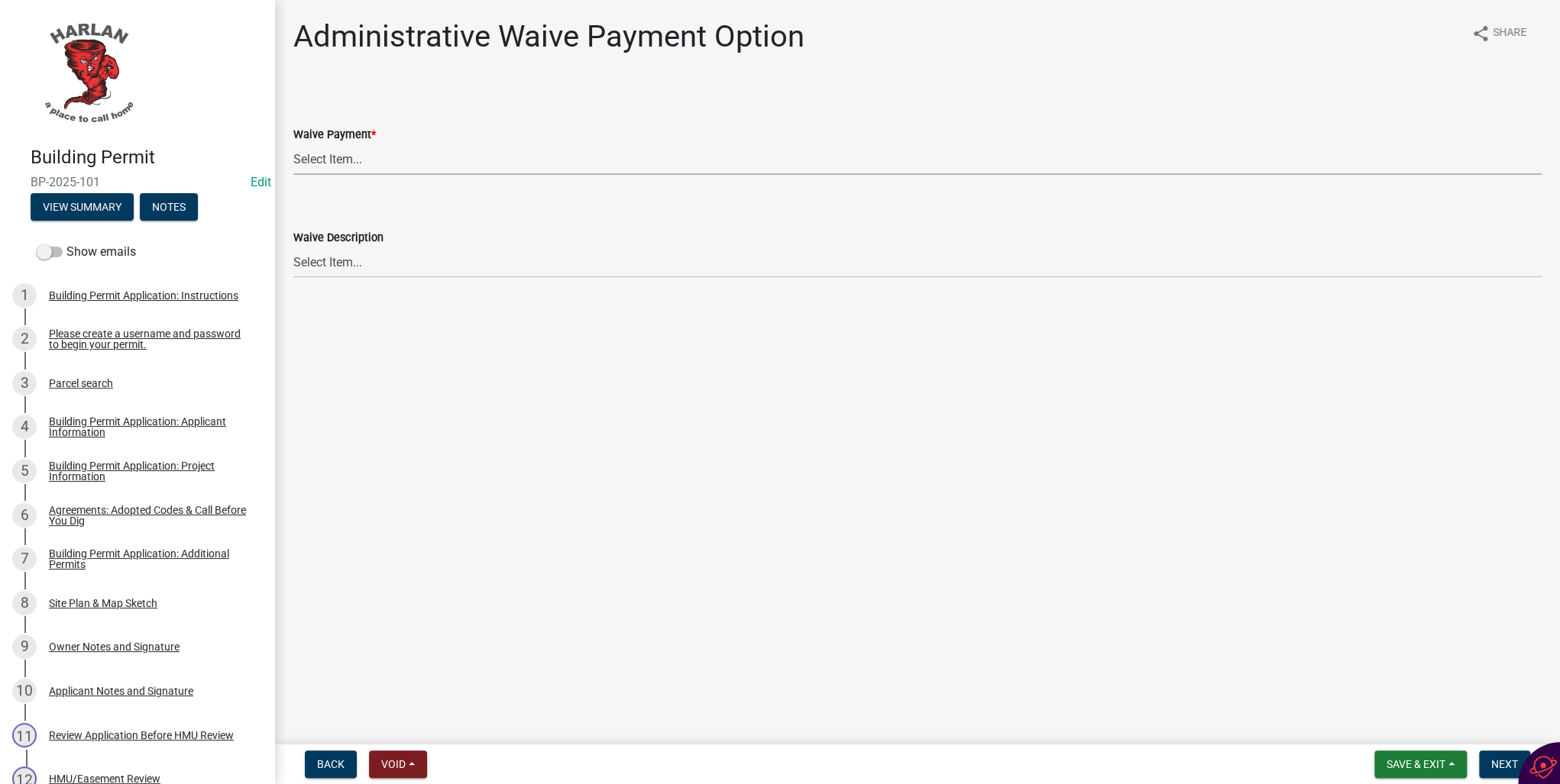
click at [323, 160] on select "Select Item... Yes No" at bounding box center [917, 159] width 1248 height 31
click at [294, 144] on select "Select Item... Yes No" at bounding box center [917, 159] width 1248 height 31
select select "7298562d-80e2-4015-9188-174ec1b44f73"
click at [1494, 766] on span "Next" at bounding box center [1504, 764] width 27 height 13
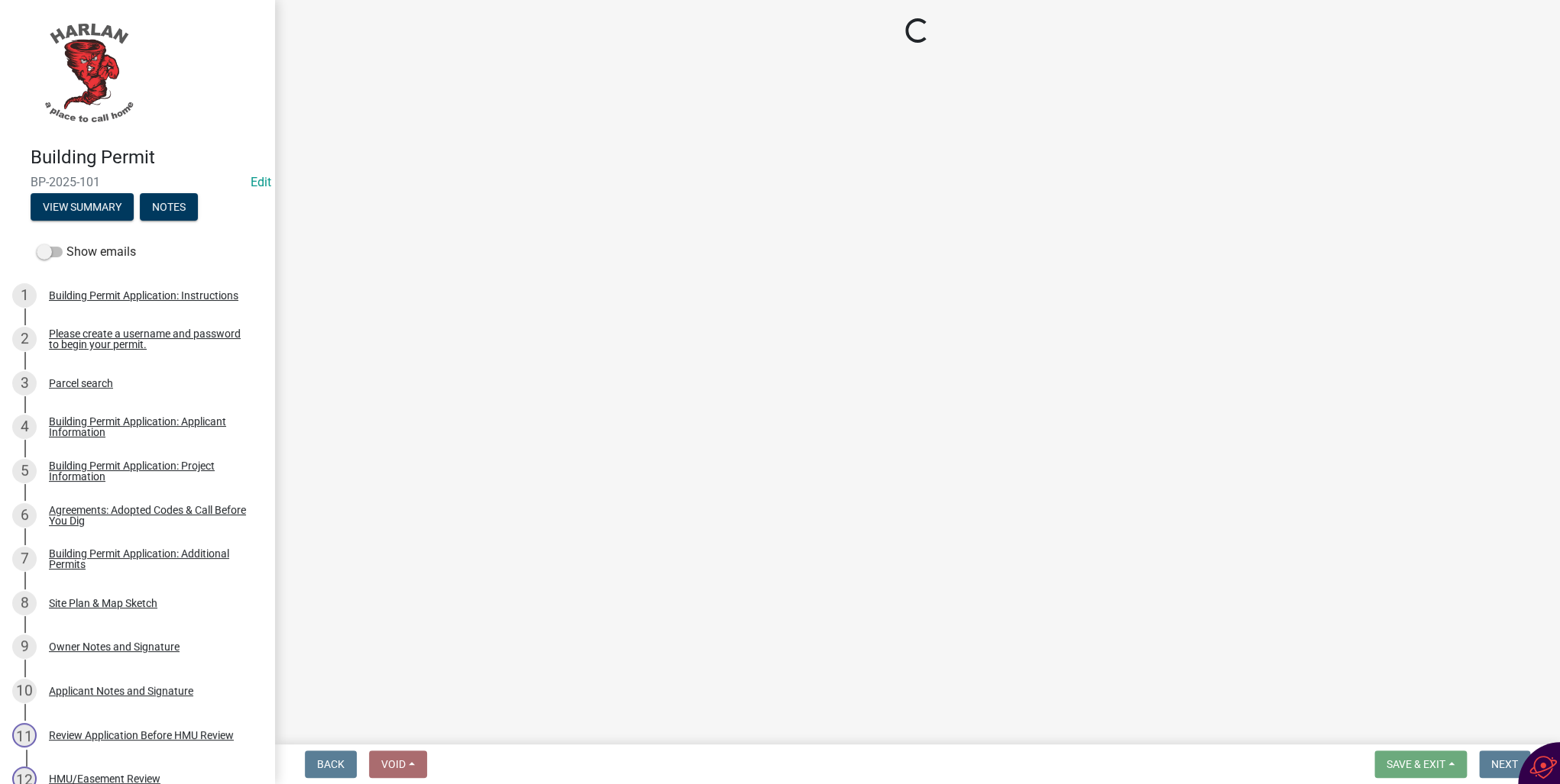
select select "3: 3"
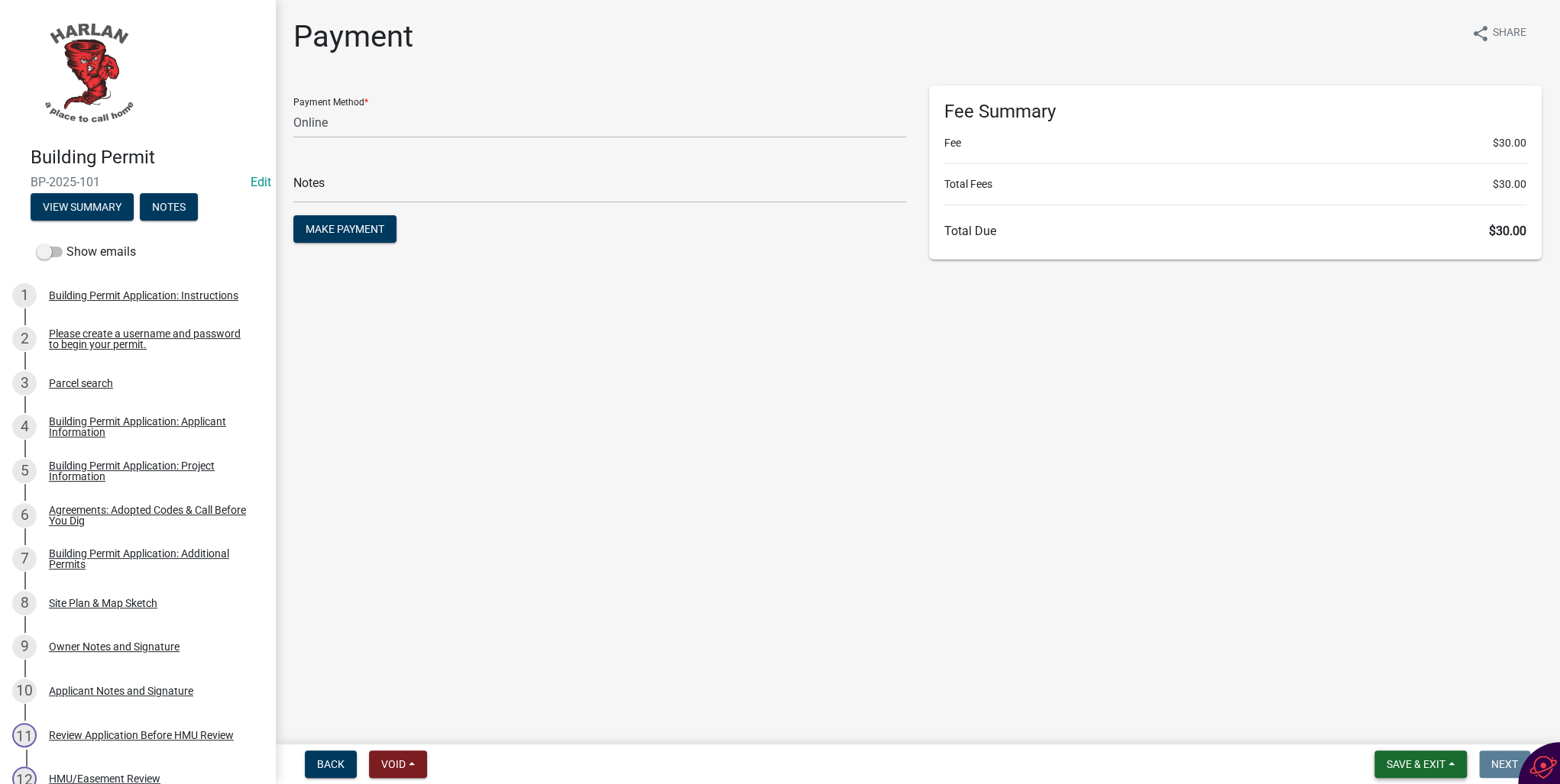
click at [1442, 765] on span "Save & Exit" at bounding box center [1415, 764] width 59 height 13
click at [1414, 734] on button "Save & Exit" at bounding box center [1405, 725] width 122 height 37
